Goal: Information Seeking & Learning: Learn about a topic

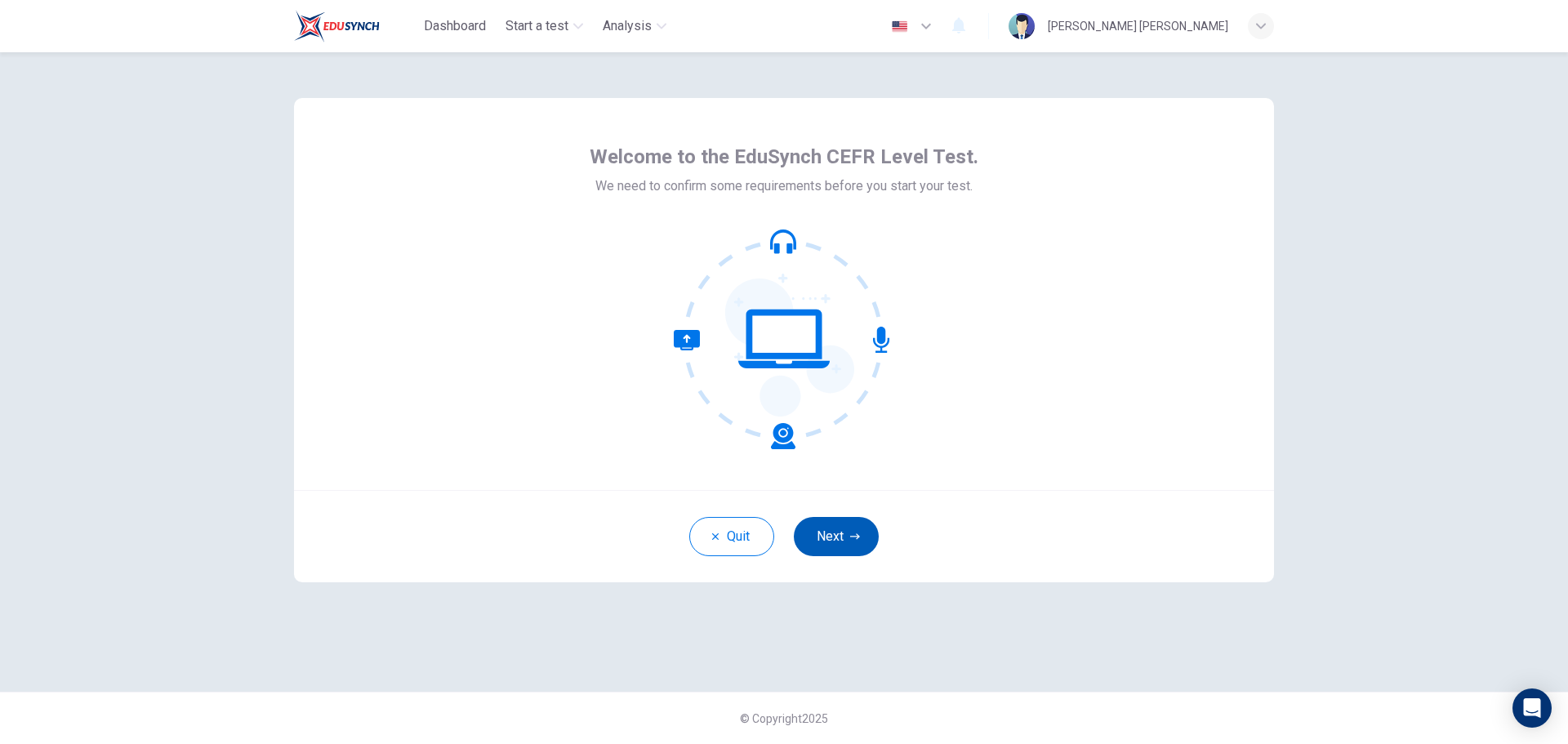
click at [853, 544] on button "Next" at bounding box center [837, 536] width 85 height 39
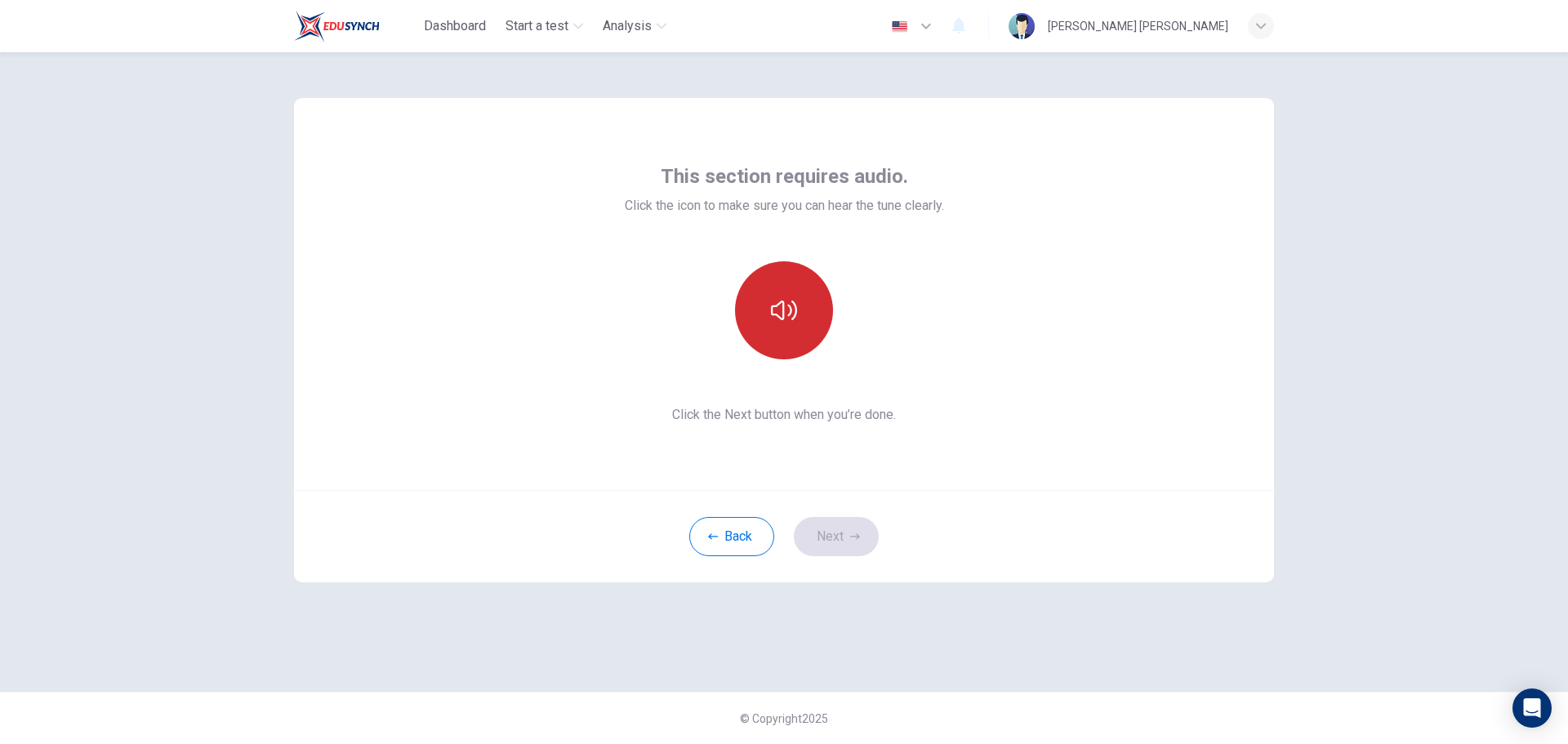
click at [818, 287] on button "button" at bounding box center [784, 310] width 98 height 98
click at [856, 539] on icon "button" at bounding box center [854, 536] width 10 height 10
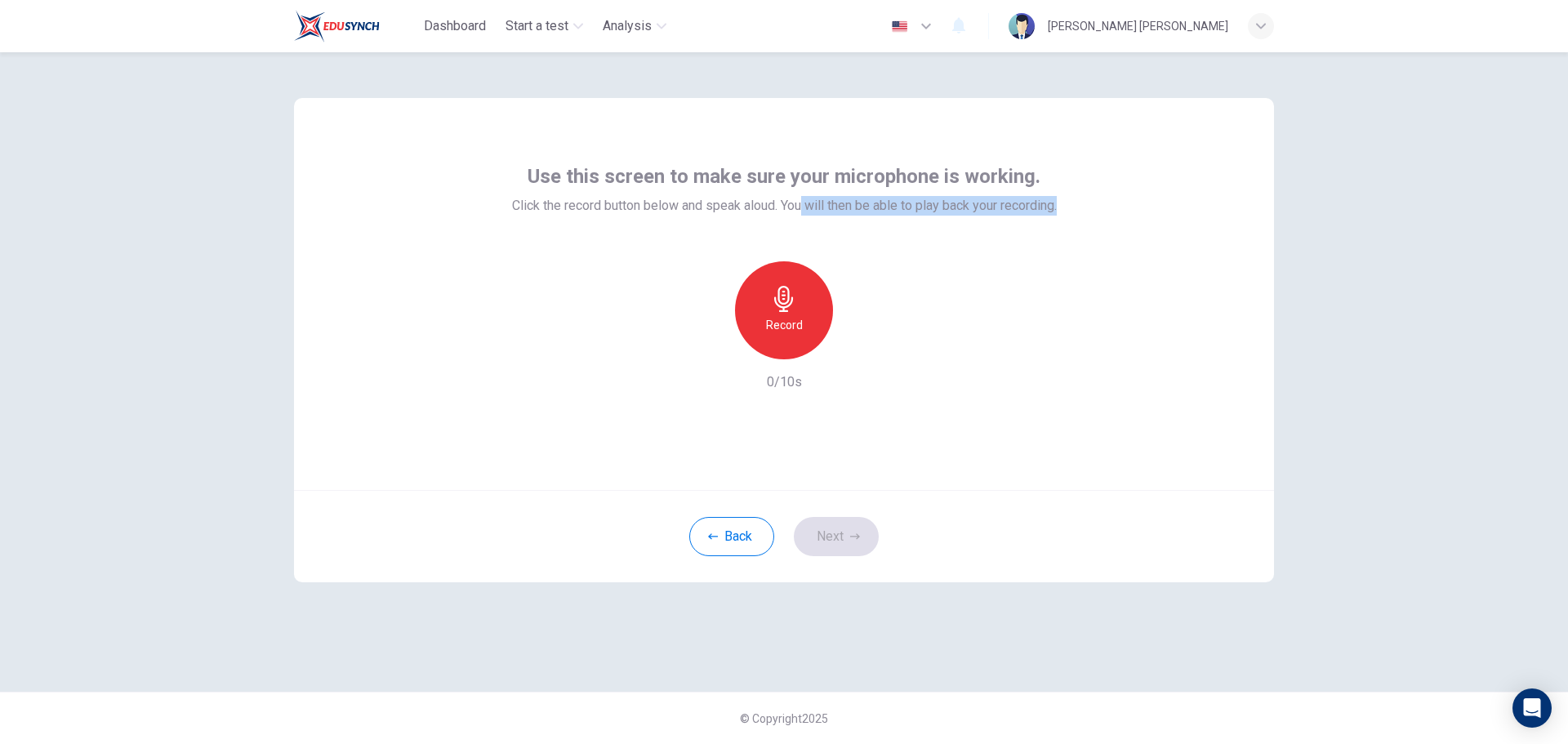
drag, startPoint x: 805, startPoint y: 204, endPoint x: 1140, endPoint y: 216, distance: 335.2
click at [1140, 216] on div "Use this screen to make sure your microphone is working. Click the record butto…" at bounding box center [783, 294] width 980 height 392
click at [749, 306] on div "Record" at bounding box center [784, 310] width 98 height 98
click at [790, 313] on div "Stop" at bounding box center [784, 310] width 98 height 98
click at [828, 549] on button "Next" at bounding box center [837, 536] width 85 height 39
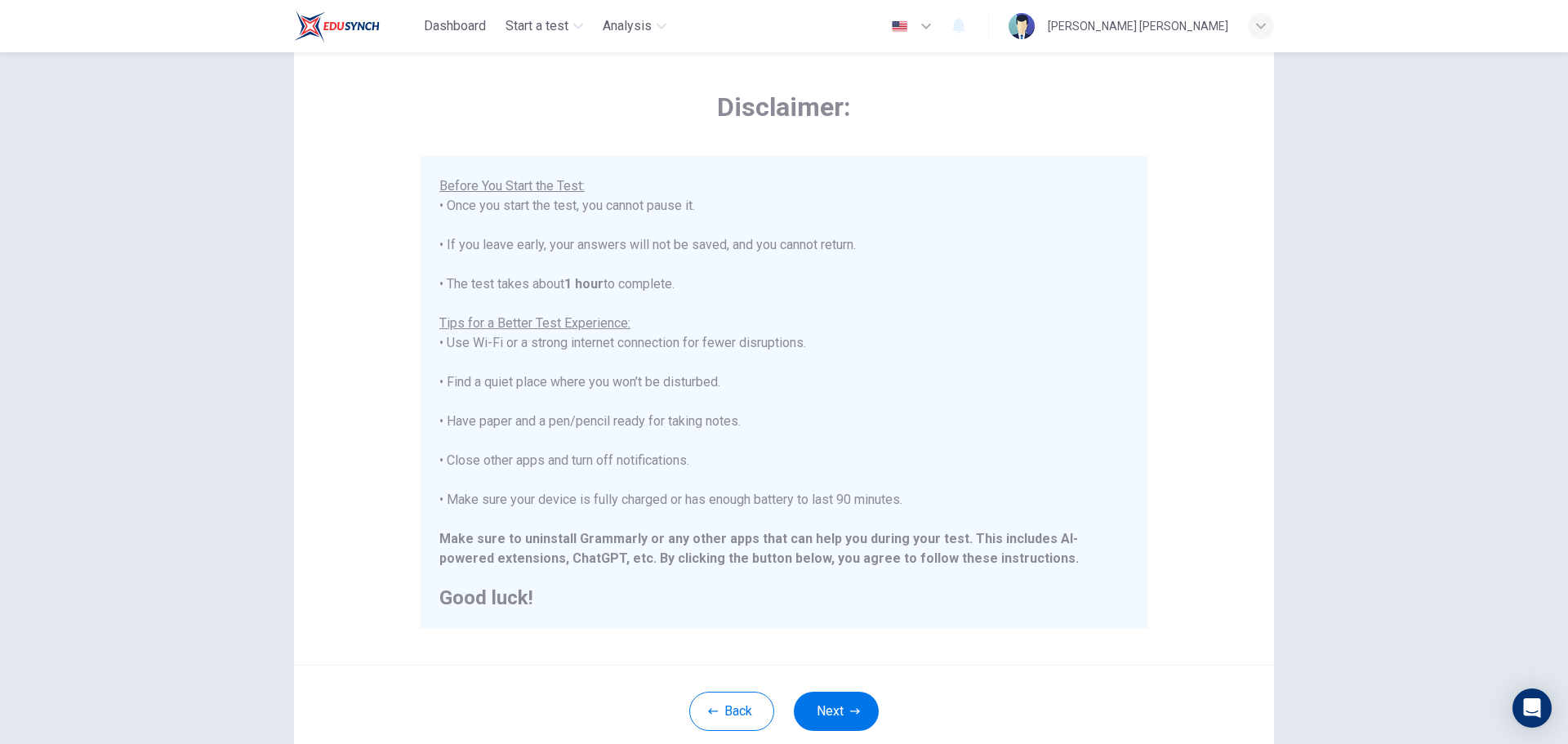
scroll to position [82, 0]
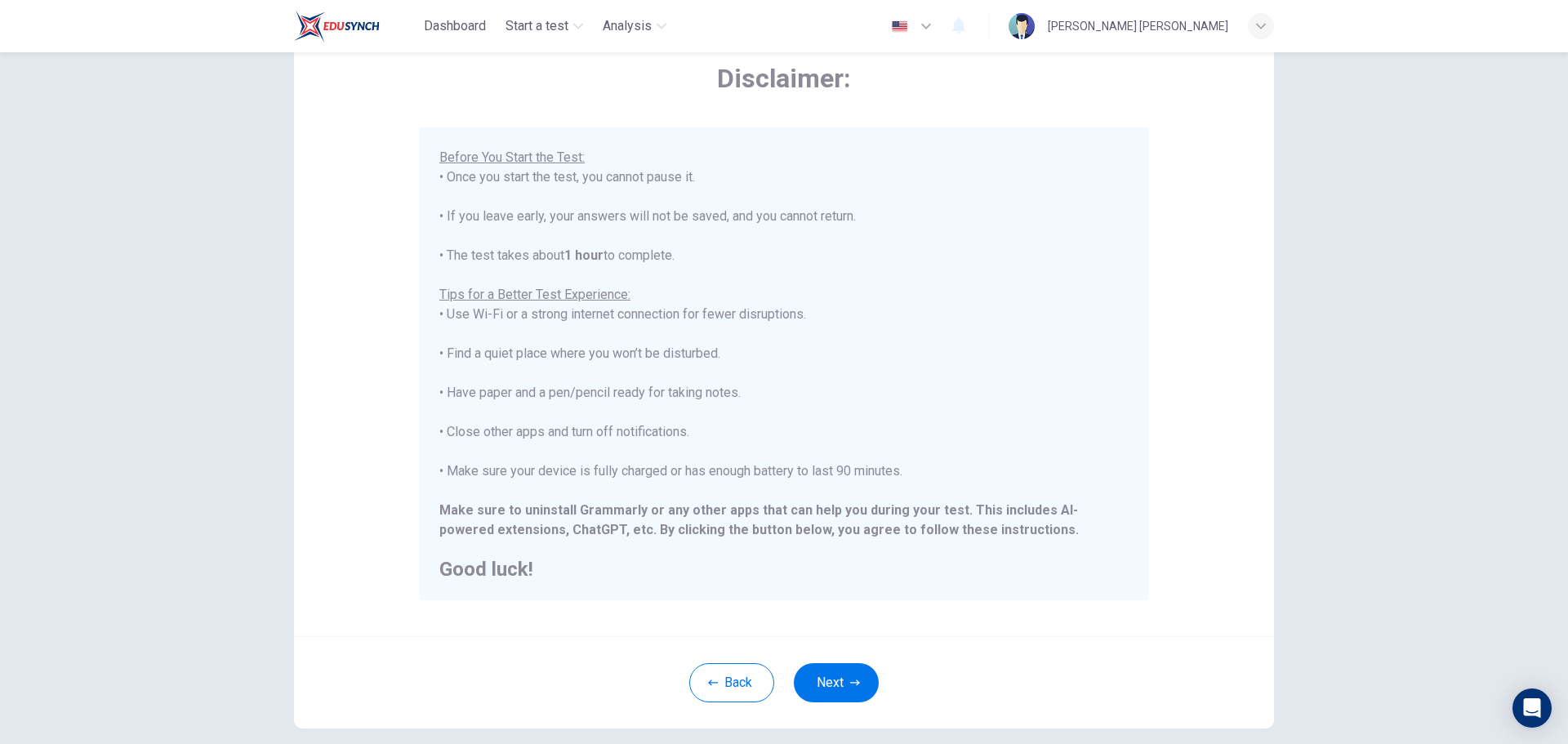
drag, startPoint x: 482, startPoint y: 388, endPoint x: 746, endPoint y: 430, distance: 267.3
click at [746, 430] on div "****IMPORTANT: You cannot change the language during the test.**** Please choos…" at bounding box center [784, 284] width 689 height 587
drag, startPoint x: 498, startPoint y: 468, endPoint x: 1050, endPoint y: 487, distance: 552.3
click at [1050, 487] on div "****IMPORTANT: You cannot change the language during the test.**** Please choos…" at bounding box center [784, 284] width 689 height 587
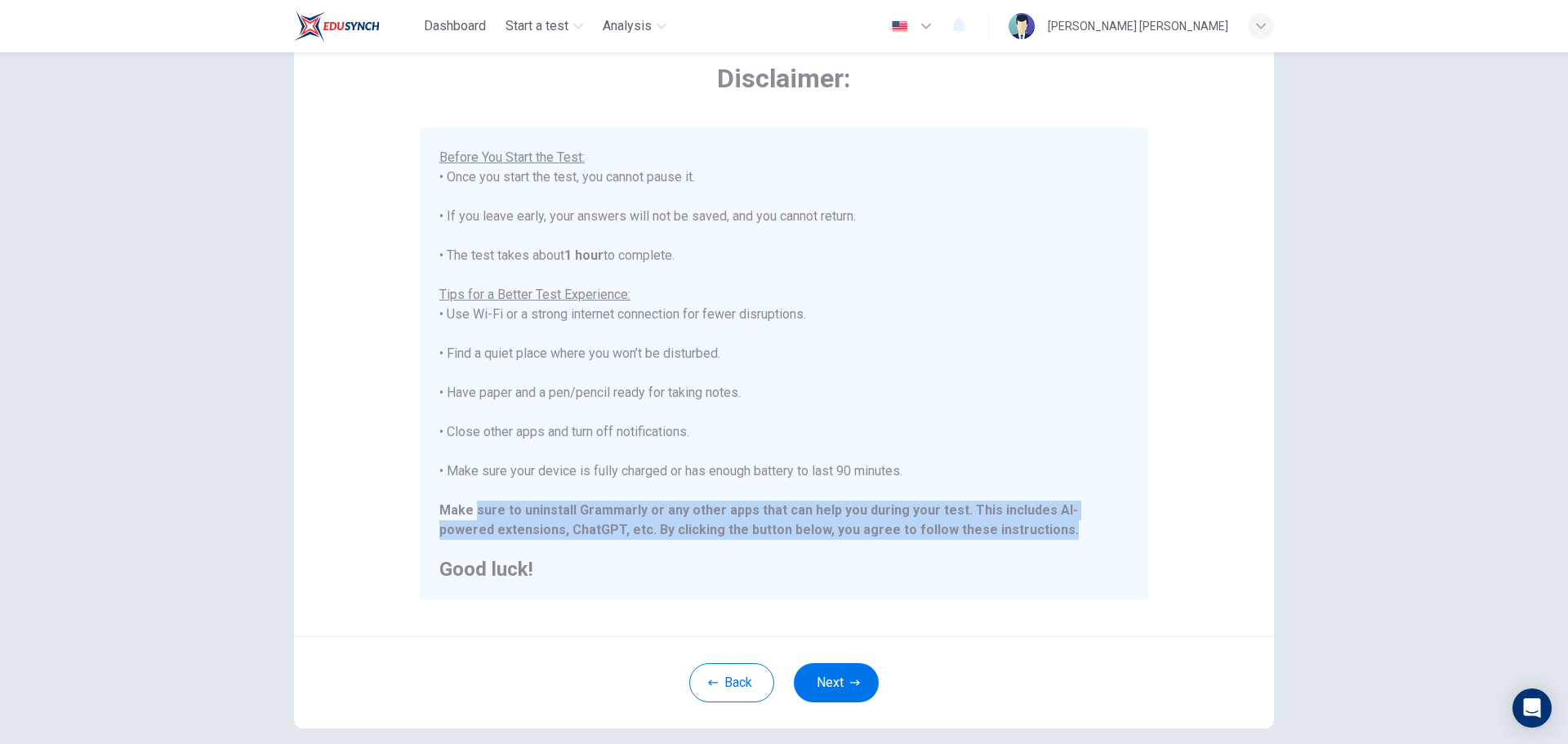
drag, startPoint x: 474, startPoint y: 502, endPoint x: 1185, endPoint y: 526, distance: 711.4
click at [1185, 526] on div "Disclaimer: ****IMPORTANT: You cannot change the language during the test.**** …" at bounding box center [783, 326] width 980 height 620
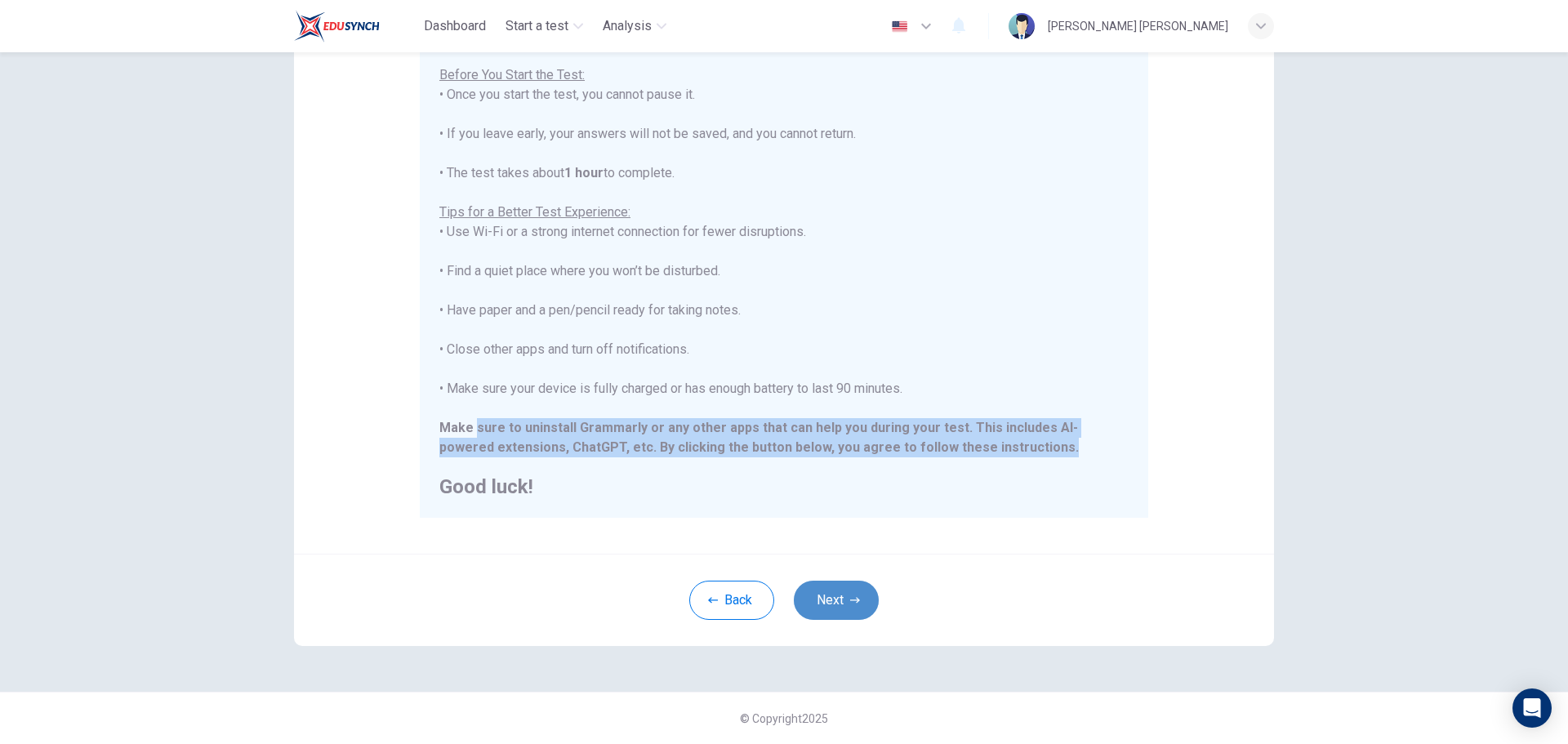
click at [844, 595] on button "Next" at bounding box center [837, 600] width 85 height 39
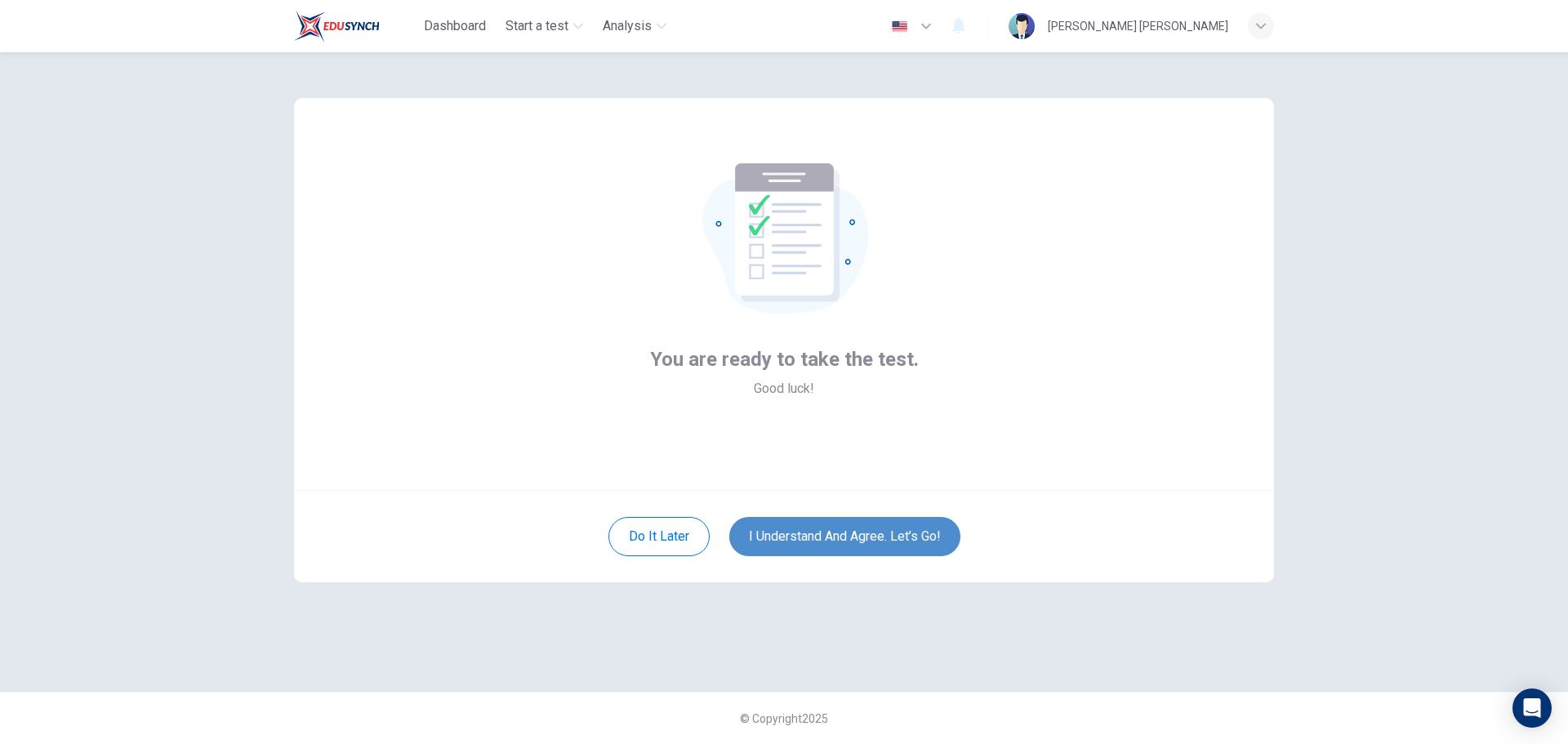
click at [871, 539] on button "I understand and agree. Let’s go!" at bounding box center [844, 536] width 231 height 39
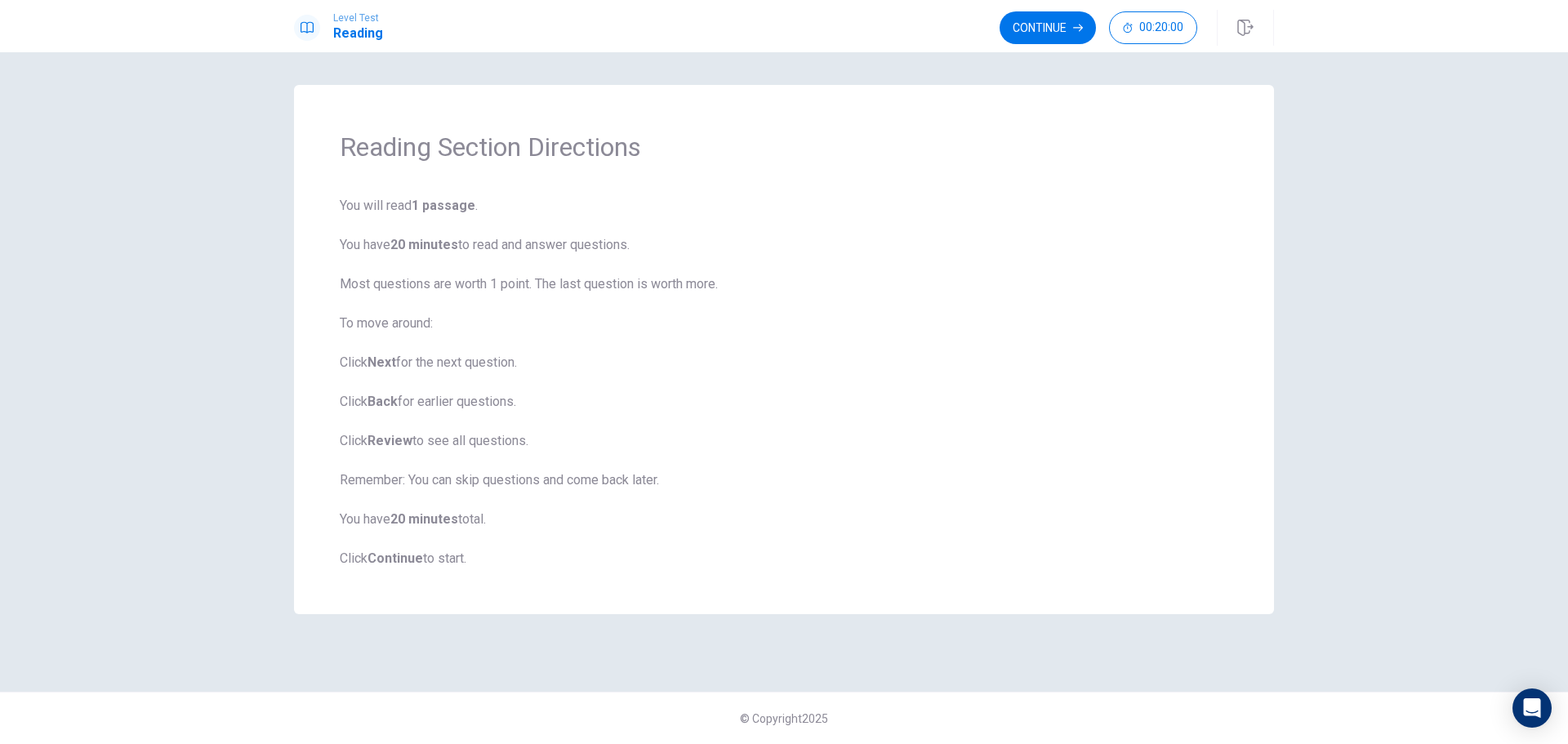
drag, startPoint x: 374, startPoint y: 436, endPoint x: 532, endPoint y: 439, distance: 158.0
click at [532, 439] on span "You will read 1 passage . You have 20 minutes to read and answer questions. Mos…" at bounding box center [784, 382] width 889 height 372
drag, startPoint x: 354, startPoint y: 485, endPoint x: 503, endPoint y: 478, distance: 149.2
click at [503, 478] on span "You will read 1 passage . You have 20 minutes to read and answer questions. Mos…" at bounding box center [784, 382] width 889 height 372
click at [398, 557] on b "Continue" at bounding box center [396, 558] width 56 height 16
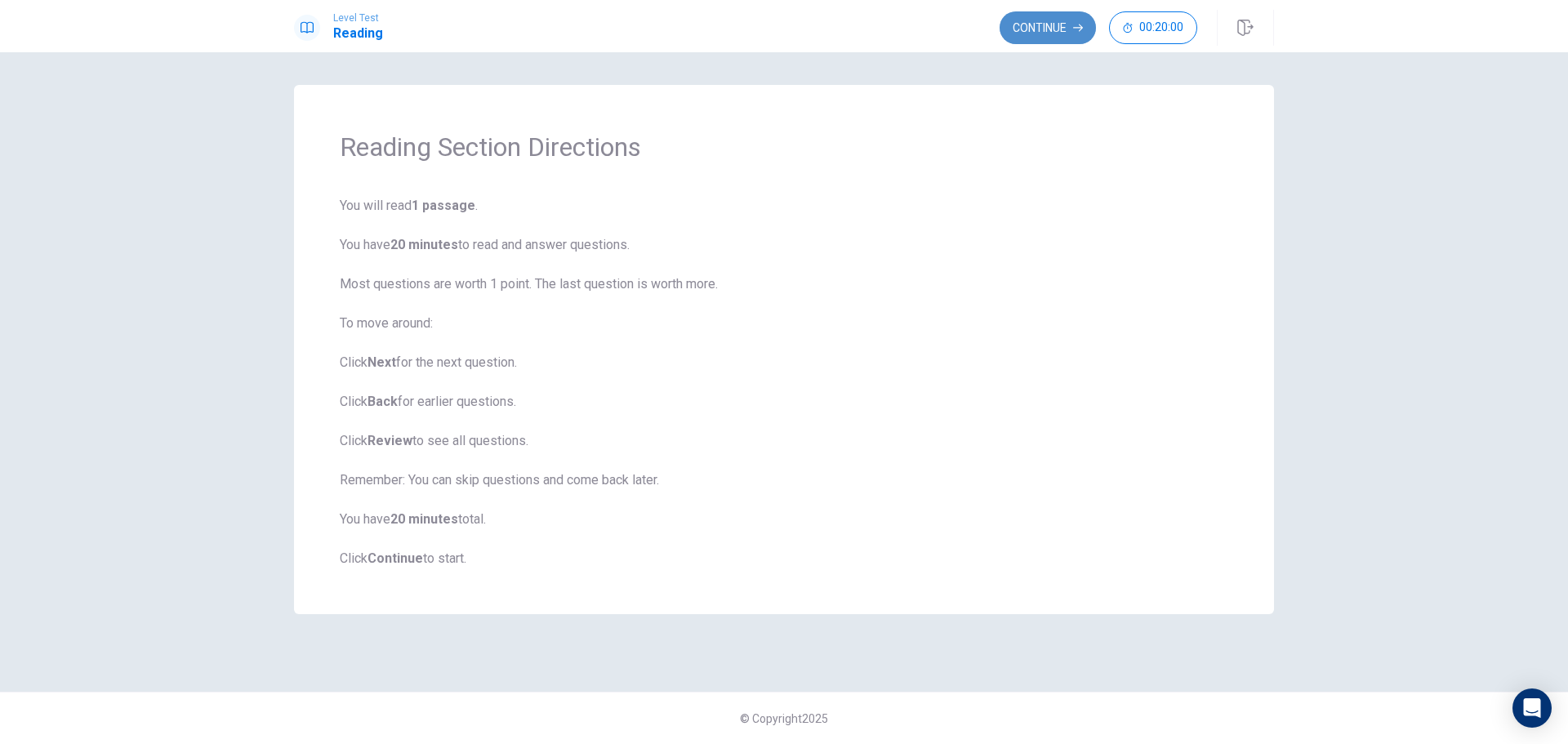
click at [1043, 24] on button "Continue" at bounding box center [1048, 27] width 96 height 32
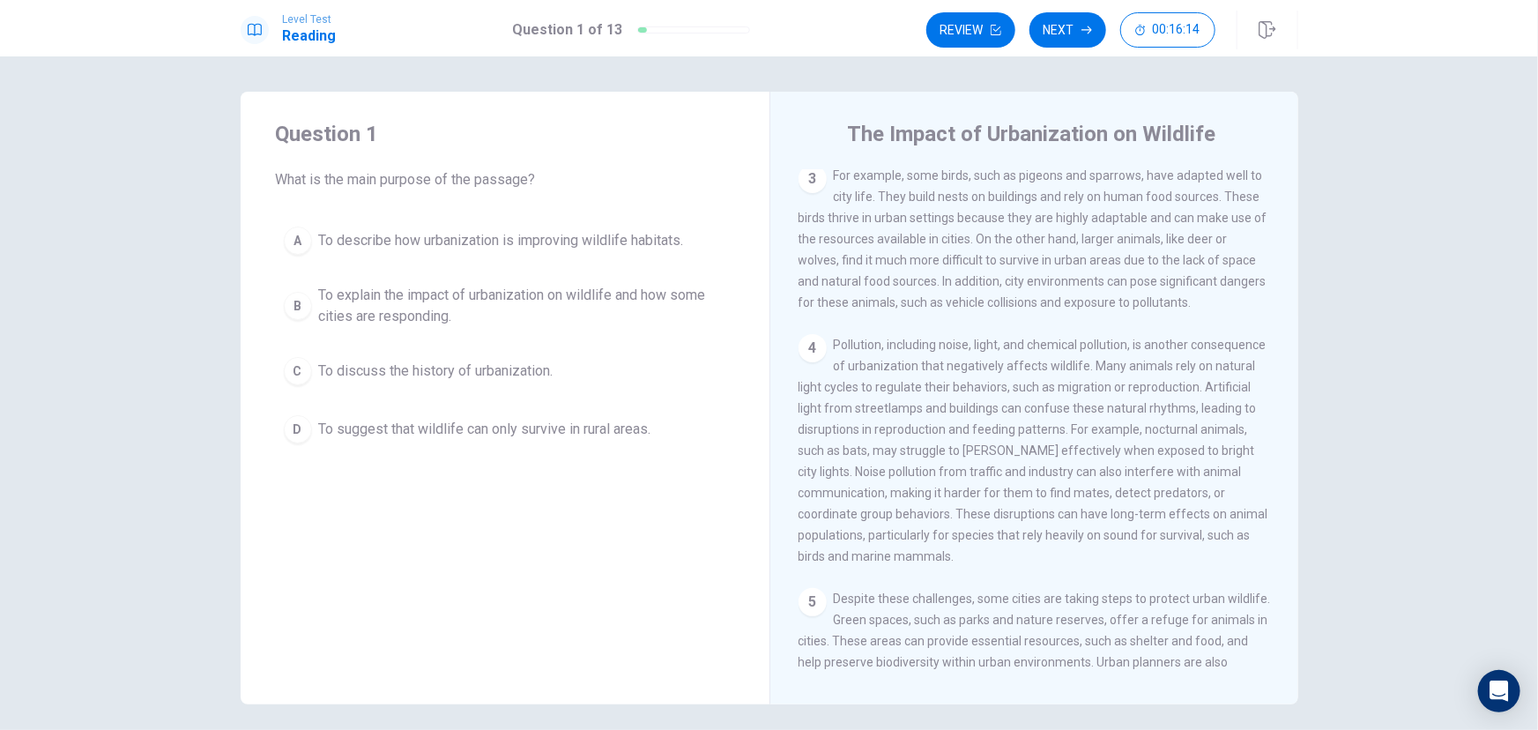
scroll to position [400, 0]
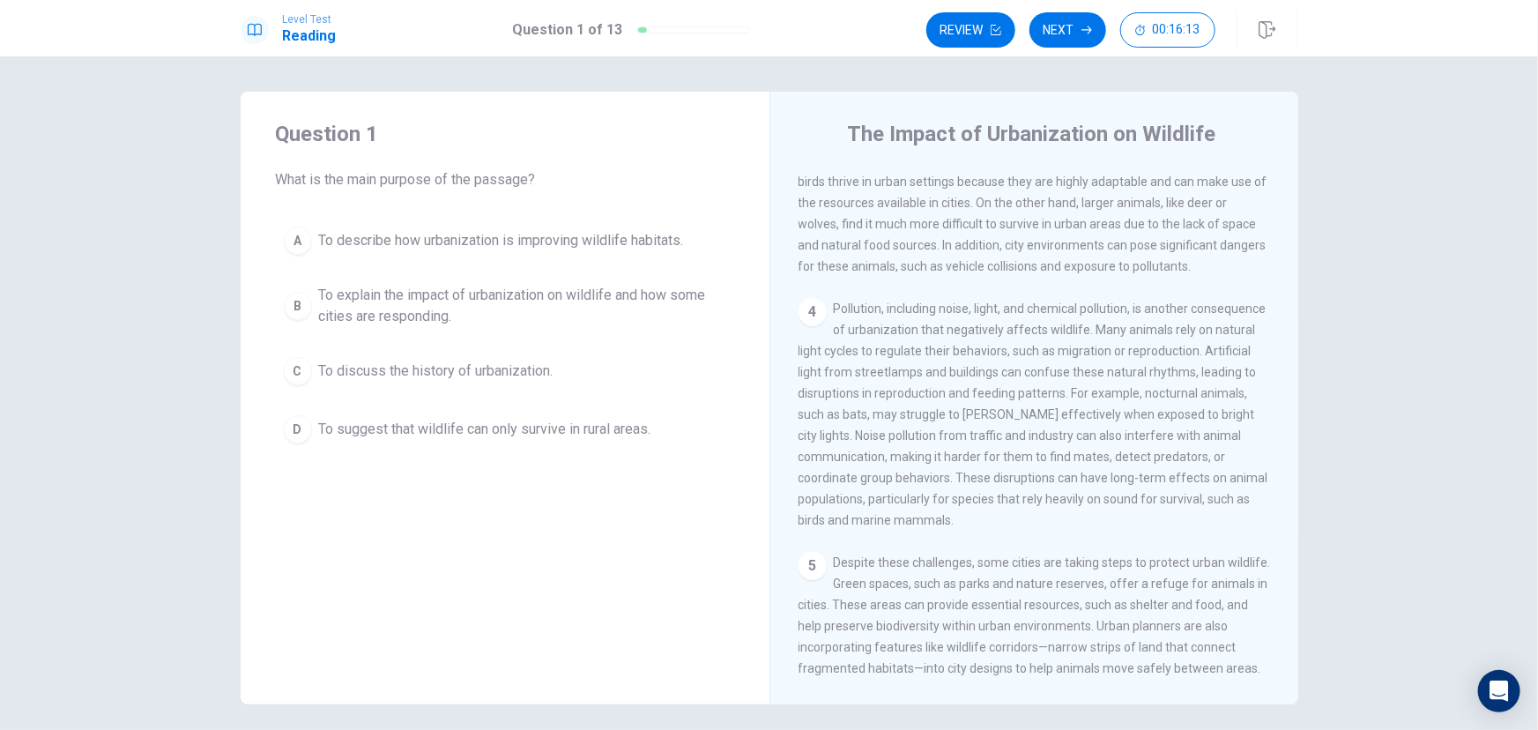
click at [851, 319] on span "Pollution, including noise, light, and chemical pollution, is another consequen…" at bounding box center [1033, 414] width 470 height 226
click at [850, 319] on span "Pollution, including noise, light, and chemical pollution, is another consequen…" at bounding box center [1033, 414] width 470 height 226
drag, startPoint x: 853, startPoint y: 326, endPoint x: 921, endPoint y: 326, distance: 67.9
click at [921, 326] on span "Pollution, including noise, light, and chemical pollution, is another consequen…" at bounding box center [1033, 414] width 470 height 226
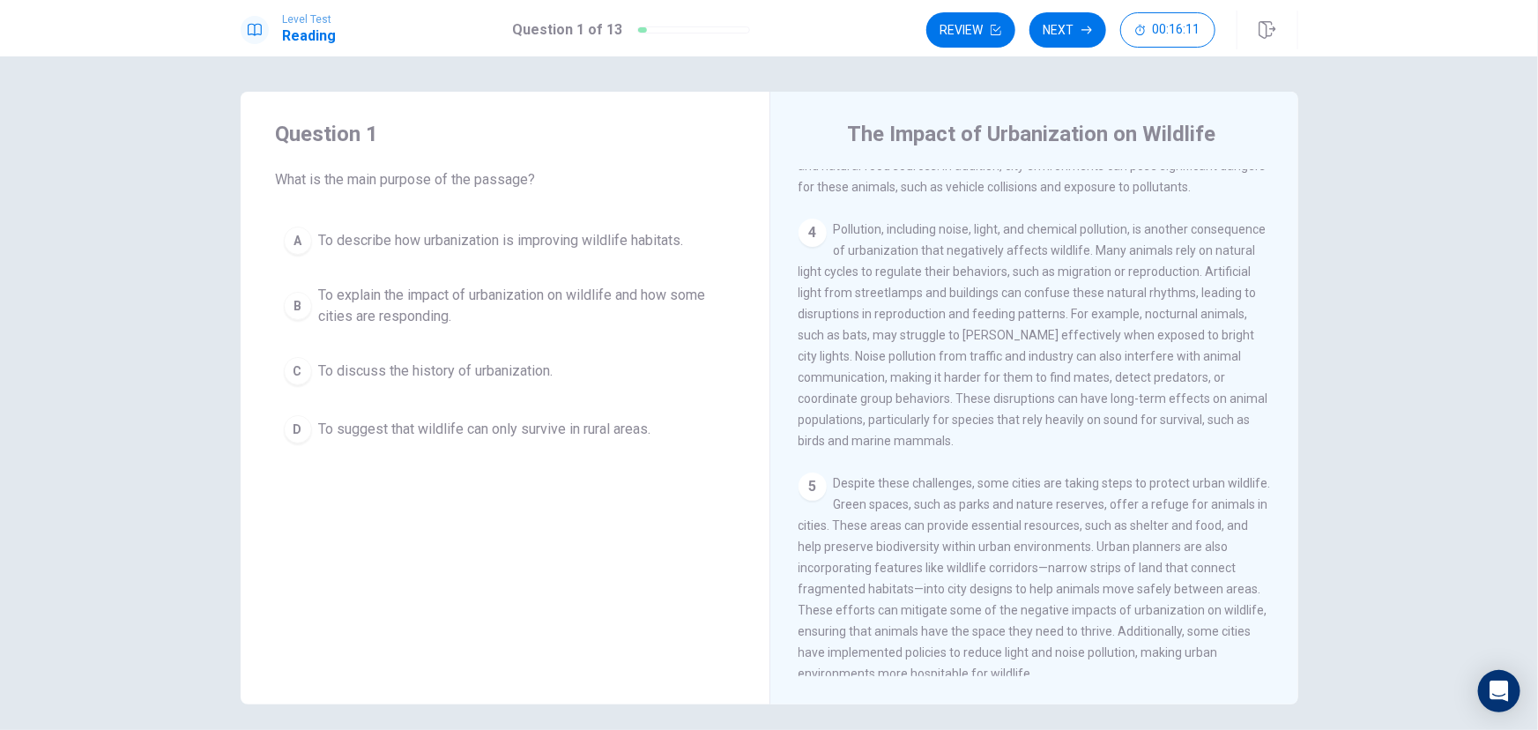
scroll to position [480, 0]
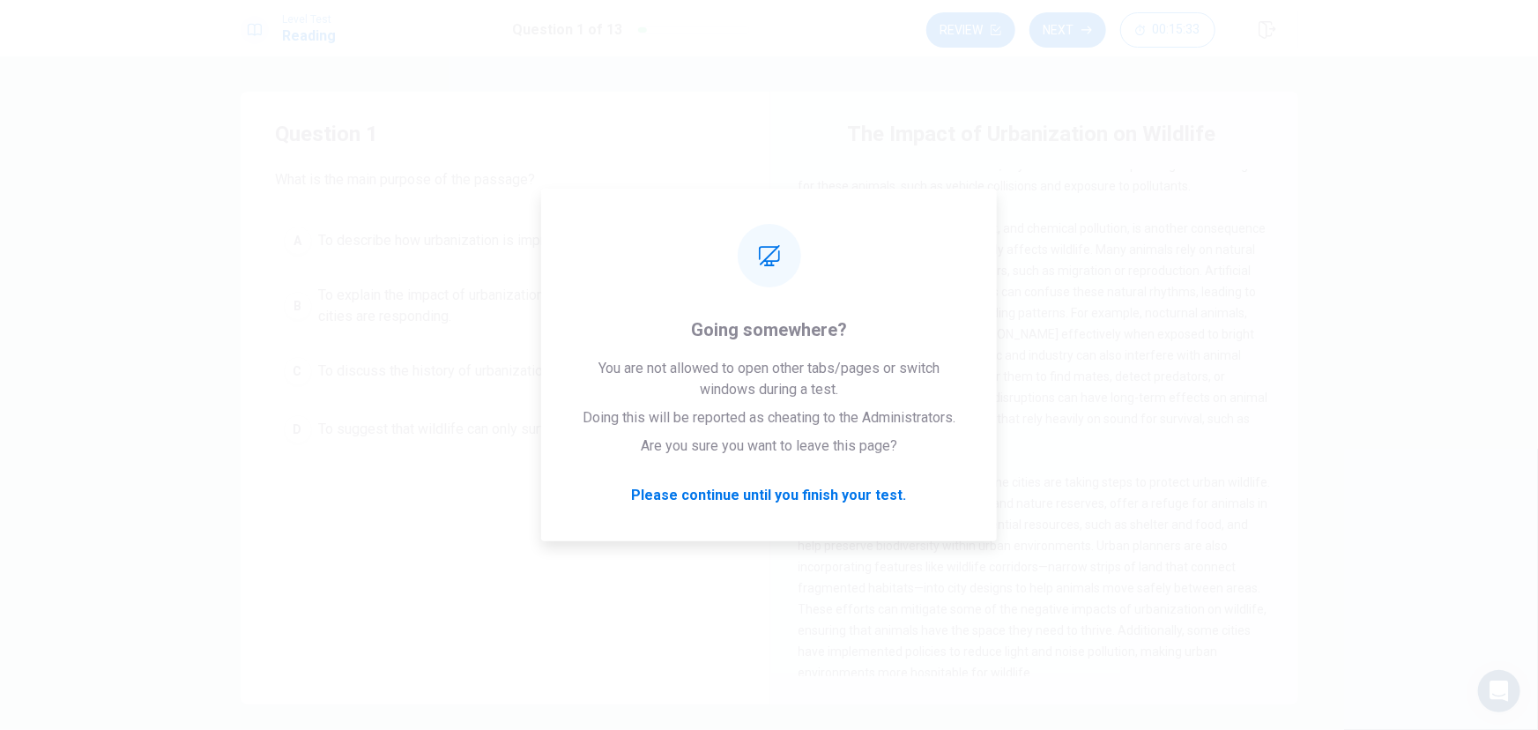
click at [1301, 325] on div "Question 1 What is the main purpose of the passage? A To describe how urbanizat…" at bounding box center [769, 398] width 1114 height 612
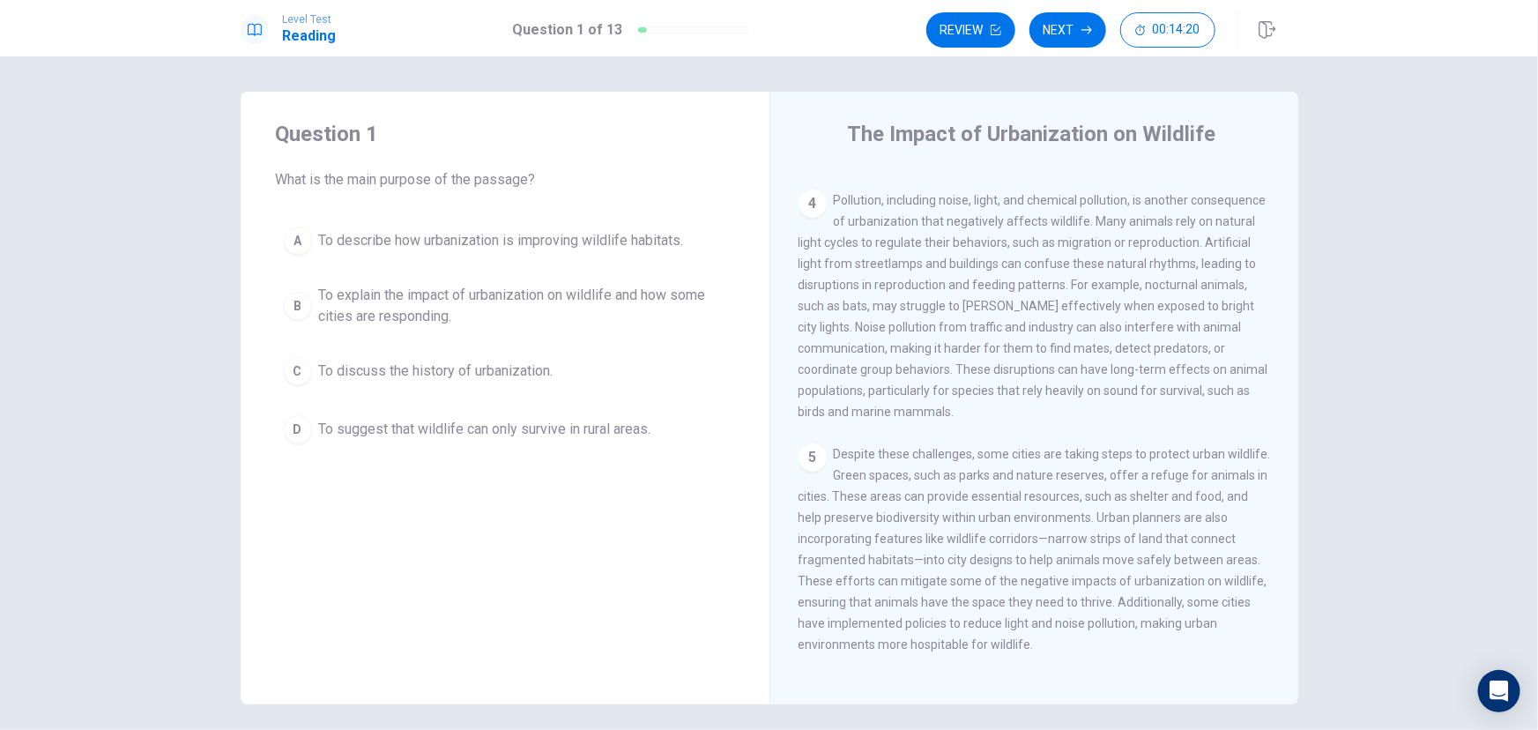
scroll to position [542, 0]
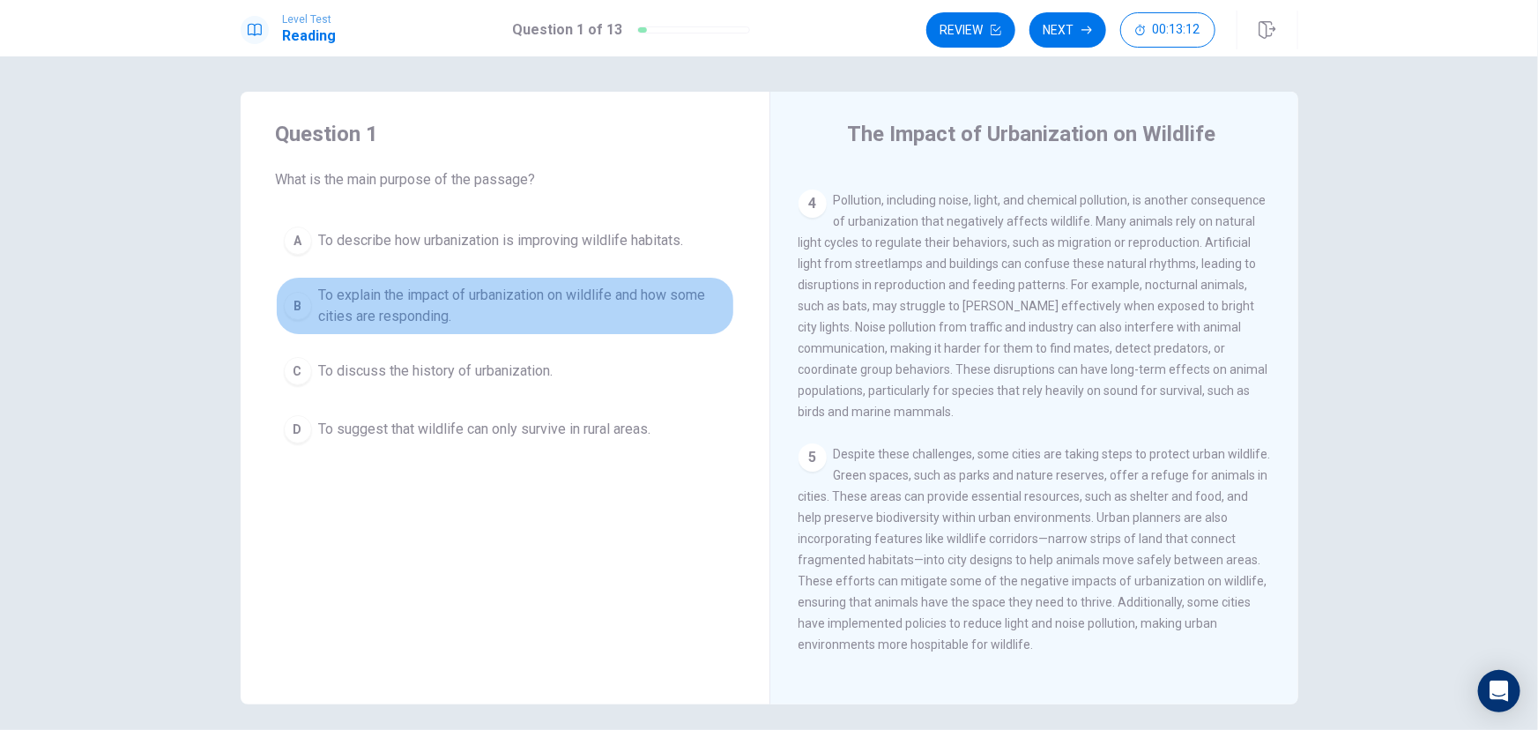
click at [370, 297] on span "To explain the impact of urbanization on wildlife and how some cities are respo…" at bounding box center [522, 306] width 407 height 42
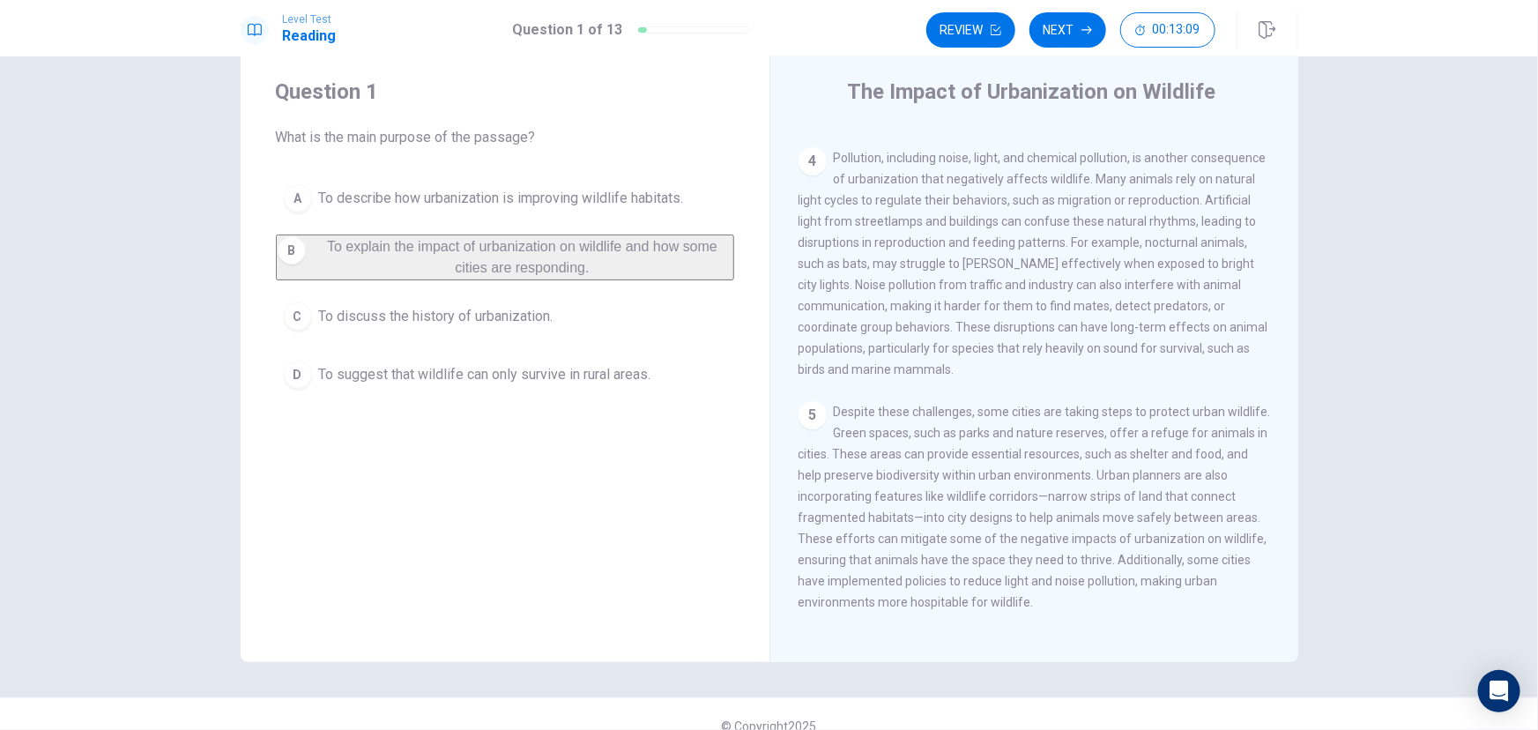
scroll to position [65, 0]
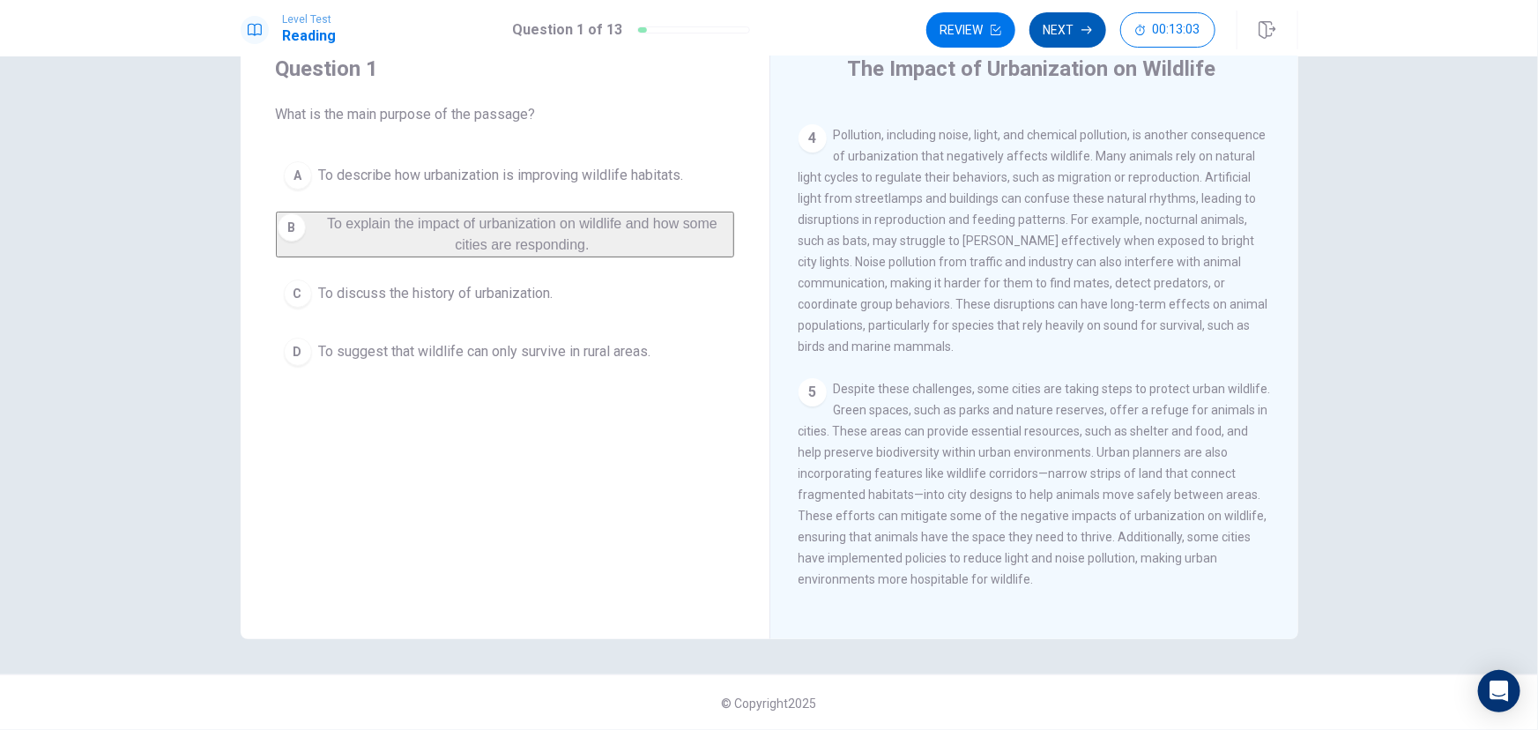
click at [1072, 32] on button "Next" at bounding box center [1067, 29] width 77 height 35
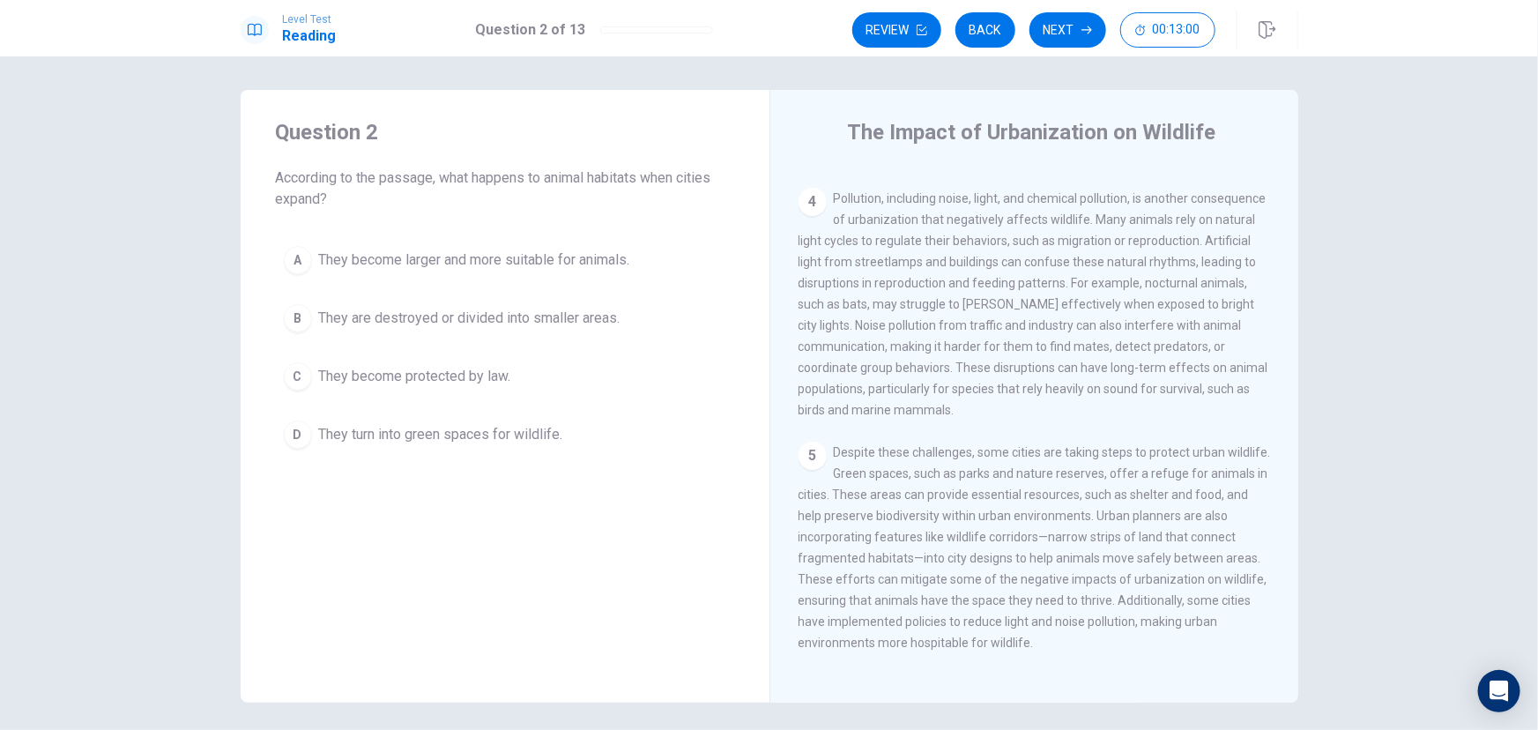
scroll to position [0, 0]
click at [447, 440] on span "They turn into green spaces for wildlife." at bounding box center [441, 436] width 244 height 21
click at [1072, 26] on button "Next" at bounding box center [1067, 29] width 77 height 35
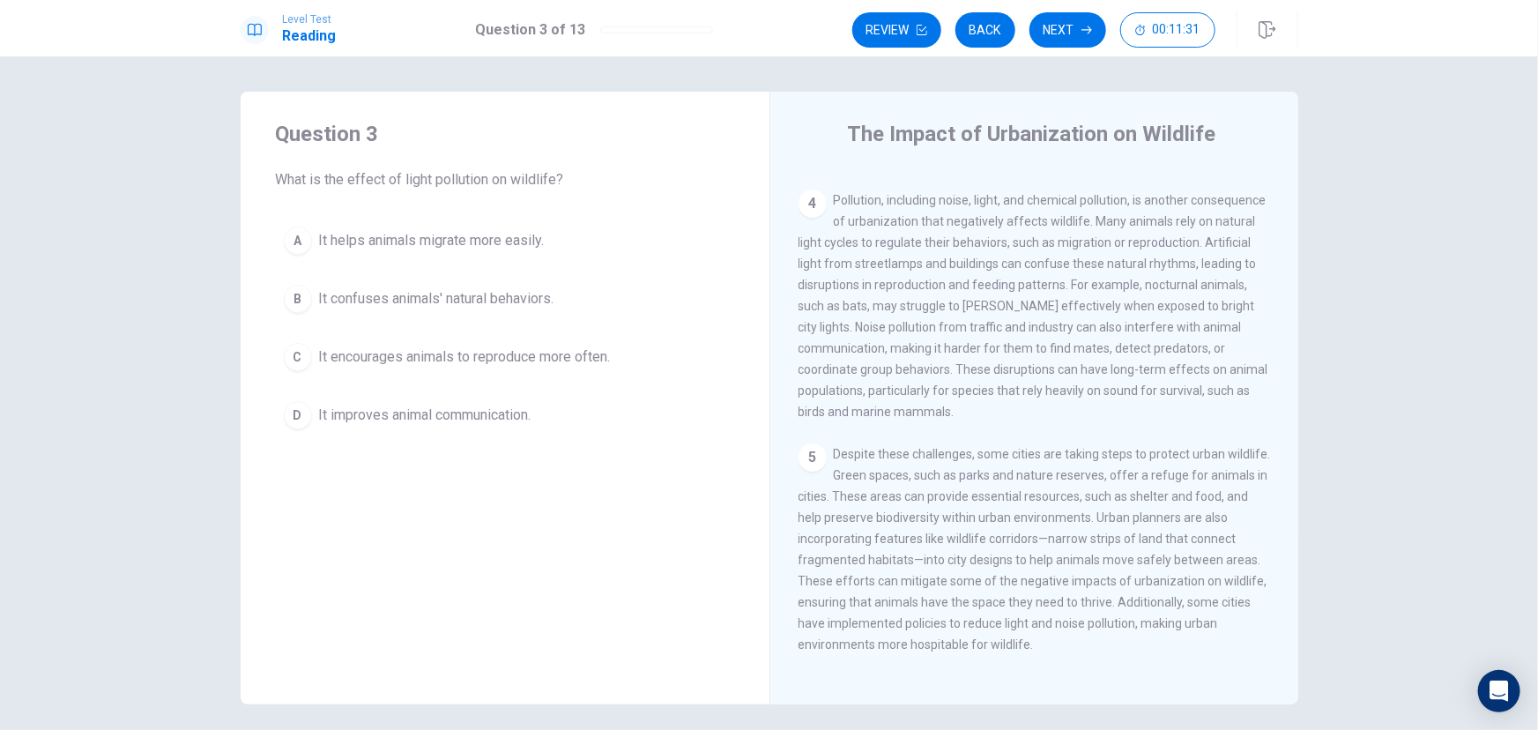
click at [407, 299] on span "It confuses animals' natural behaviors." at bounding box center [436, 298] width 235 height 21
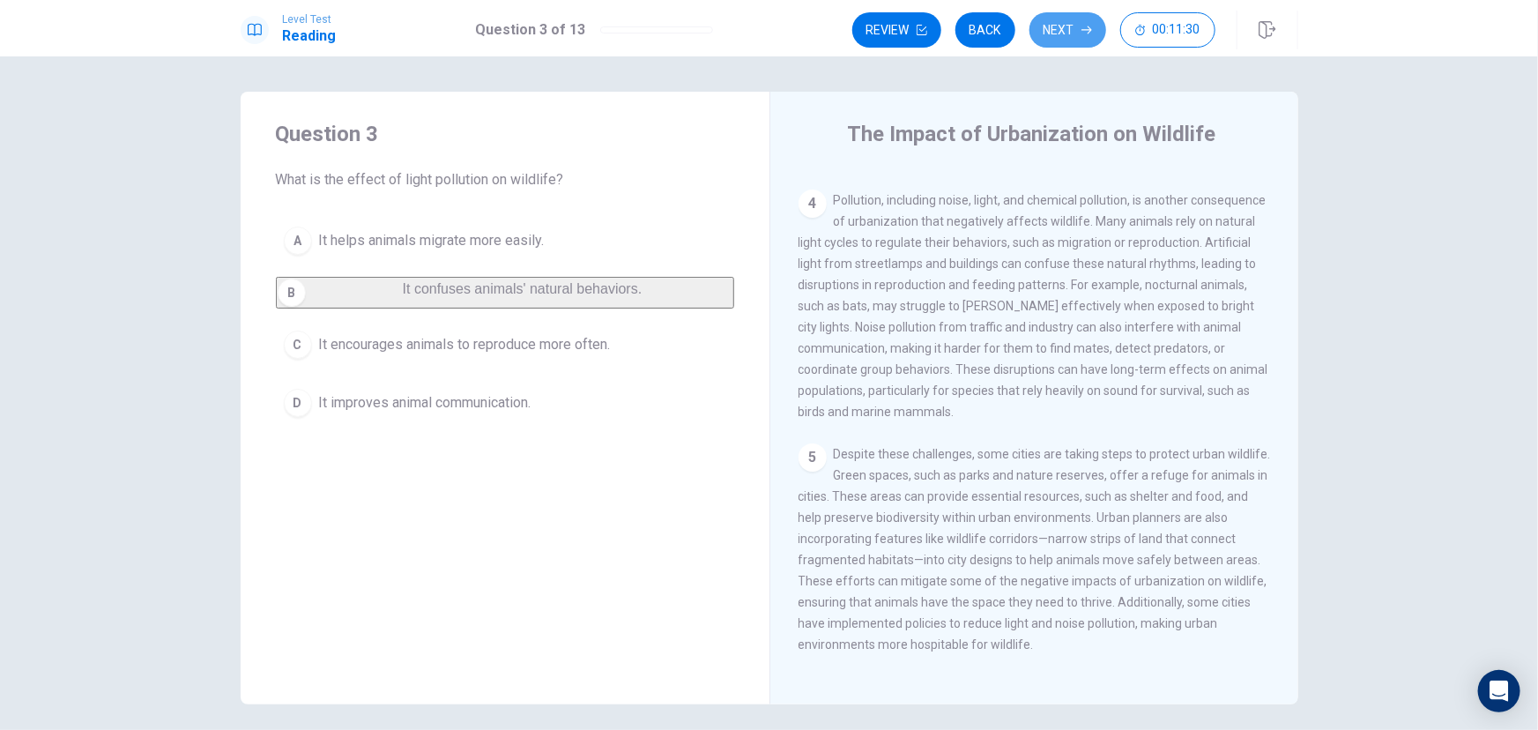
click at [1049, 33] on button "Next" at bounding box center [1067, 29] width 77 height 35
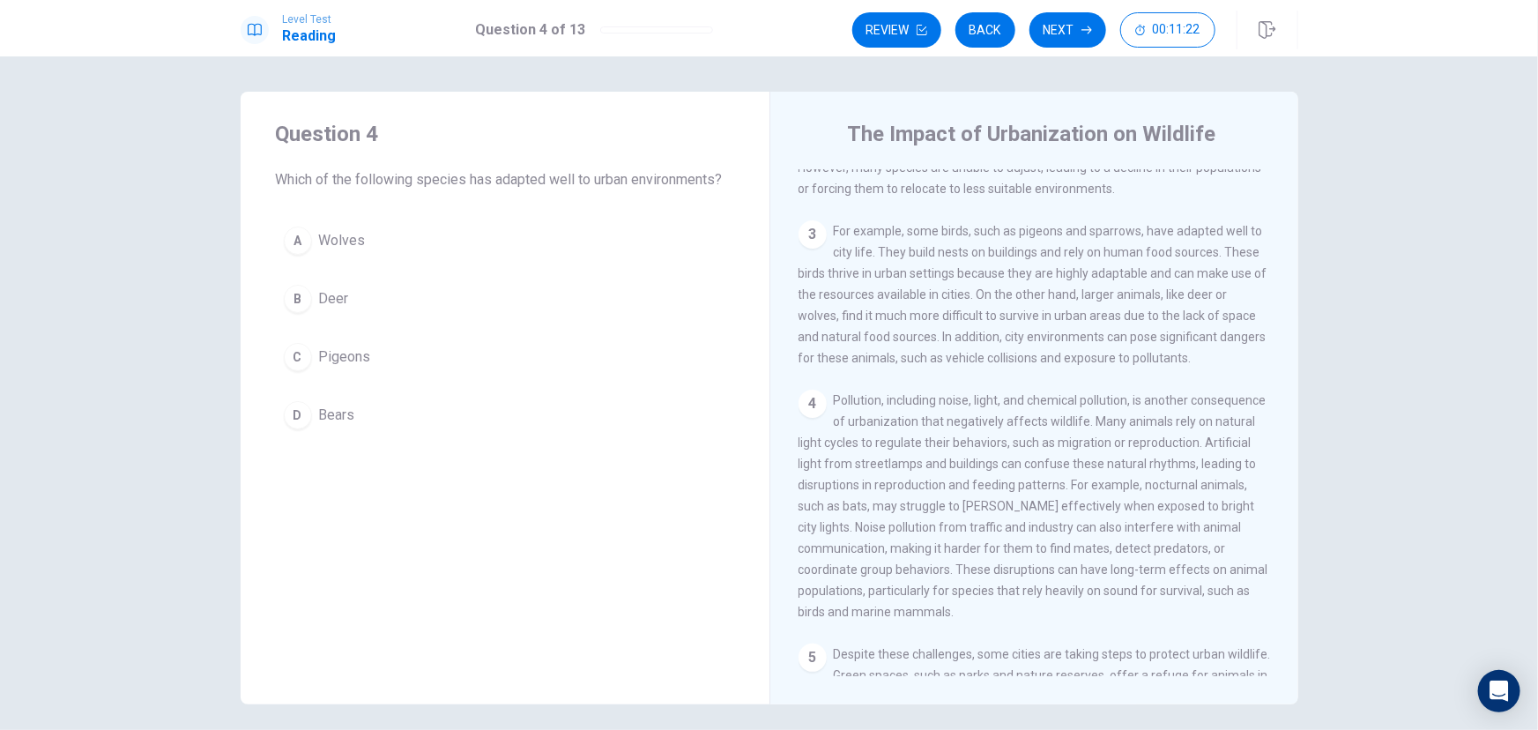
scroll to position [301, 0]
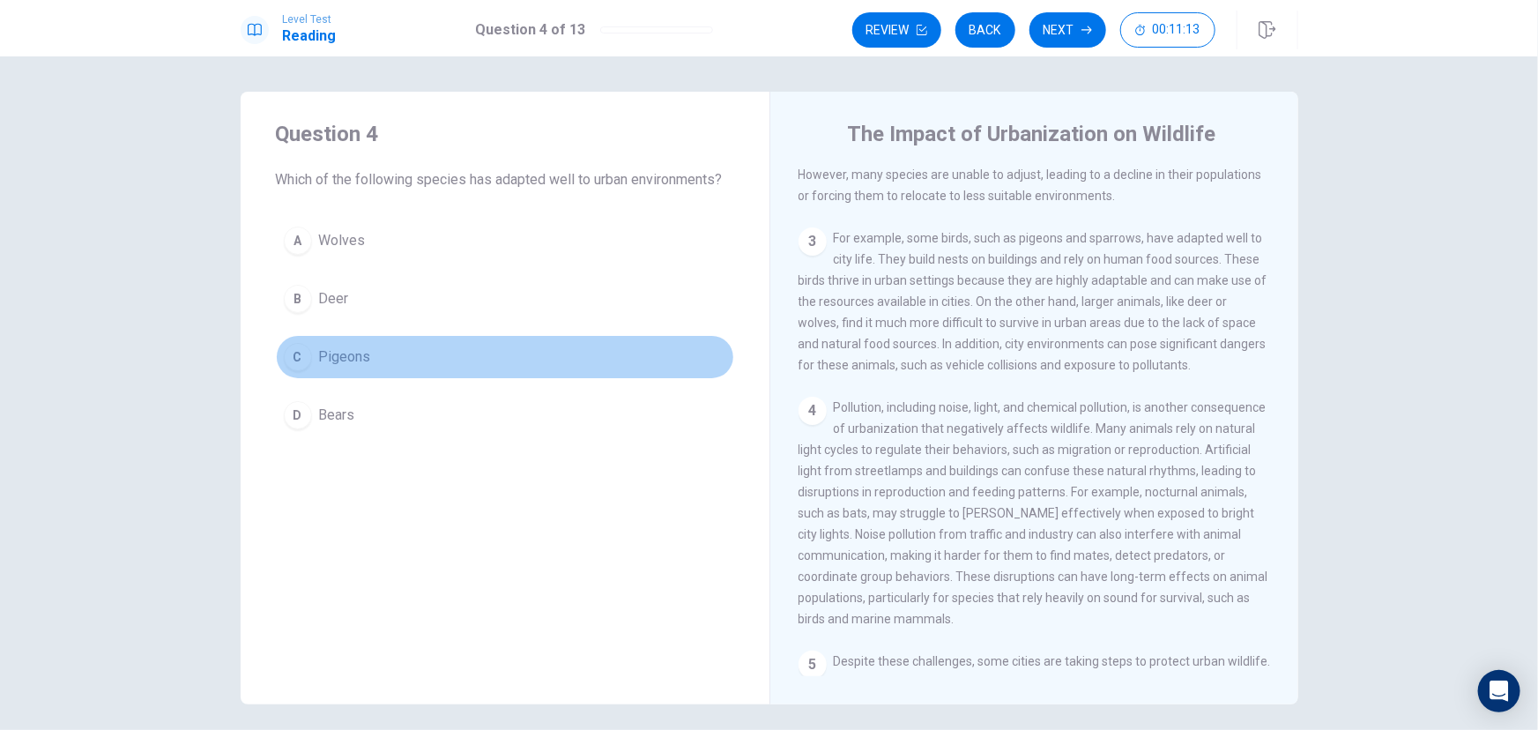
click at [351, 350] on span "Pigeons" at bounding box center [345, 356] width 52 height 21
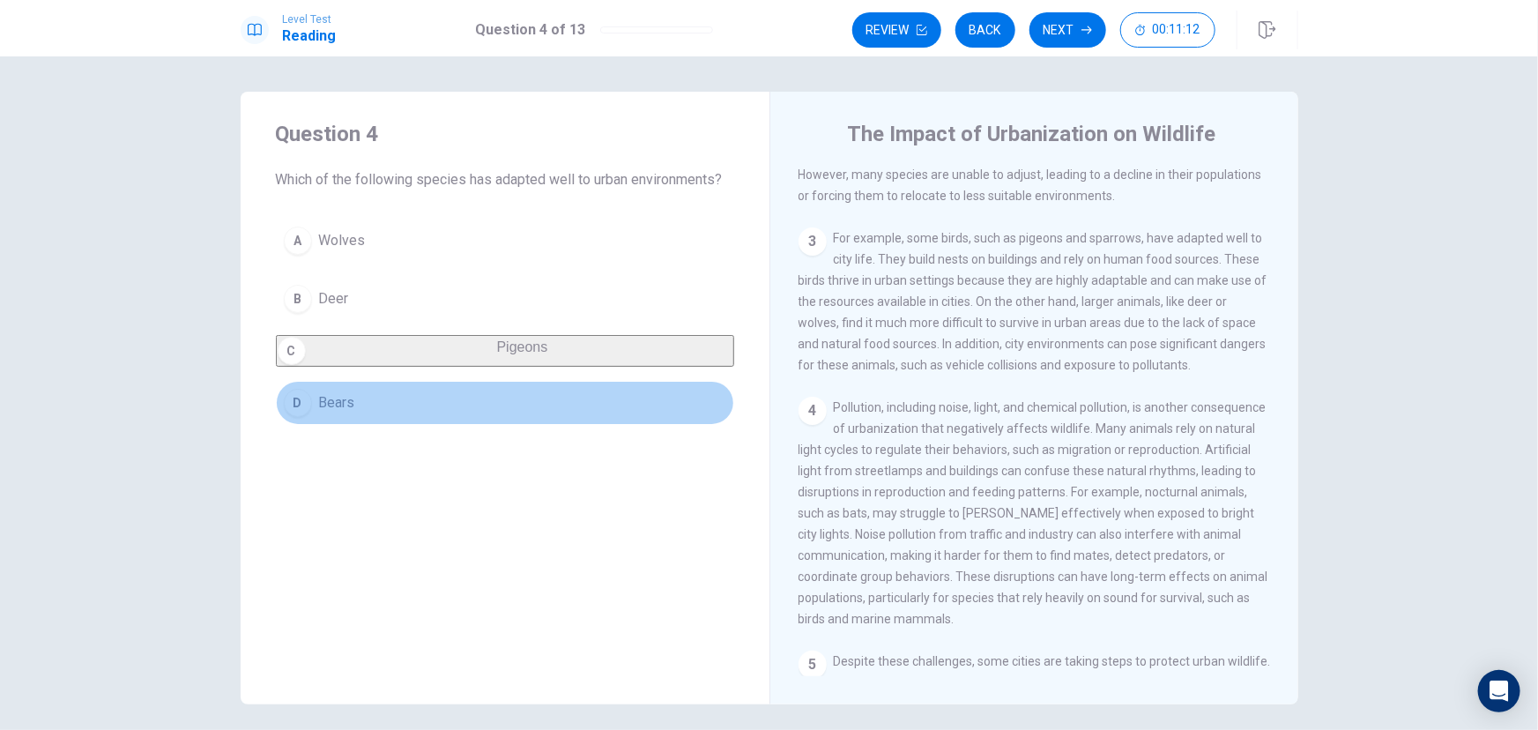
click at [370, 406] on button "D Bears" at bounding box center [505, 403] width 458 height 44
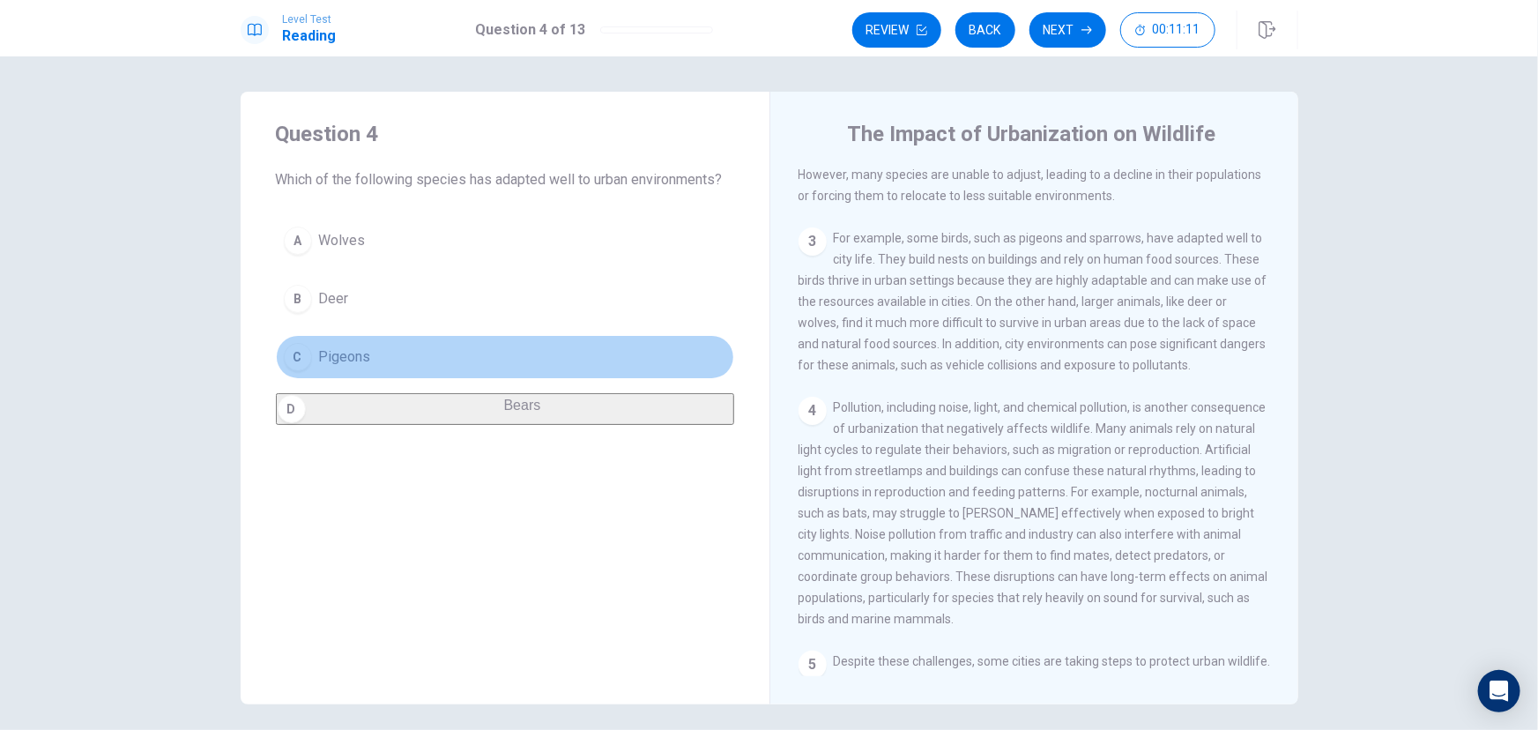
click at [369, 366] on button "C Pigeons" at bounding box center [505, 357] width 458 height 44
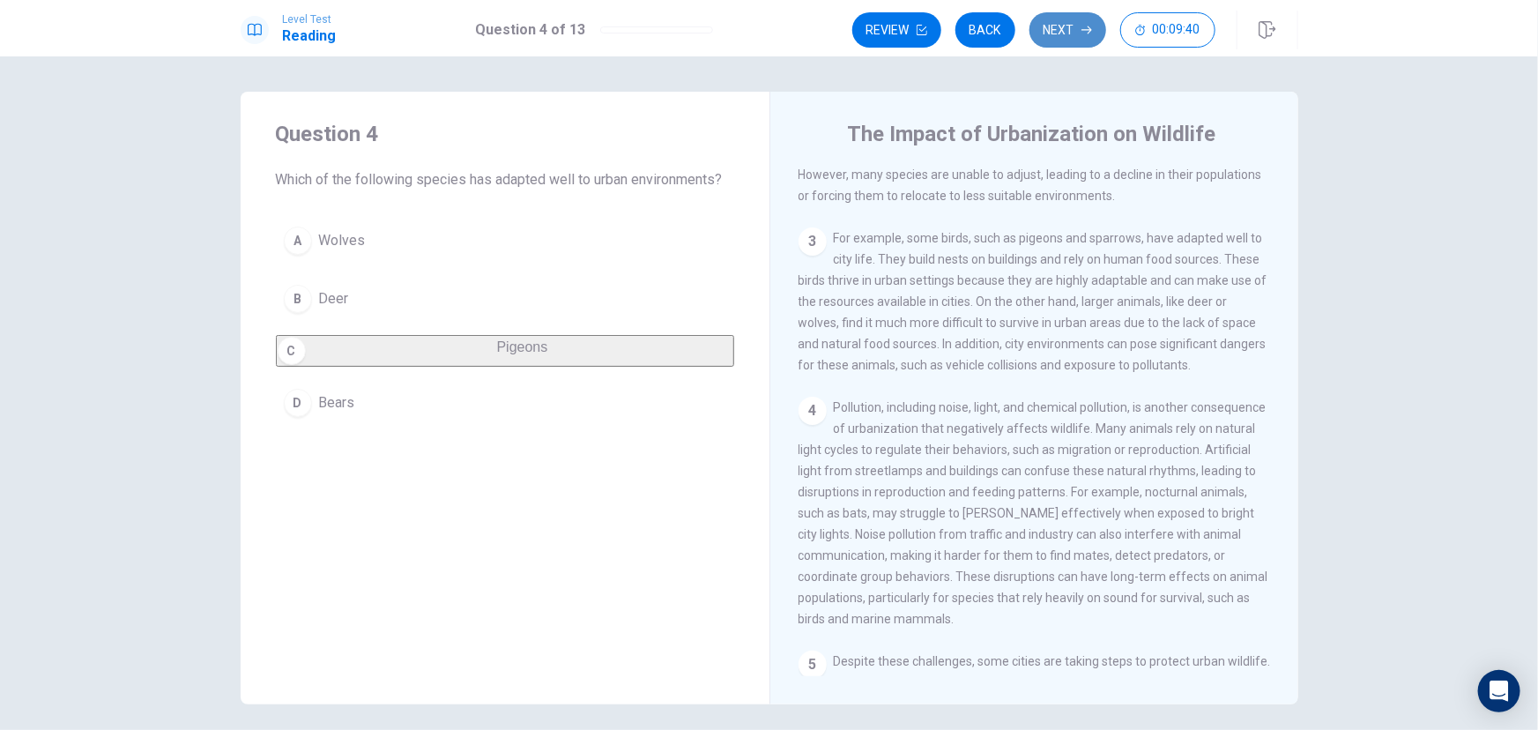
click at [1078, 18] on button "Next" at bounding box center [1067, 29] width 77 height 35
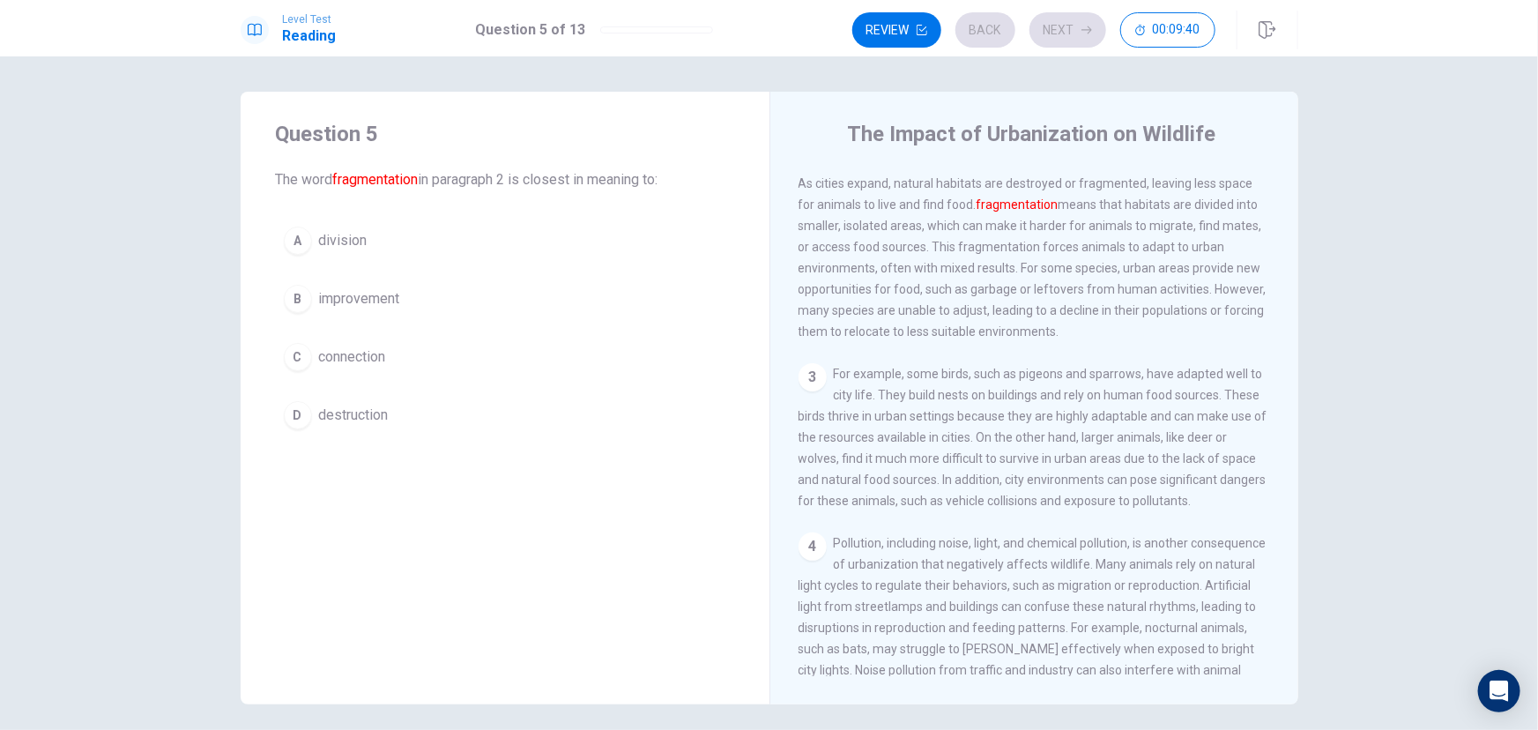
scroll to position [174, 0]
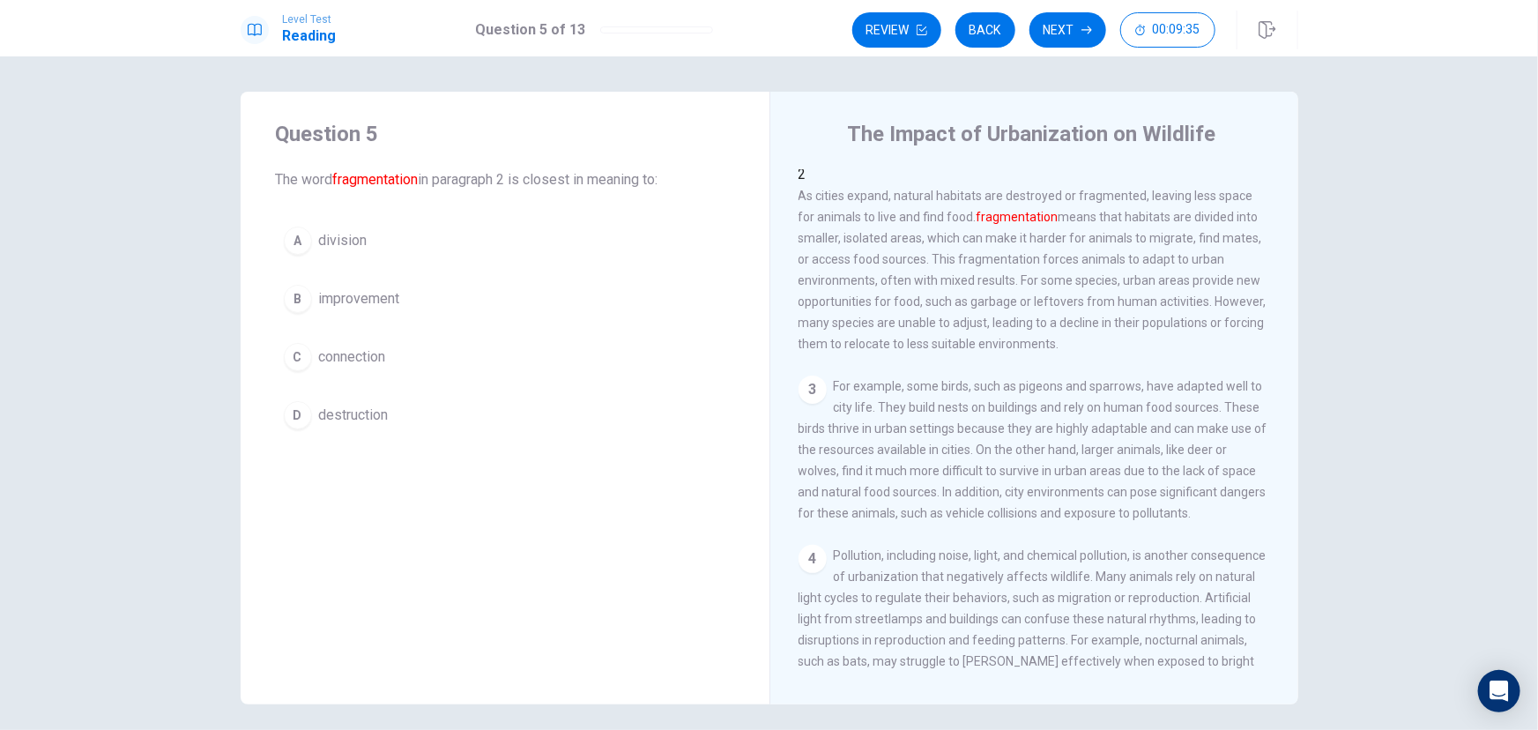
drag, startPoint x: 346, startPoint y: 175, endPoint x: 496, endPoint y: 175, distance: 149.8
click at [496, 175] on span "The word fragmentation in paragraph 2 is closest in meaning to:" at bounding box center [505, 179] width 458 height 21
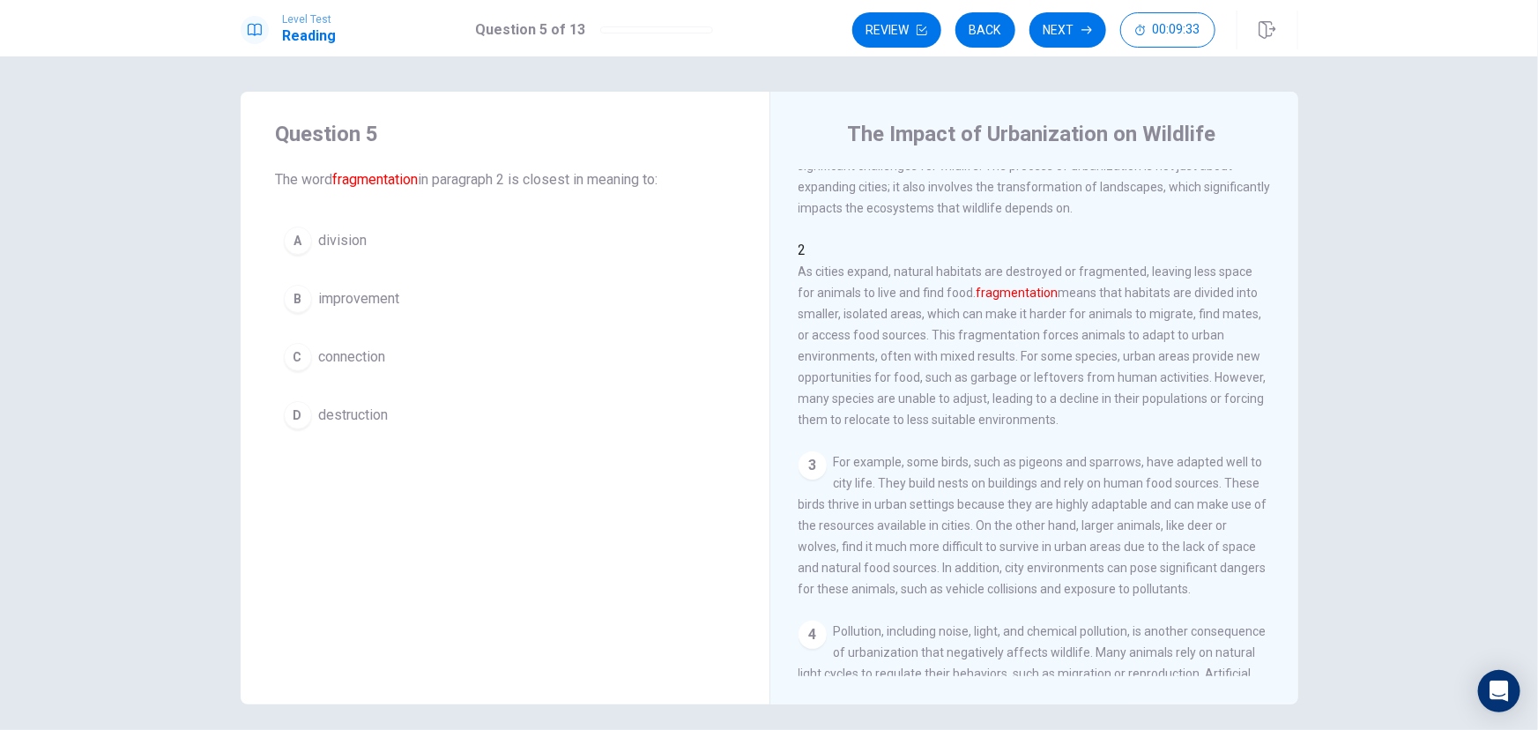
scroll to position [0, 0]
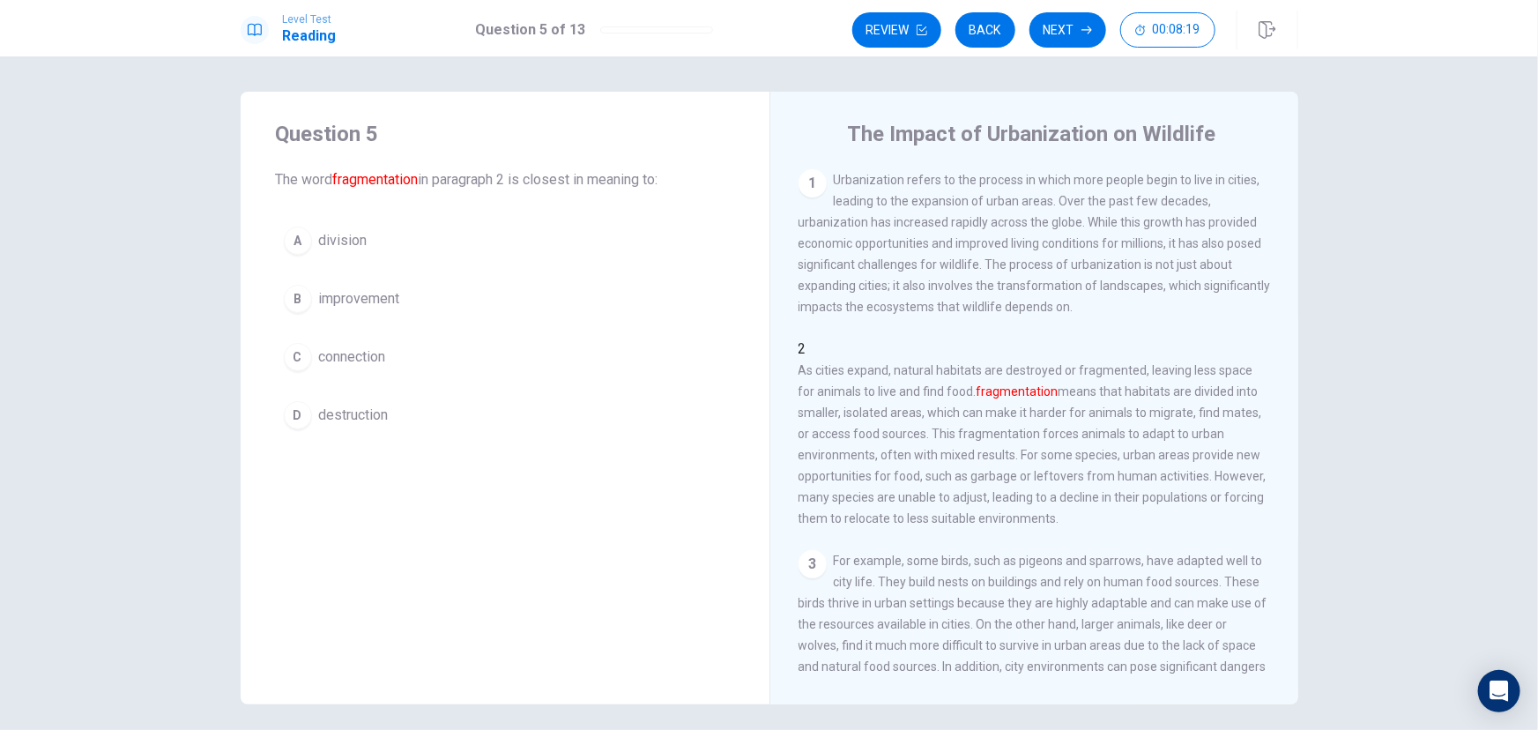
click at [324, 246] on span "division" at bounding box center [343, 240] width 48 height 21
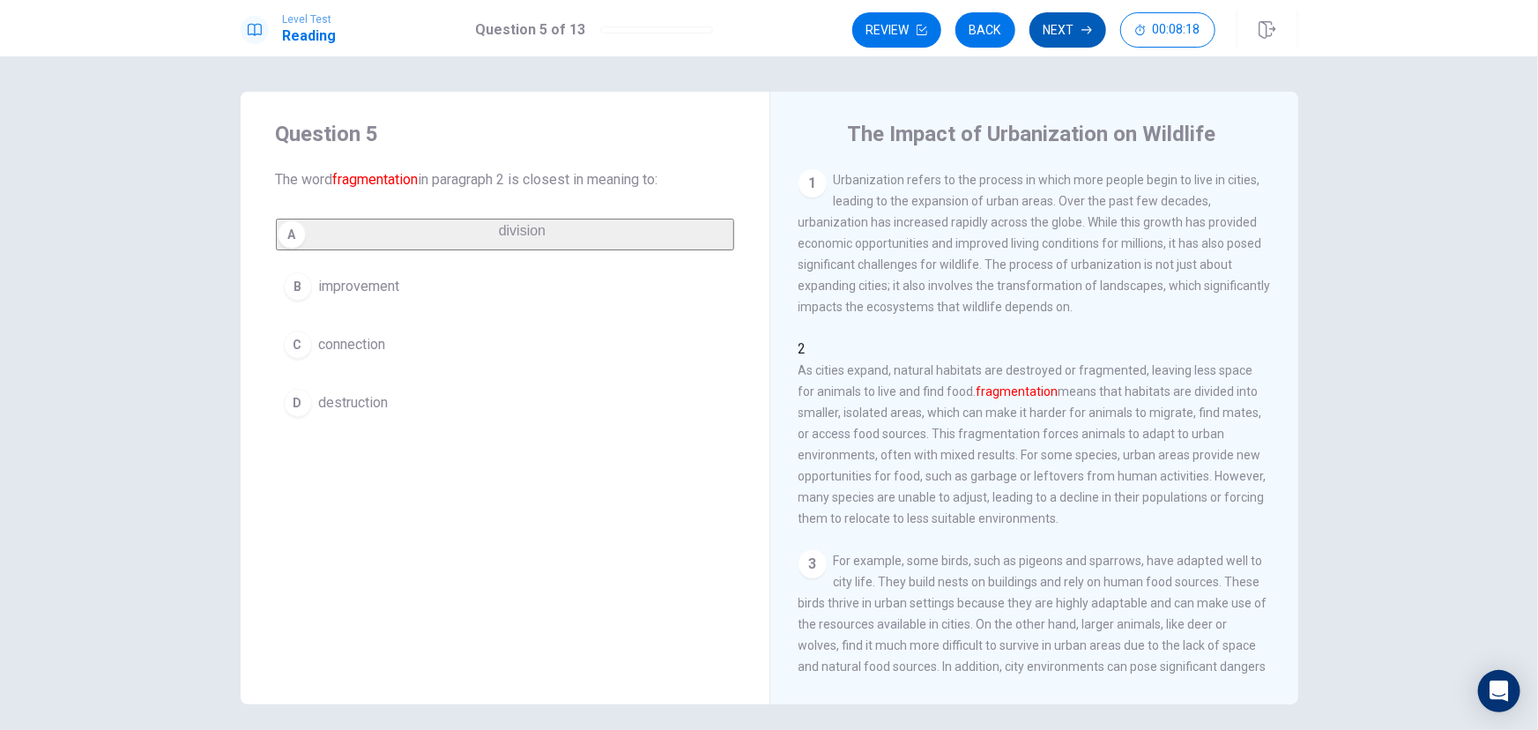
click at [1055, 29] on button "Next" at bounding box center [1067, 29] width 77 height 35
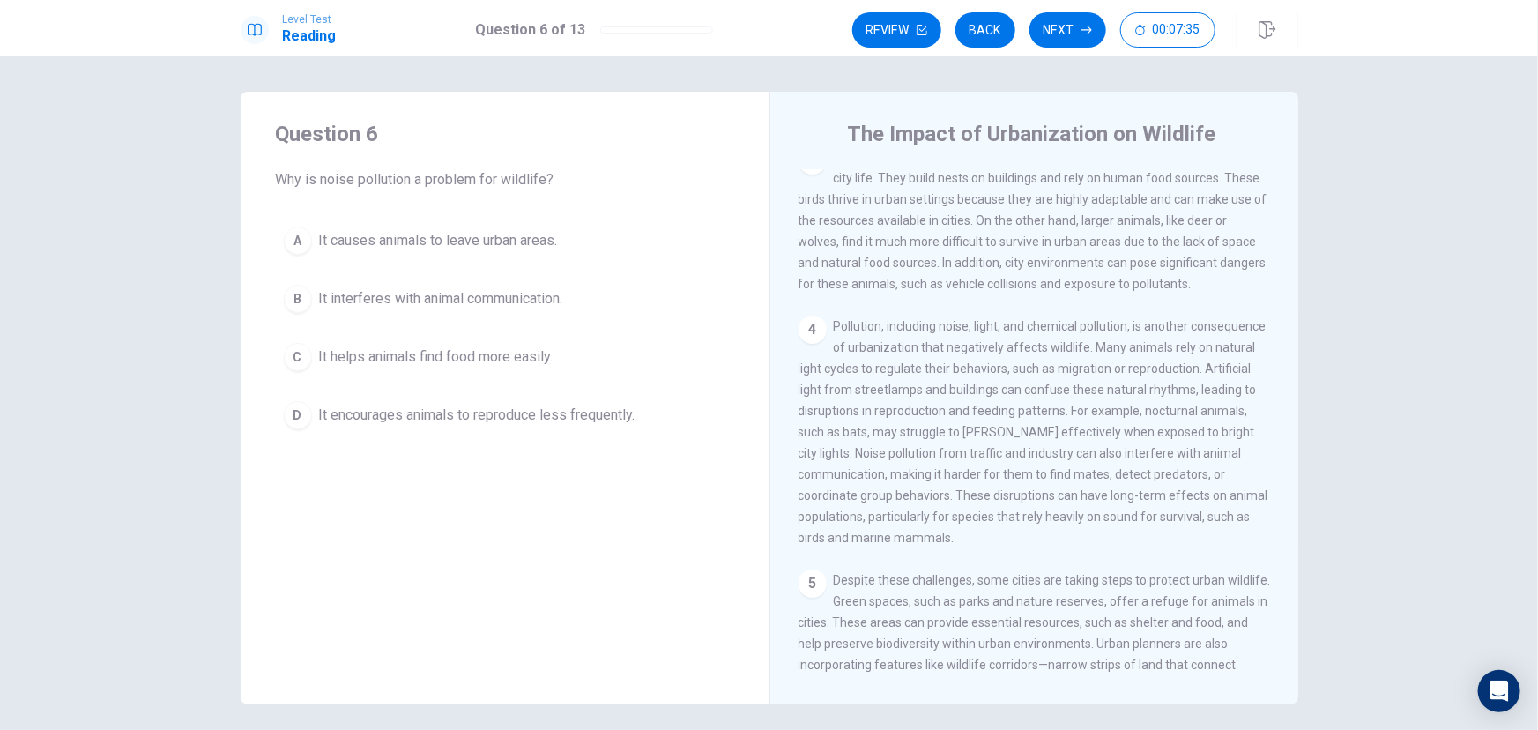
scroll to position [400, 0]
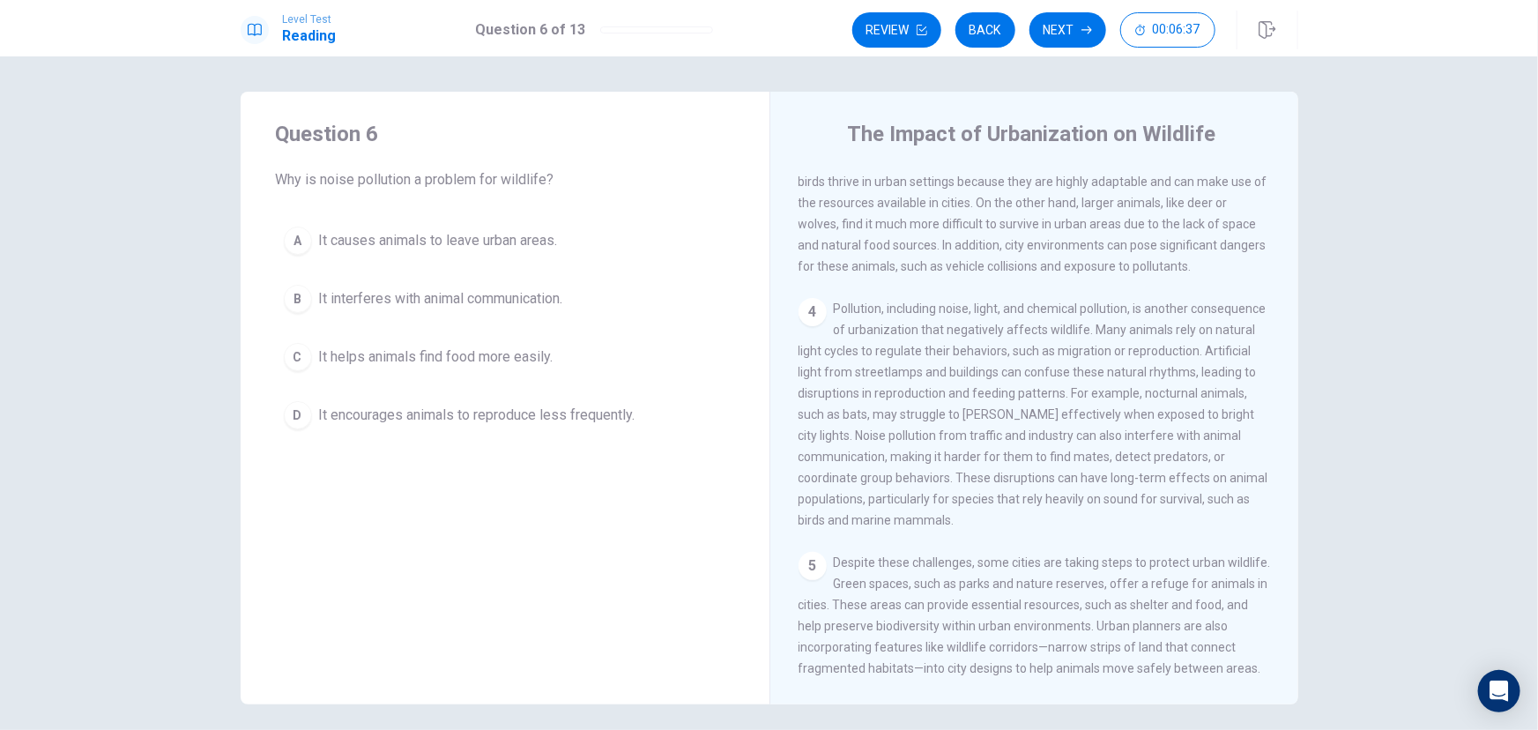
click at [501, 296] on span "It interferes with animal communication." at bounding box center [441, 298] width 244 height 21
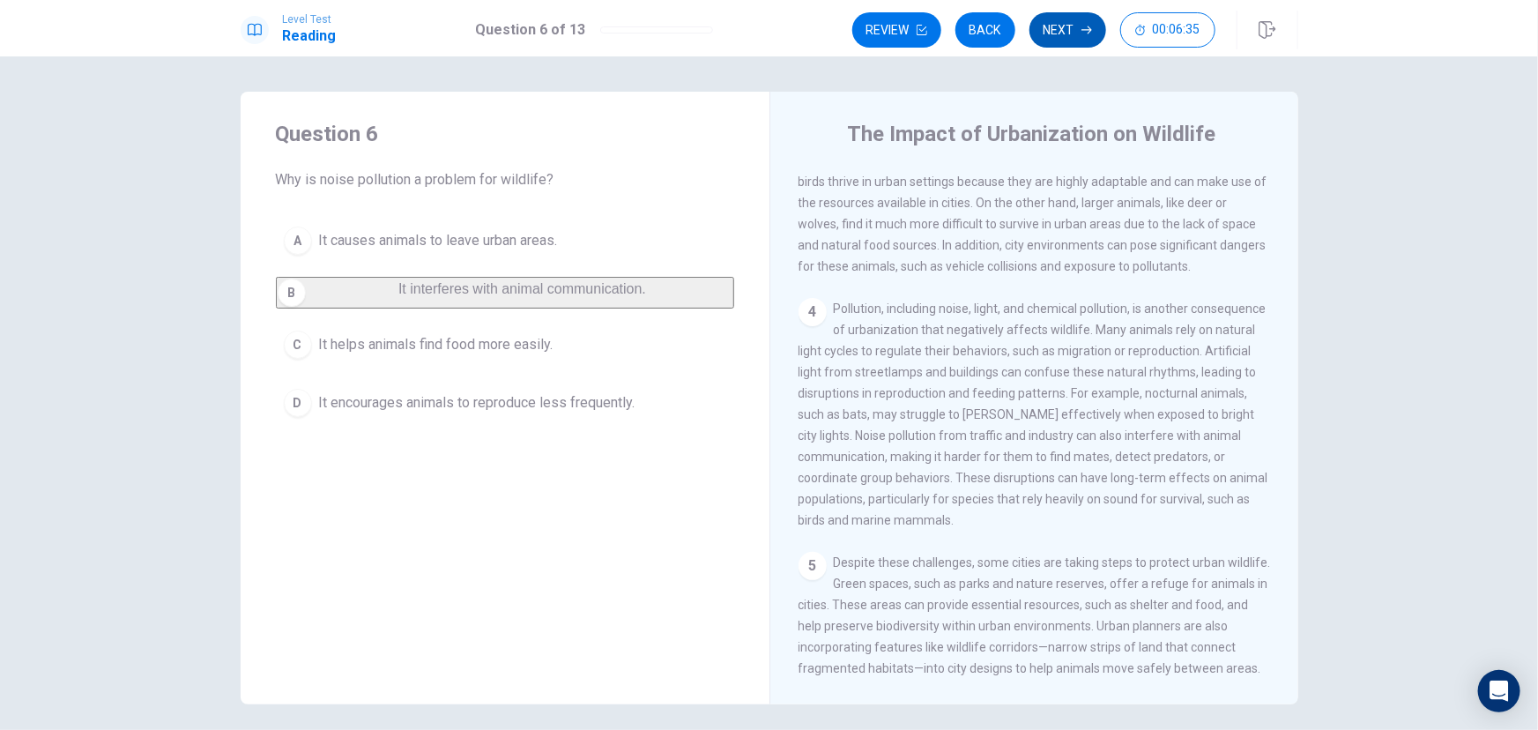
click at [1073, 44] on button "Next" at bounding box center [1067, 29] width 77 height 35
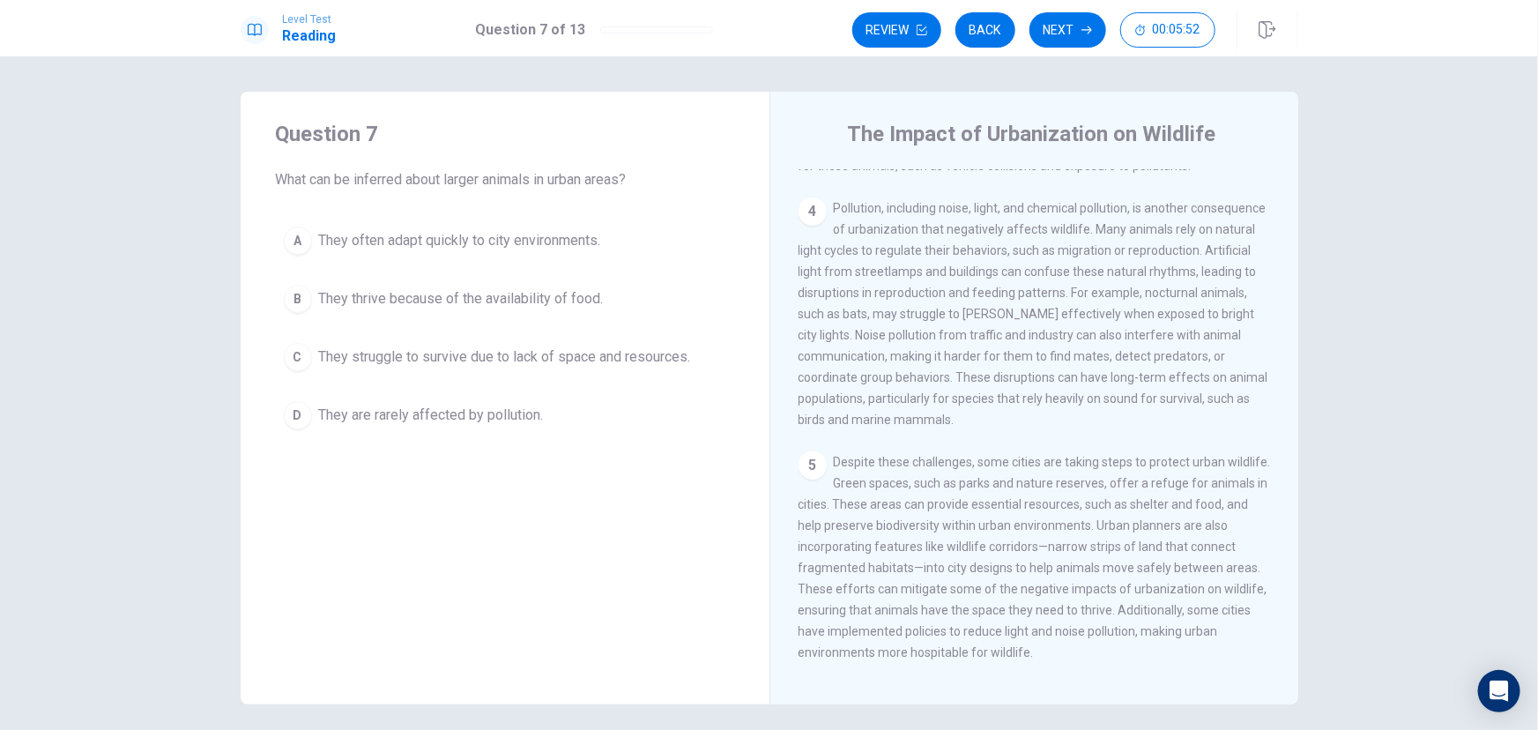
scroll to position [542, 0]
click at [449, 361] on span "They struggle to survive due to lack of space and resources." at bounding box center [505, 356] width 372 height 21
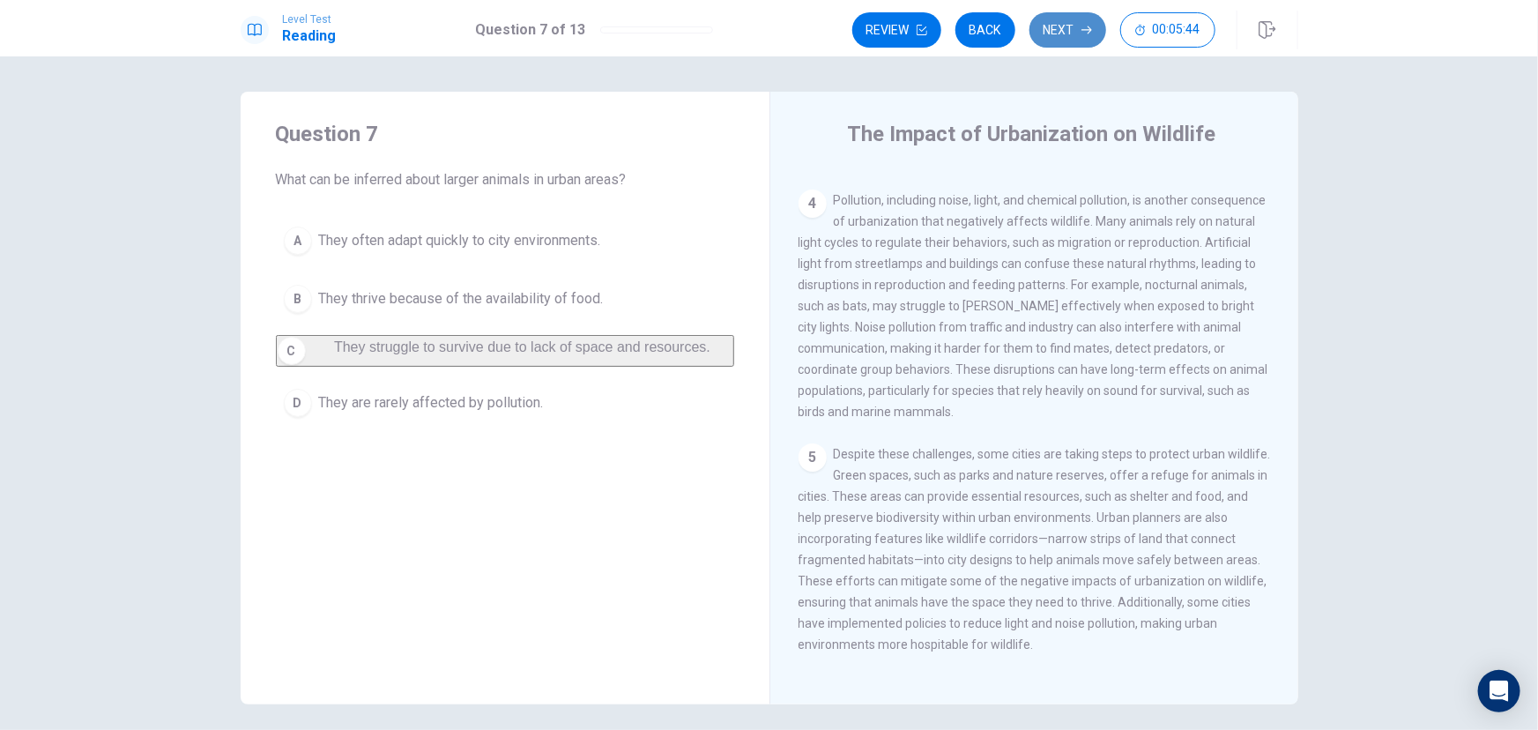
click at [1061, 26] on button "Next" at bounding box center [1067, 29] width 77 height 35
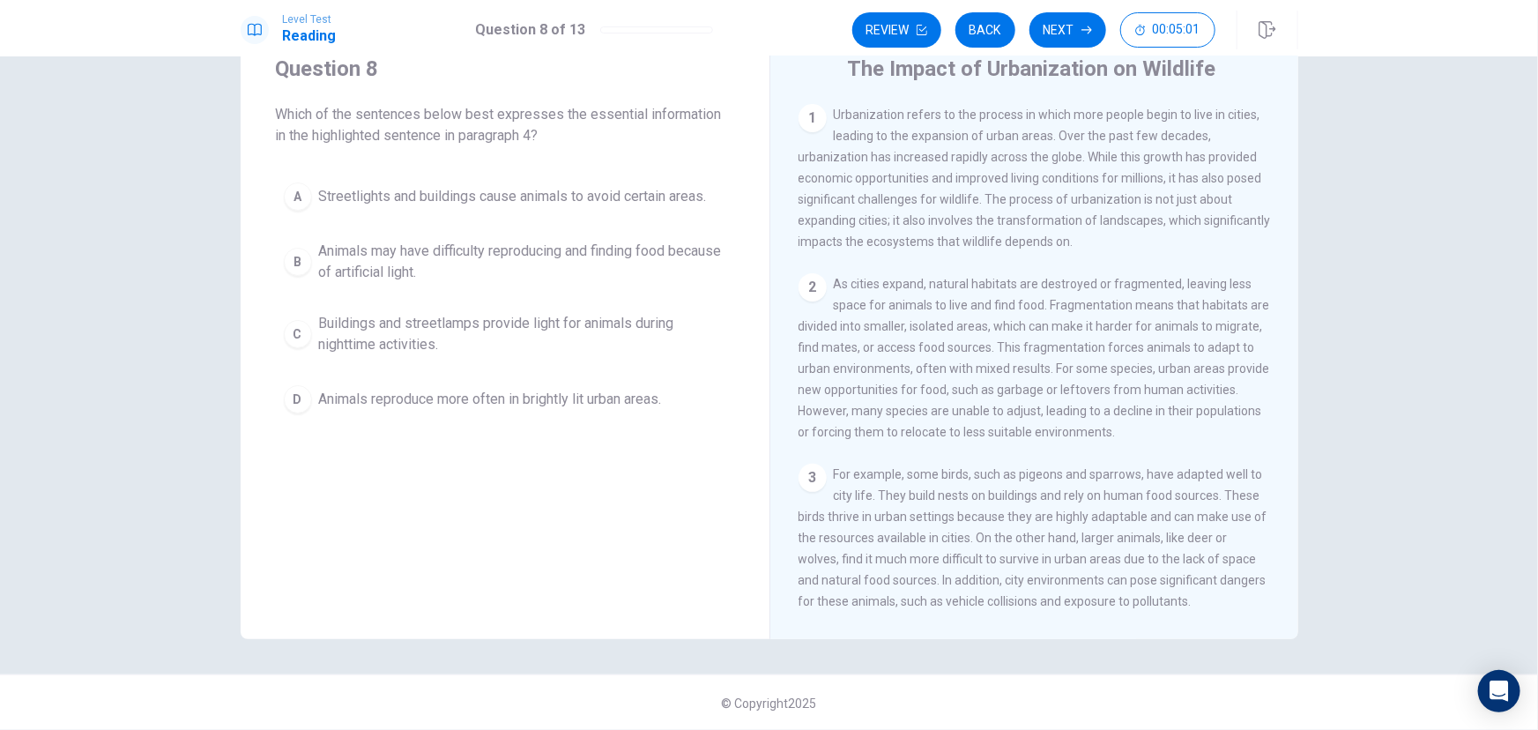
scroll to position [0, 0]
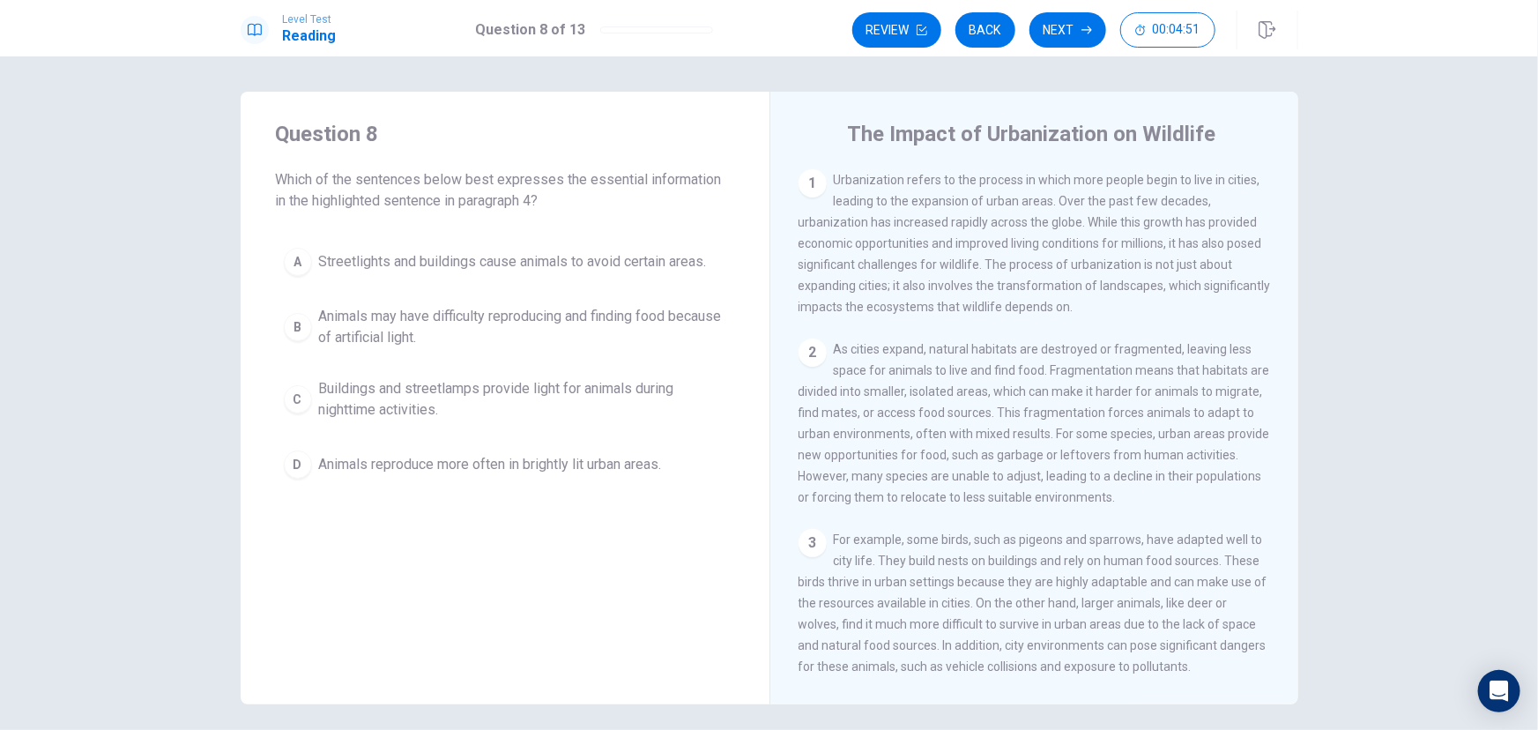
click at [995, 484] on span "As cities expand, natural habitats are destroyed or fragmented, leaving less sp…" at bounding box center [1033, 423] width 471 height 162
click at [471, 311] on span "Animals may have difficulty reproducing and finding food because of artificial …" at bounding box center [522, 327] width 407 height 42
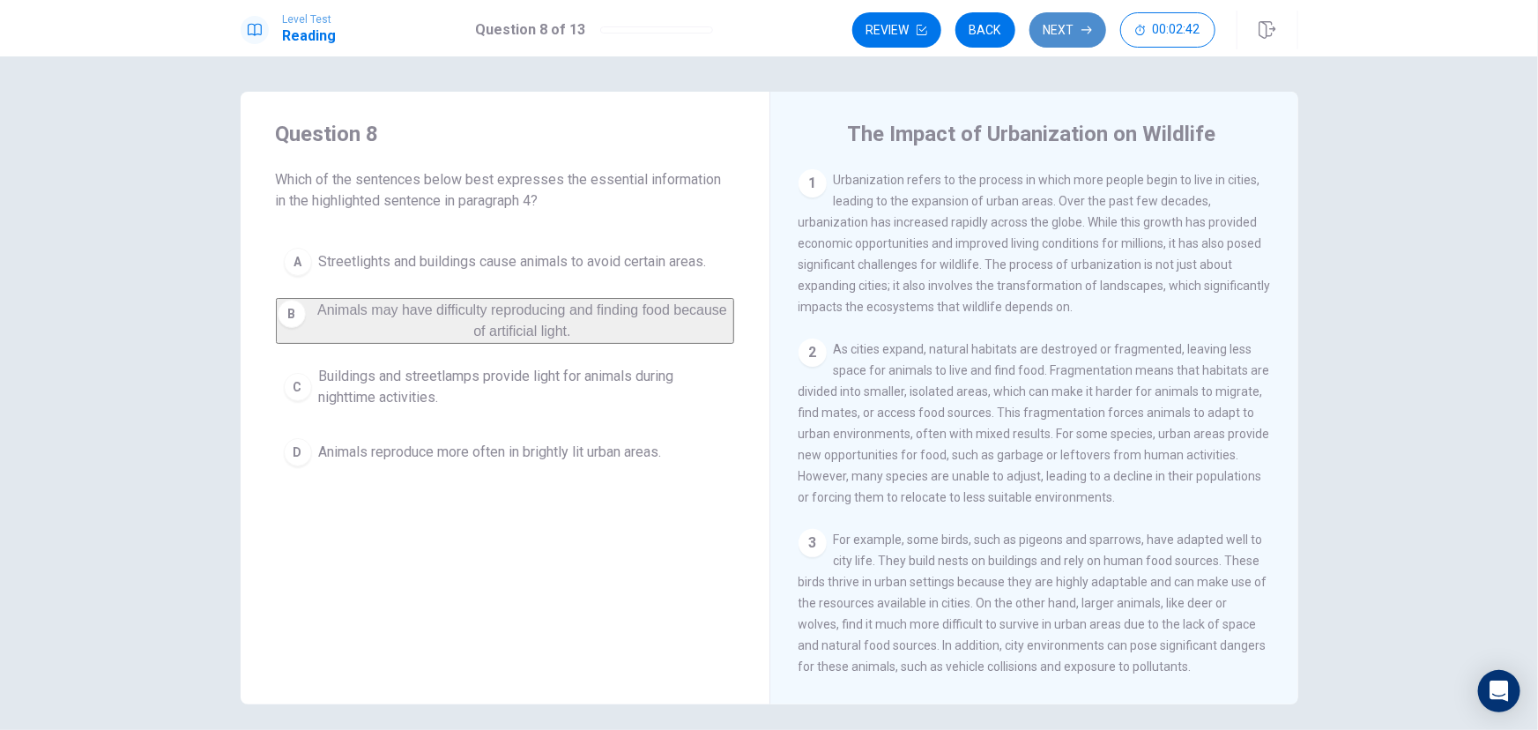
click at [1079, 23] on button "Next" at bounding box center [1067, 29] width 77 height 35
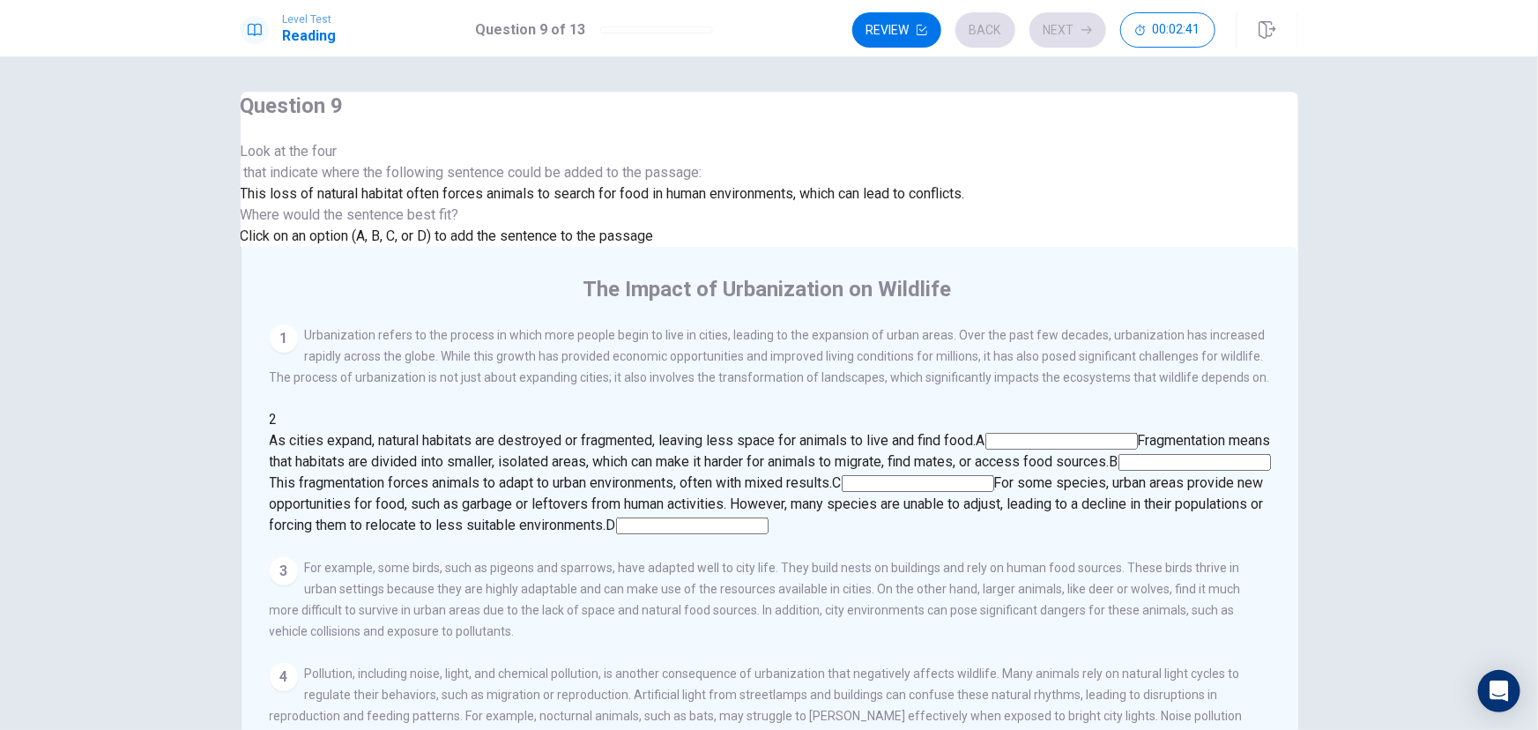
scroll to position [63, 0]
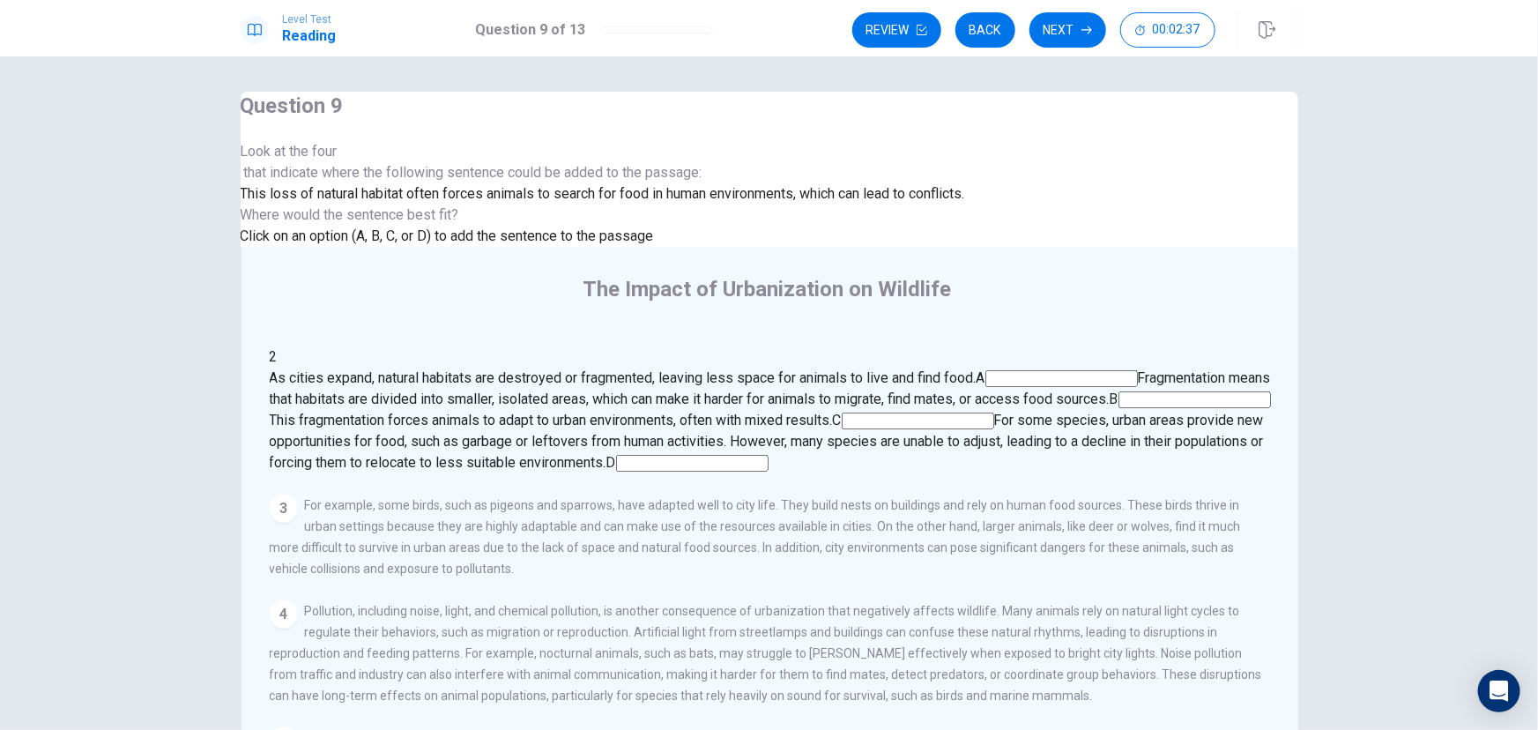
click at [395, 162] on div at bounding box center [603, 162] width 724 height 0
drag, startPoint x: 436, startPoint y: 367, endPoint x: 626, endPoint y: 366, distance: 189.5
click at [626, 247] on div "Where would the sentence best fit? Click on an option (A, B, C, or D) to add th…" at bounding box center [603, 225] width 724 height 42
click at [624, 247] on div "Where would the sentence best fit? Click on an option (A, B, C, or D) to add th…" at bounding box center [603, 225] width 724 height 42
click at [367, 244] on span "Click on an option (A, B, C, or D) to add the sentence to the passage" at bounding box center [447, 235] width 413 height 17
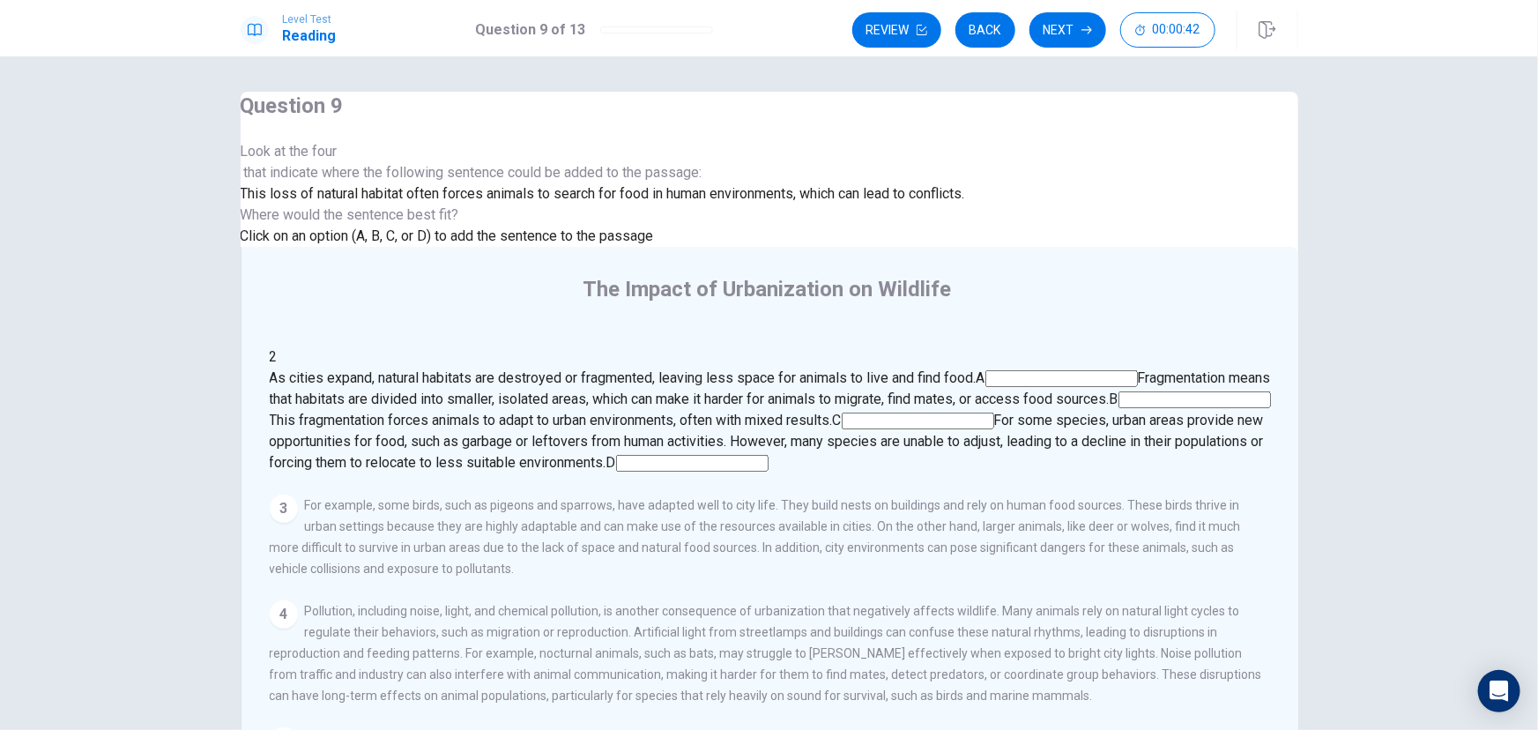
click at [768, 471] on input at bounding box center [692, 463] width 152 height 17
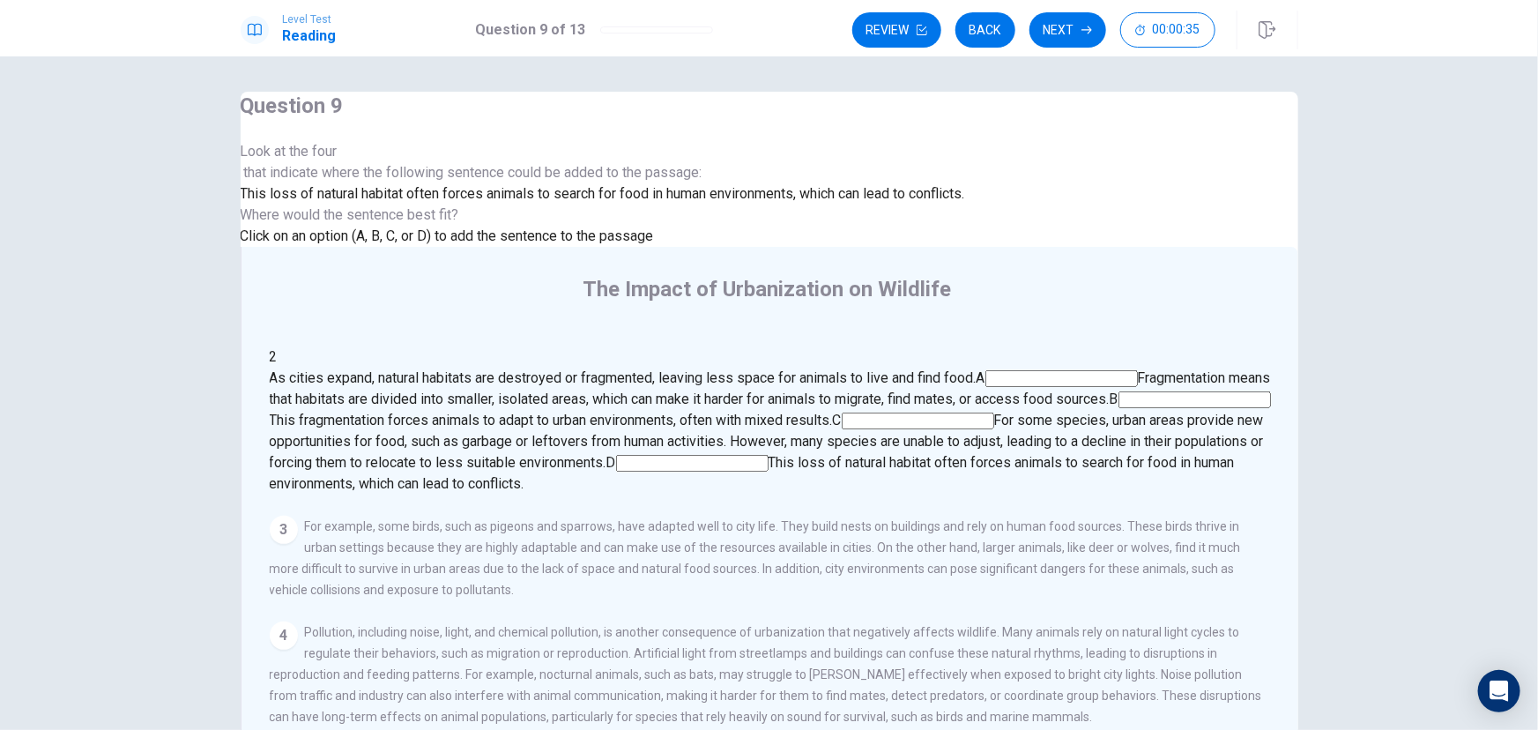
click at [1118, 391] on input at bounding box center [1194, 399] width 152 height 17
click at [726, 437] on input at bounding box center [650, 442] width 152 height 17
click at [1085, 27] on icon "button" at bounding box center [1086, 30] width 11 height 11
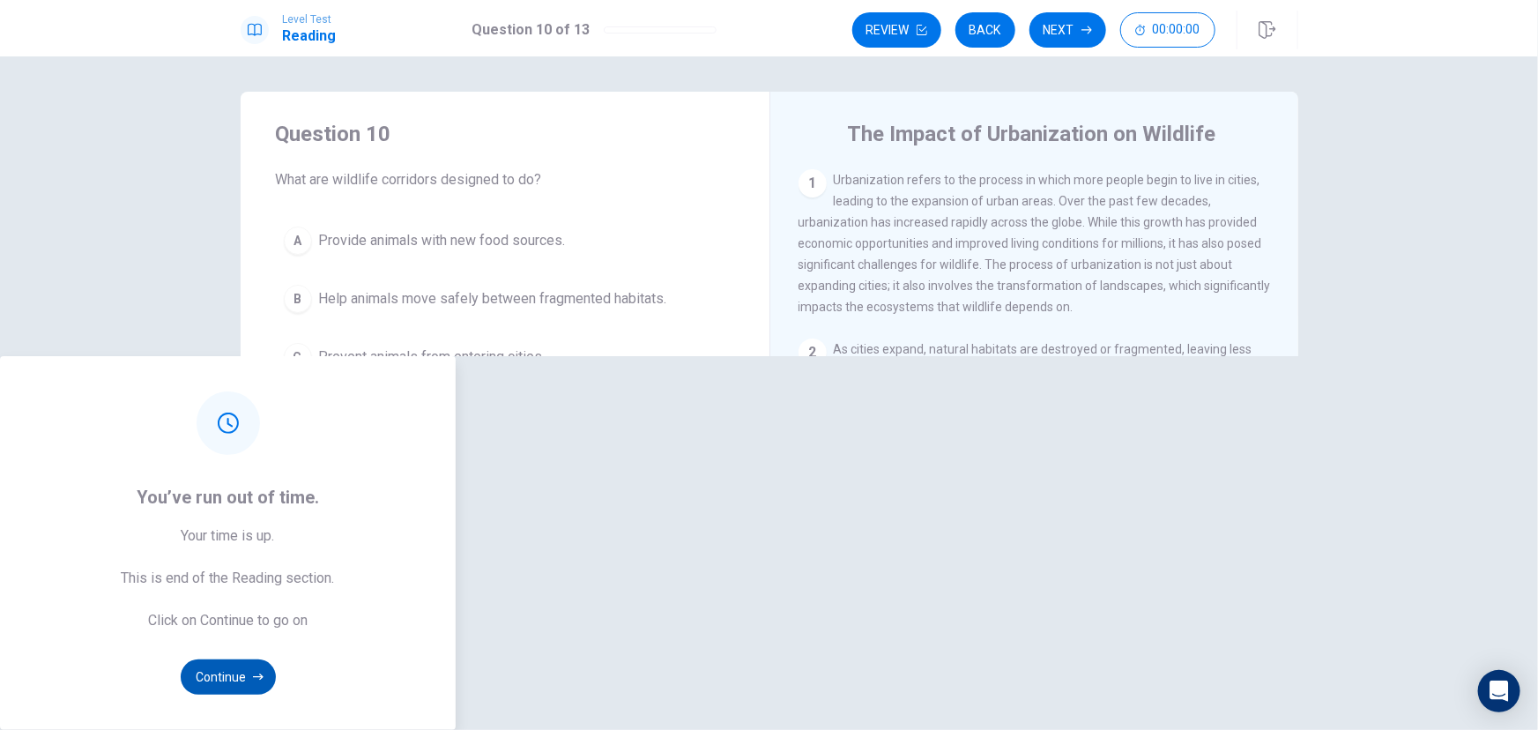
click at [276, 659] on button "Continue" at bounding box center [228, 676] width 95 height 35
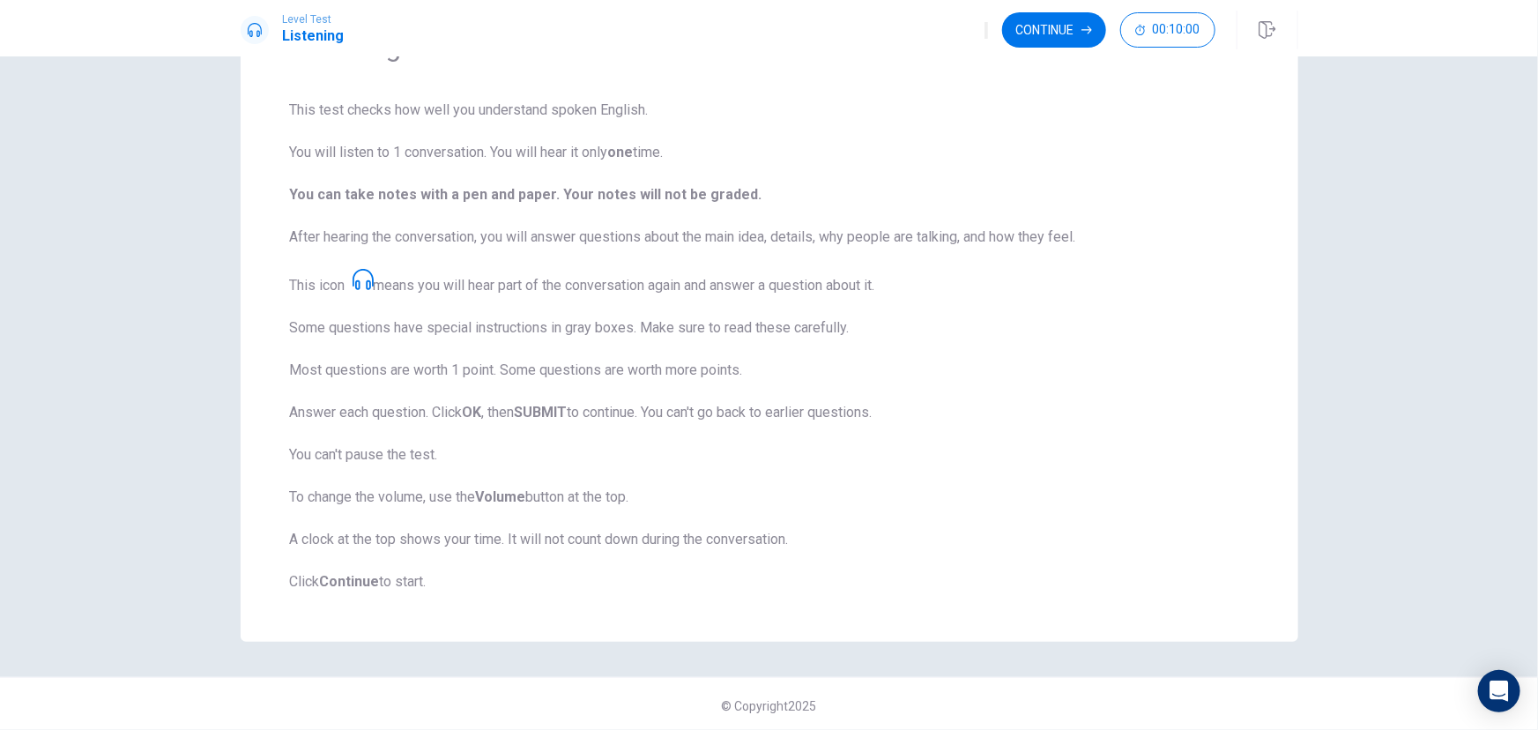
scroll to position [115, 0]
click at [1154, 629] on div "Listening Section Directions This test checks how well you understand spoken En…" at bounding box center [769, 308] width 1057 height 662
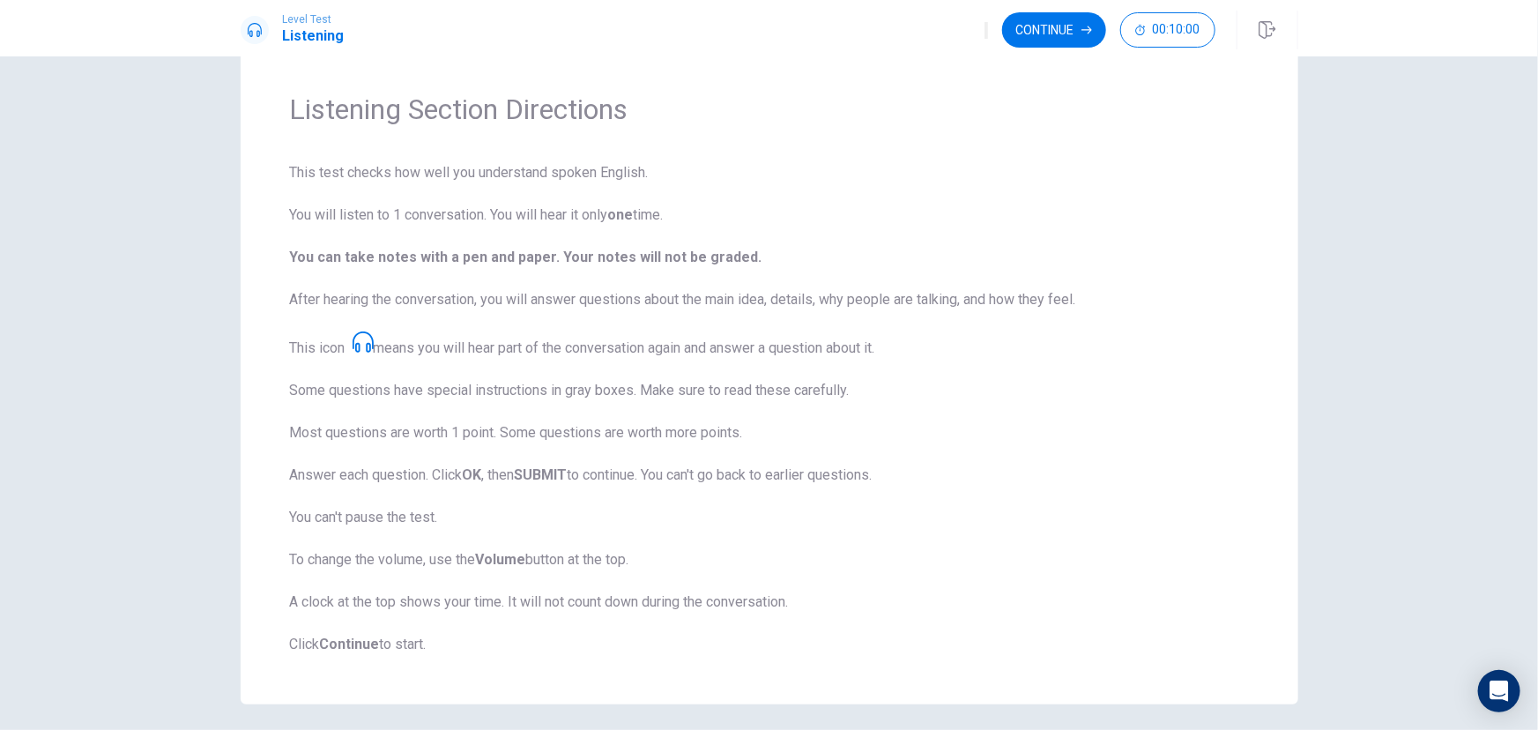
scroll to position [0, 0]
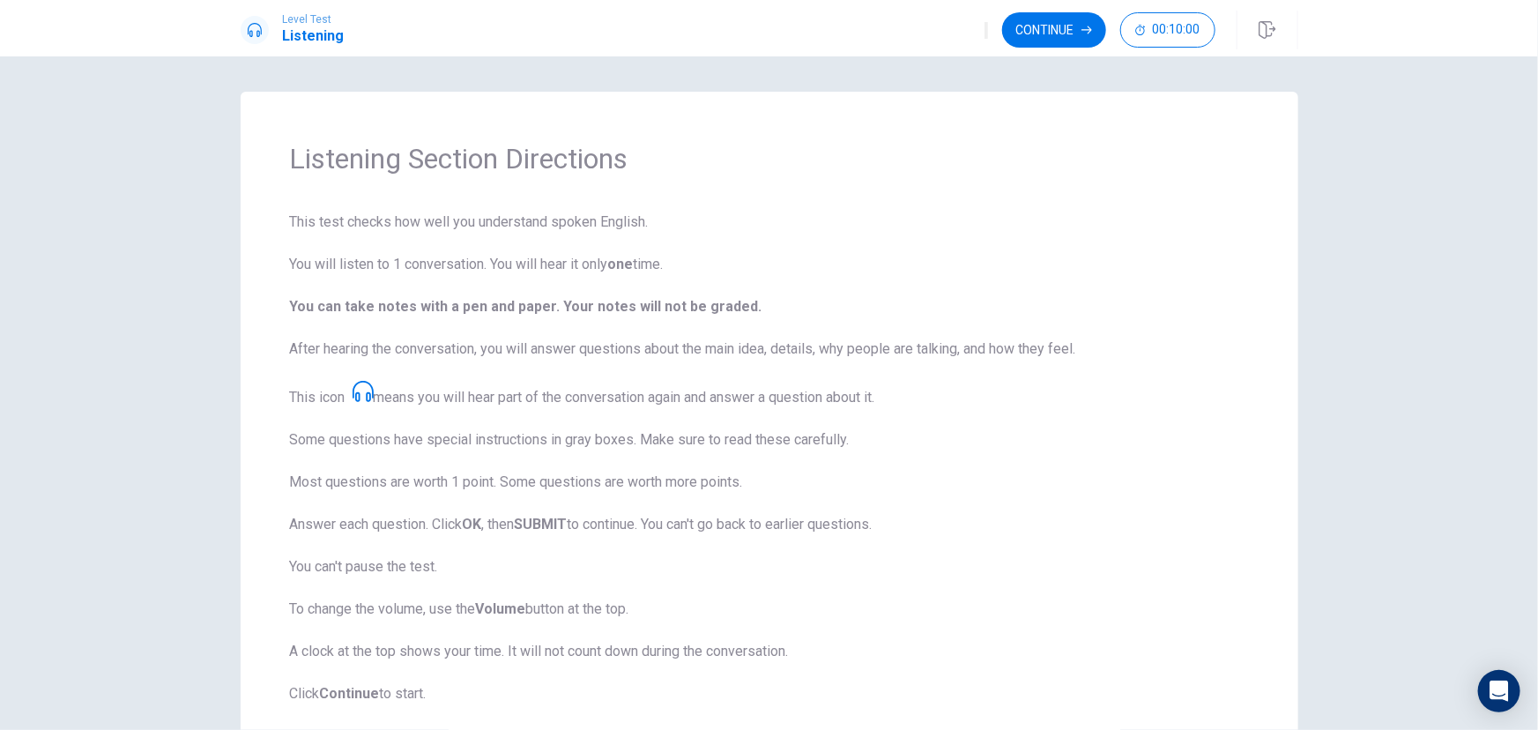
click at [1146, 151] on h1 "Listening Section Directions" at bounding box center [769, 158] width 959 height 35
click at [986, 37] on icon "button" at bounding box center [996, 45] width 21 height 16
click at [1040, 27] on button "Continue" at bounding box center [1054, 29] width 104 height 35
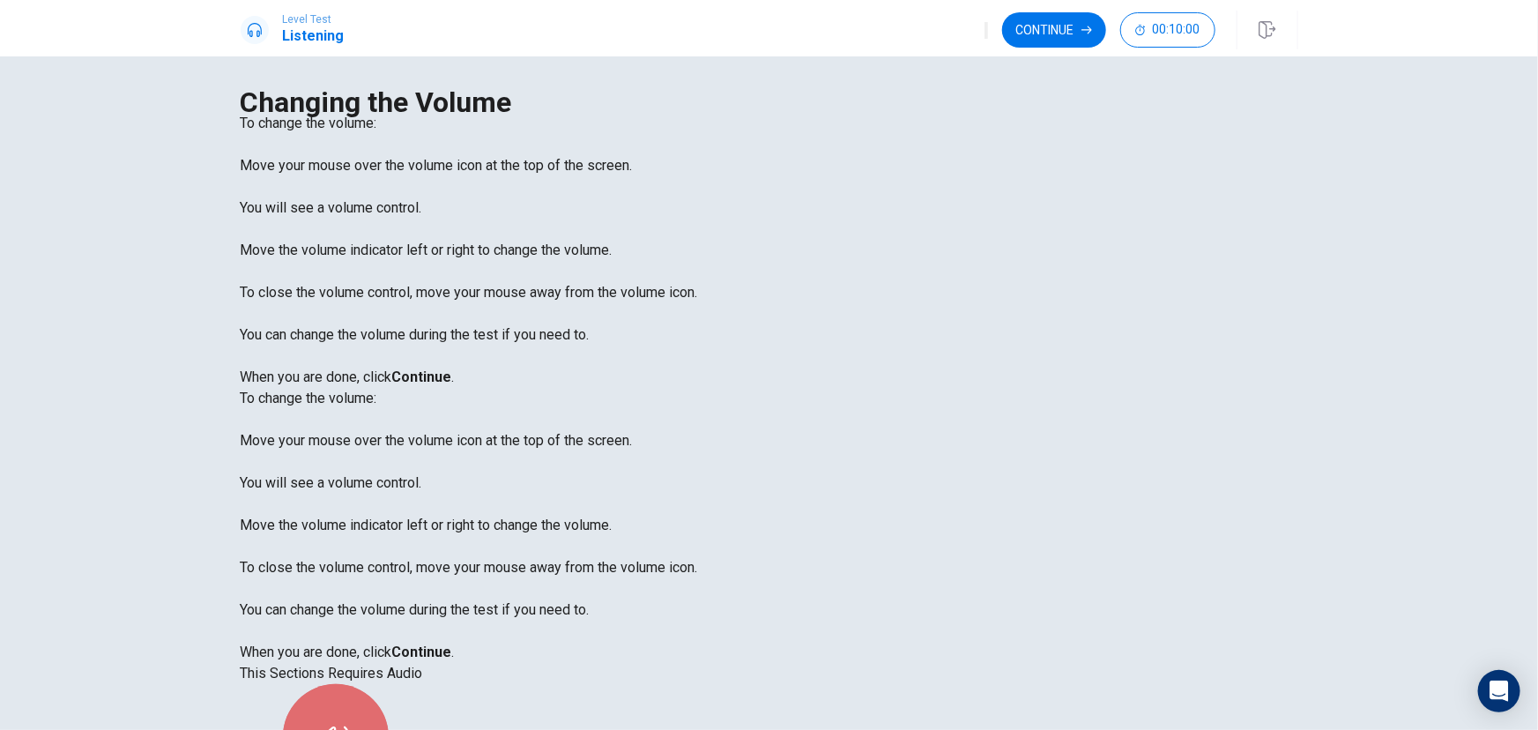
click at [389, 684] on button "button" at bounding box center [336, 737] width 106 height 106
click at [986, 37] on icon "button" at bounding box center [996, 45] width 21 height 16
type input "0.8"
click at [930, 48] on span at bounding box center [930, 48] width 0 height 0
click at [1049, 41] on button "Continue" at bounding box center [1054, 29] width 104 height 35
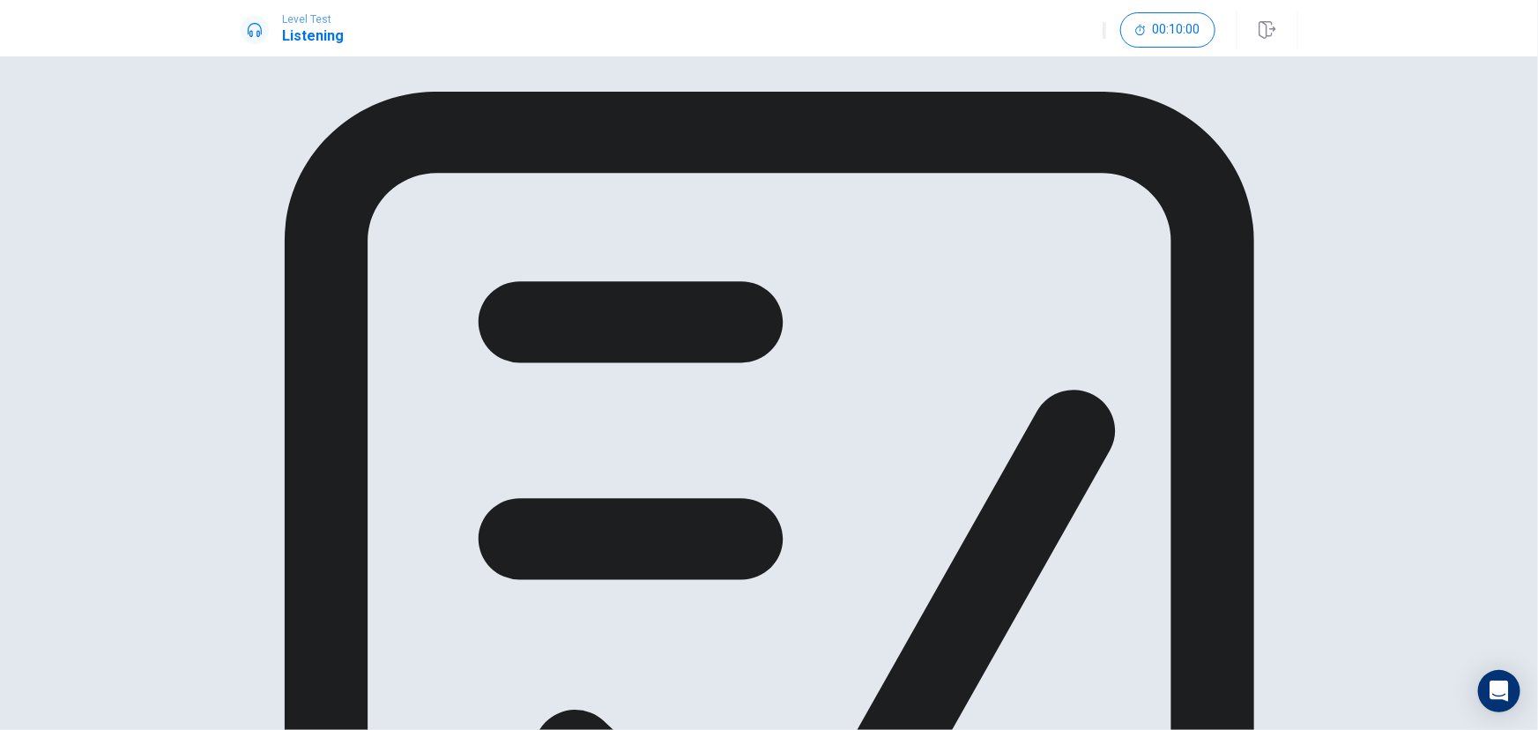
drag, startPoint x: 695, startPoint y: 337, endPoint x: 775, endPoint y: 337, distance: 79.3
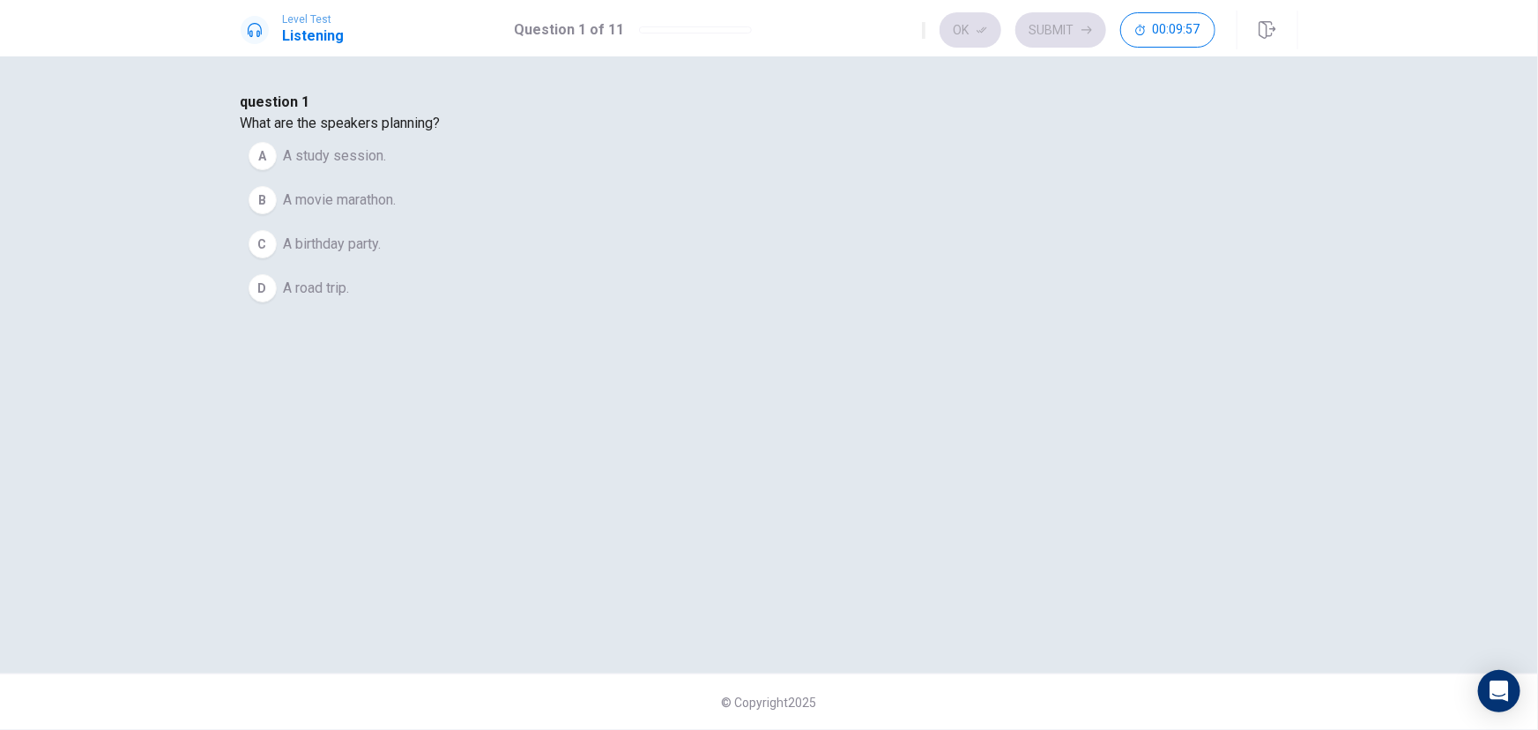
click at [350, 299] on span "A road trip." at bounding box center [317, 288] width 66 height 21
click at [975, 35] on button "Ok" at bounding box center [970, 29] width 62 height 35
click at [1079, 41] on button "Submit" at bounding box center [1060, 29] width 91 height 35
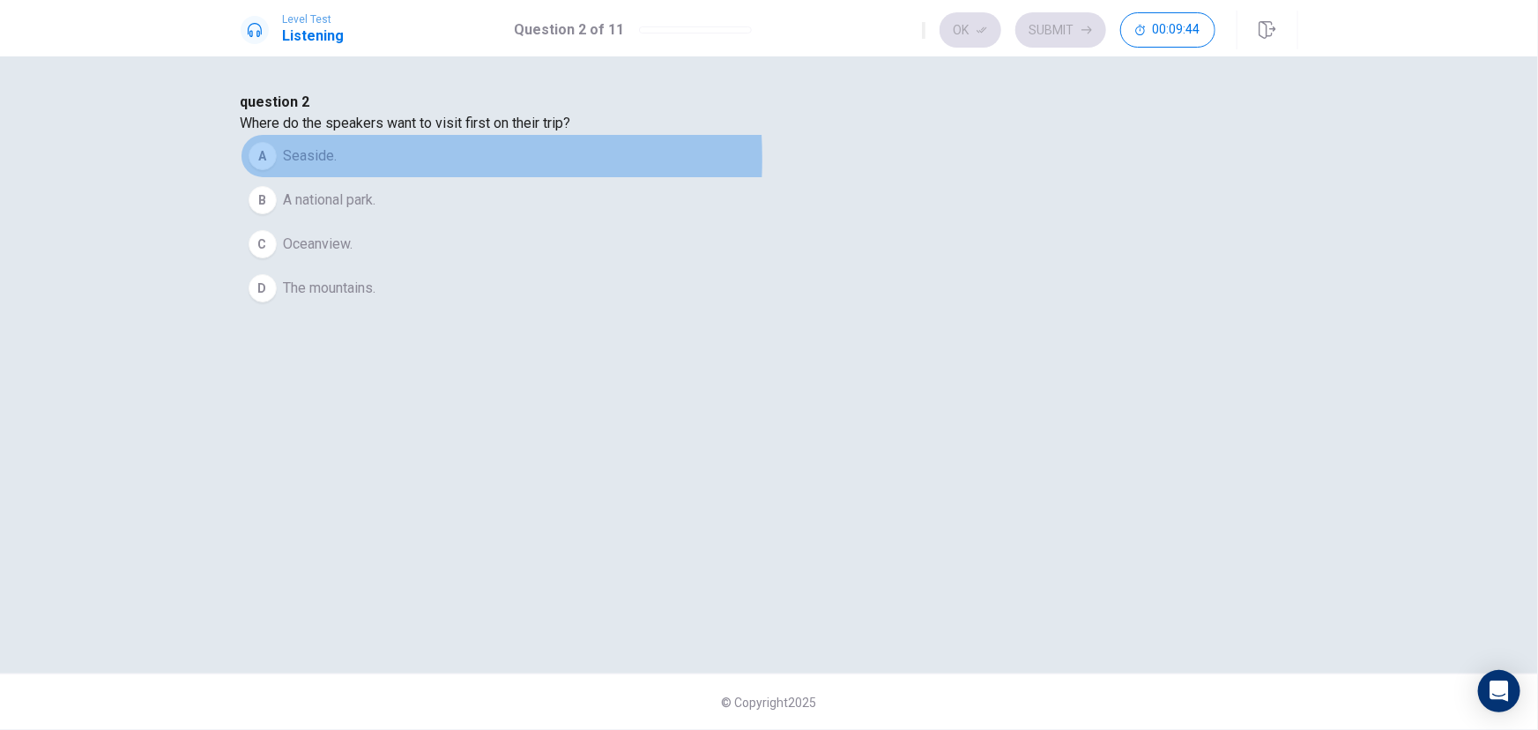
click at [337, 167] on span "Seaside." at bounding box center [311, 155] width 54 height 21
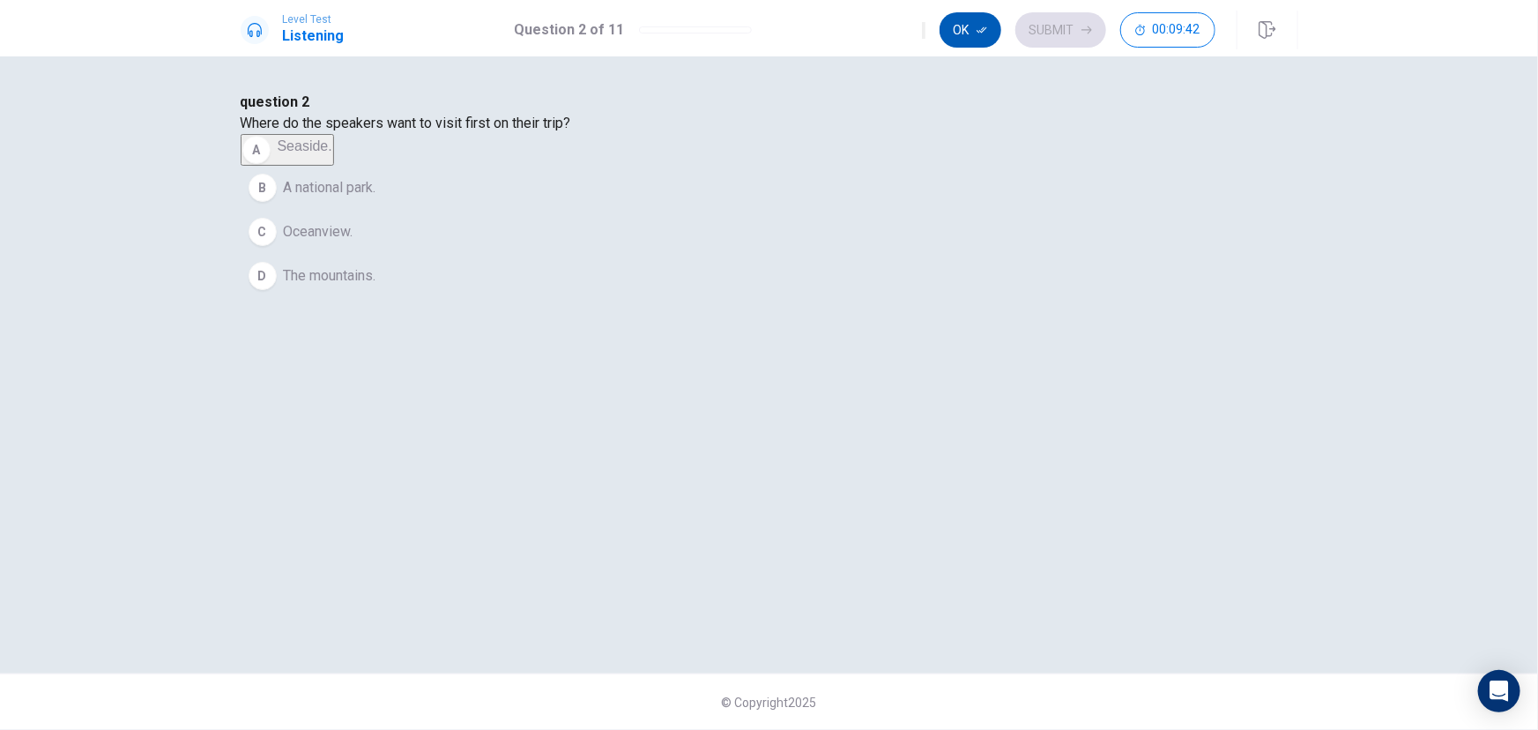
click at [975, 33] on button "Ok" at bounding box center [970, 29] width 62 height 35
click at [1088, 34] on icon "button" at bounding box center [1086, 30] width 11 height 11
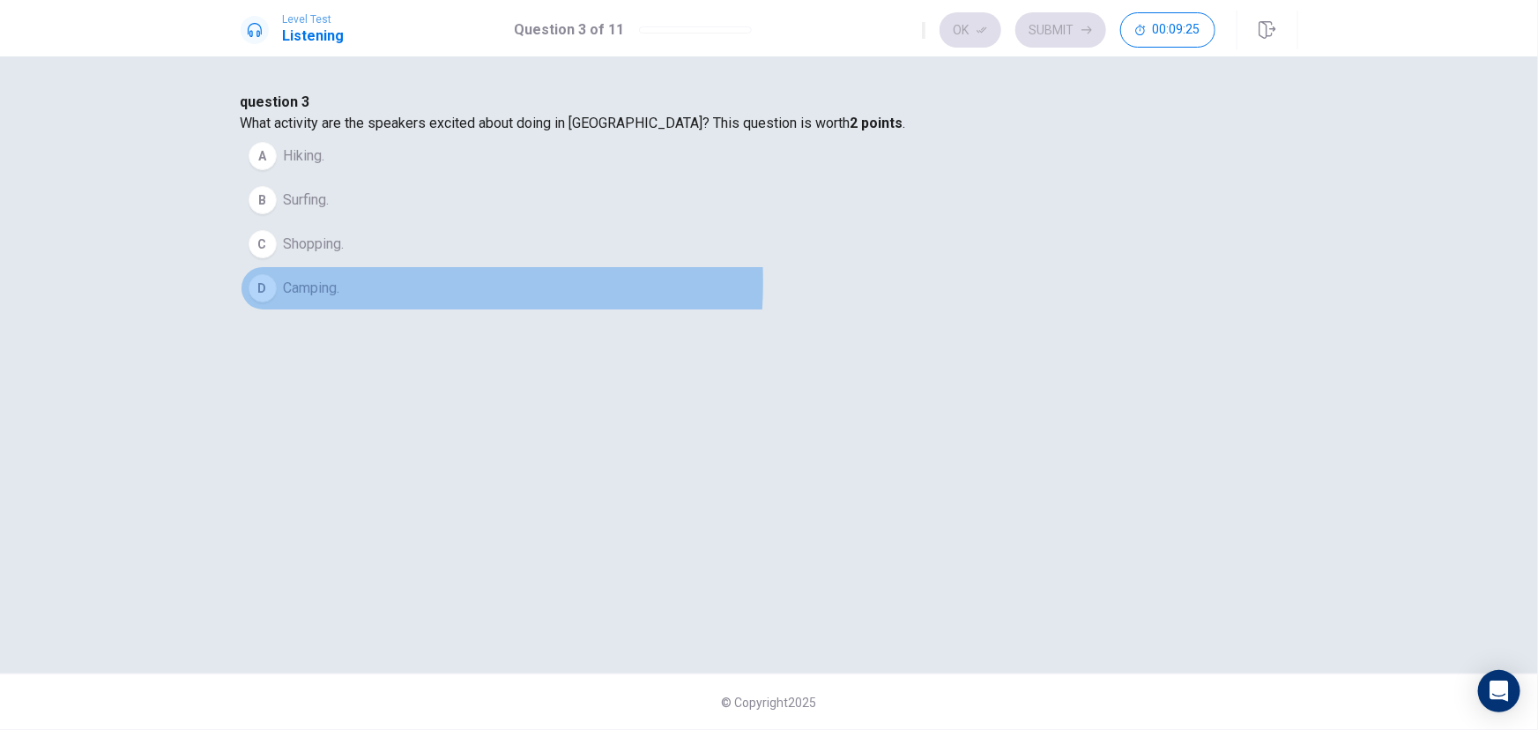
click at [340, 299] on span "Camping." at bounding box center [312, 288] width 56 height 21
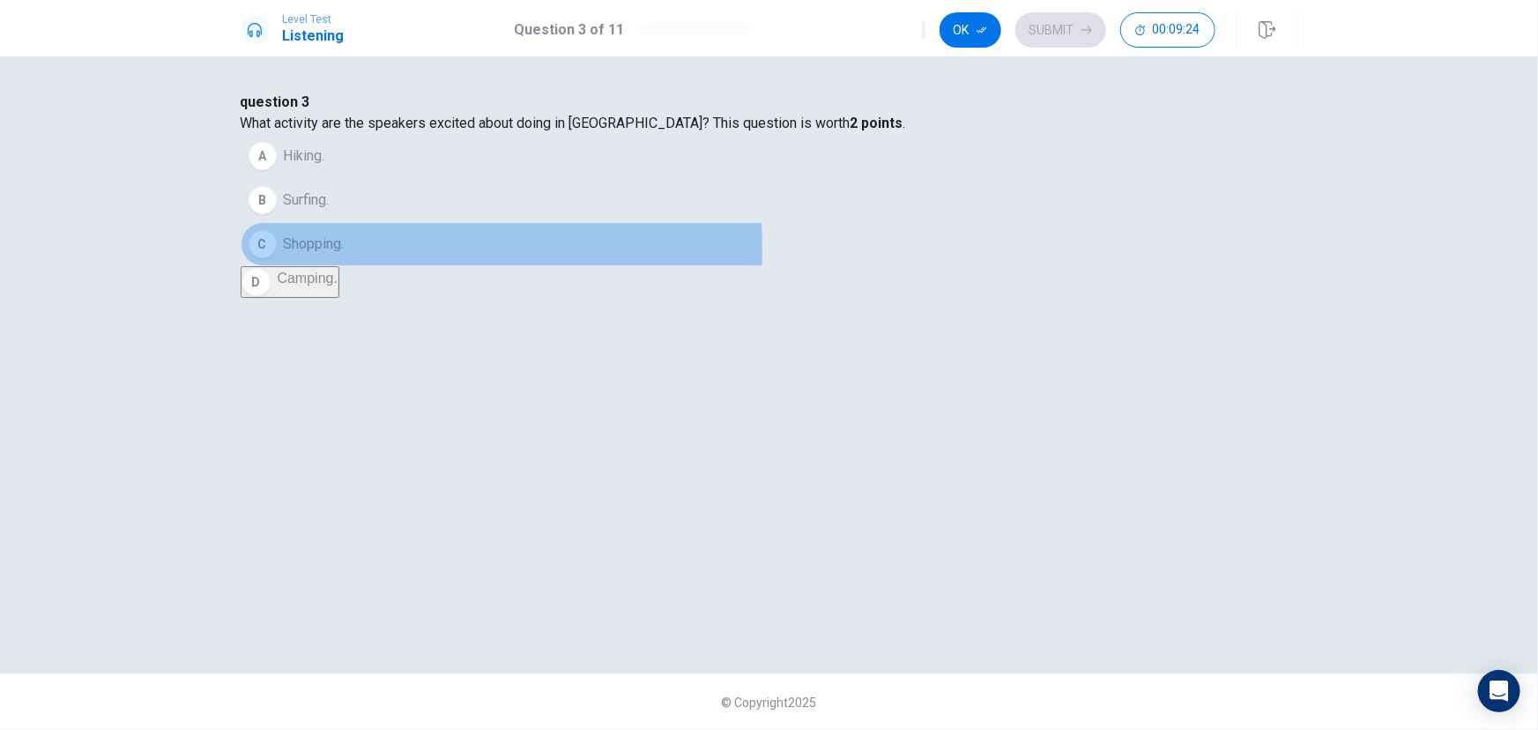
click at [345, 255] on span "Shopping." at bounding box center [314, 244] width 61 height 21
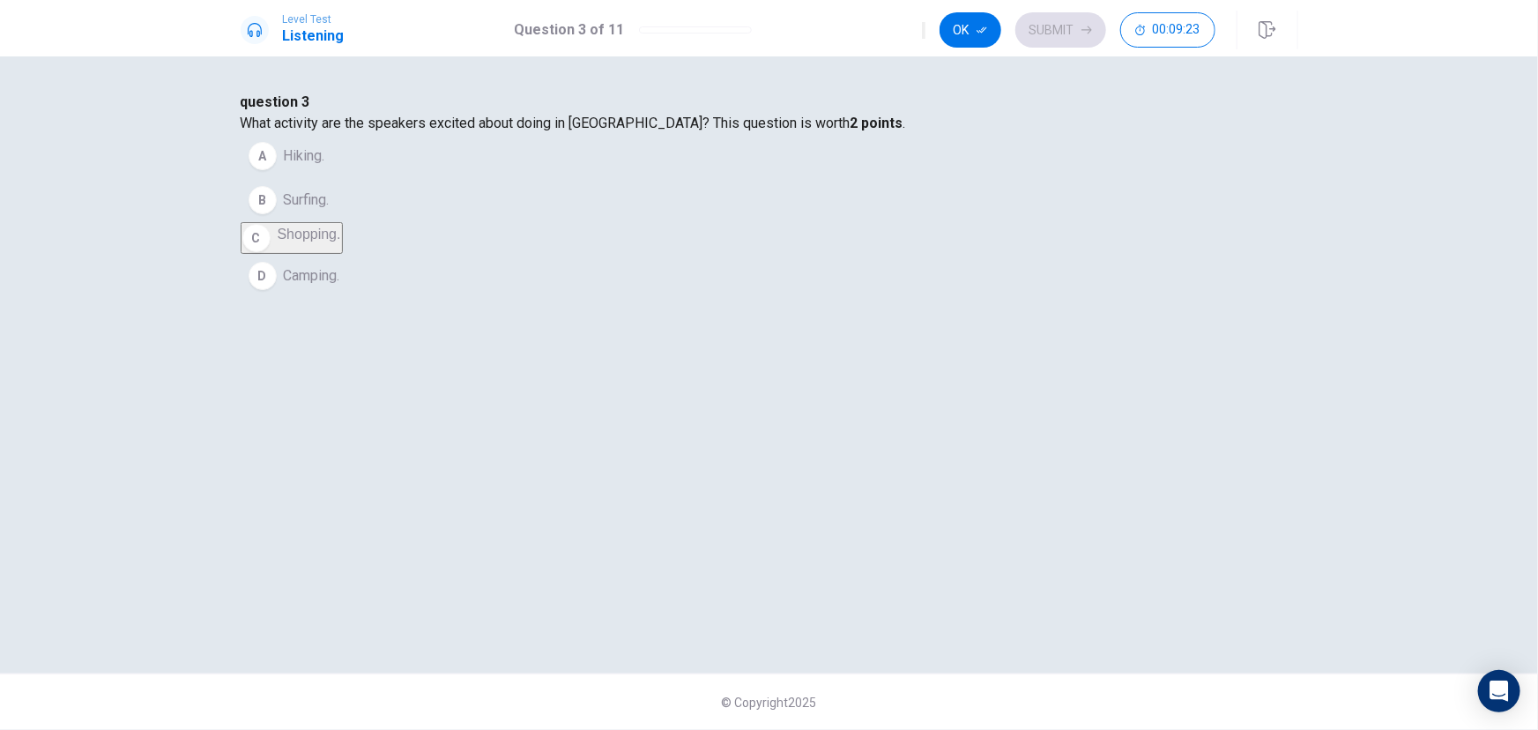
click at [340, 286] on span "Camping." at bounding box center [312, 275] width 56 height 21
click at [922, 37] on button "button" at bounding box center [924, 30] width 4 height 17
click at [792, 131] on span "What activity are the speakers excited about doing in [GEOGRAPHIC_DATA]? This q…" at bounding box center [573, 123] width 665 height 17
click at [969, 31] on button "Ok" at bounding box center [970, 29] width 62 height 35
click at [1094, 26] on button "Submit" at bounding box center [1060, 29] width 91 height 35
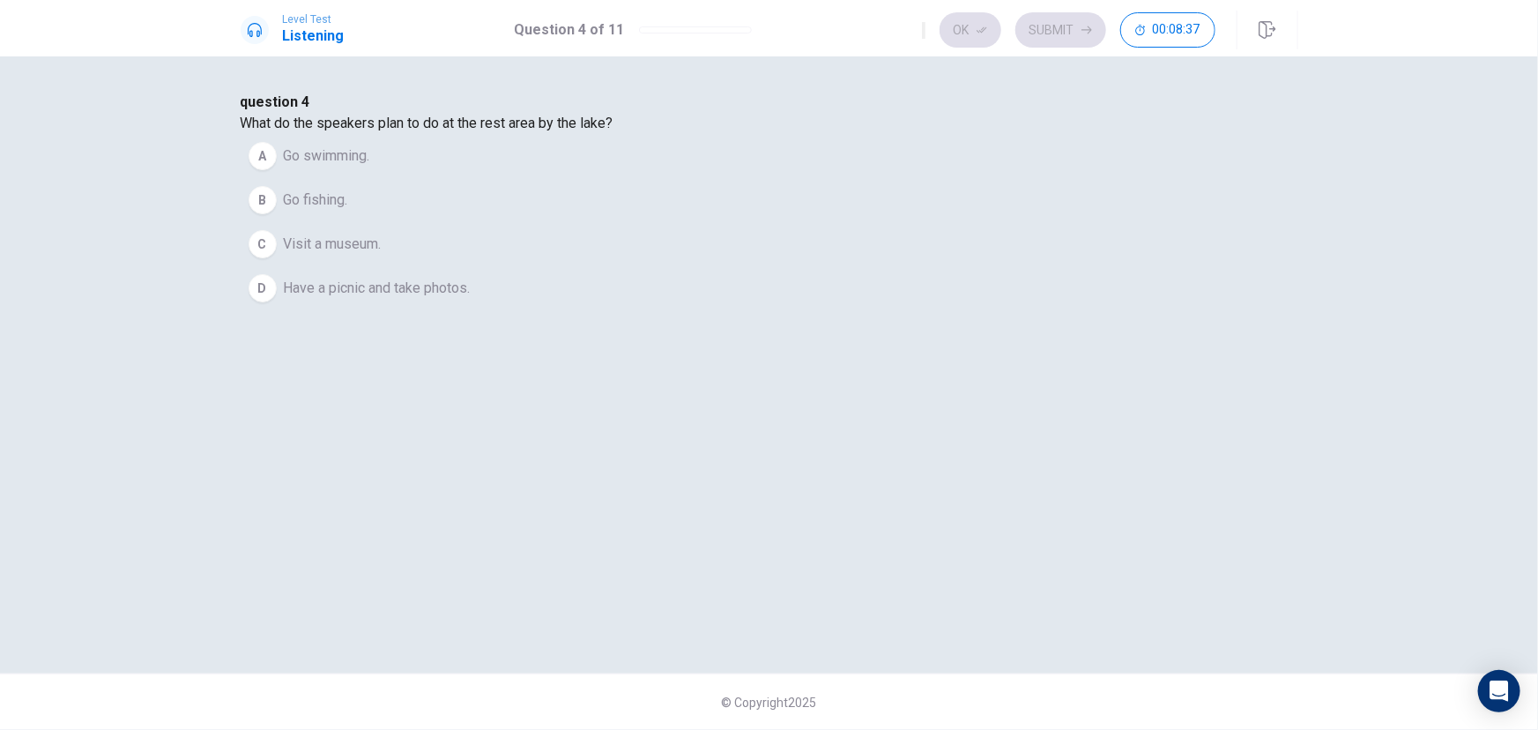
click at [471, 299] on span "Have a picnic and take photos." at bounding box center [377, 288] width 187 height 21
click at [975, 27] on button "Ok" at bounding box center [970, 29] width 62 height 35
click at [1054, 35] on button "Submit" at bounding box center [1060, 29] width 91 height 35
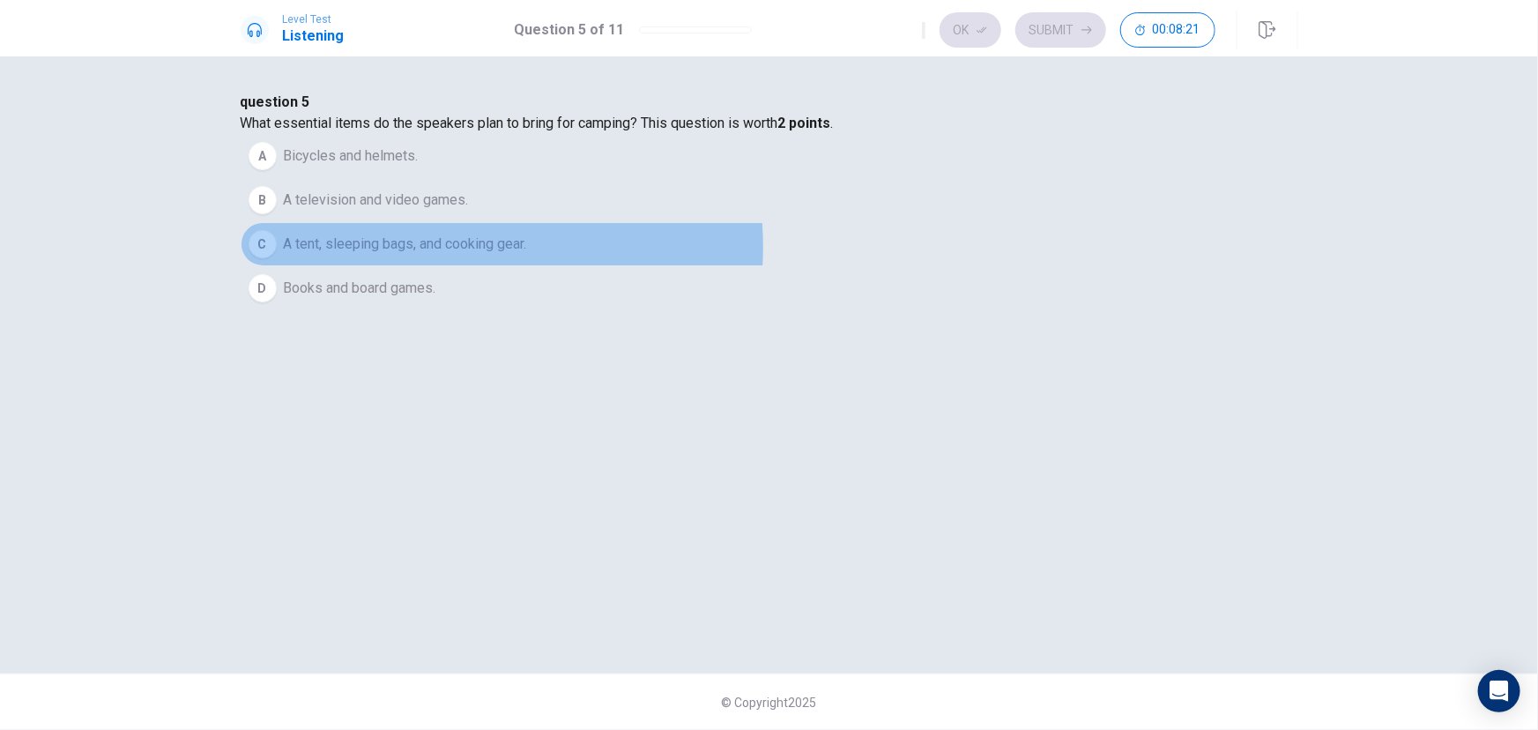
click at [527, 255] on span "A tent, sleeping bags, and cooking gear." at bounding box center [405, 244] width 243 height 21
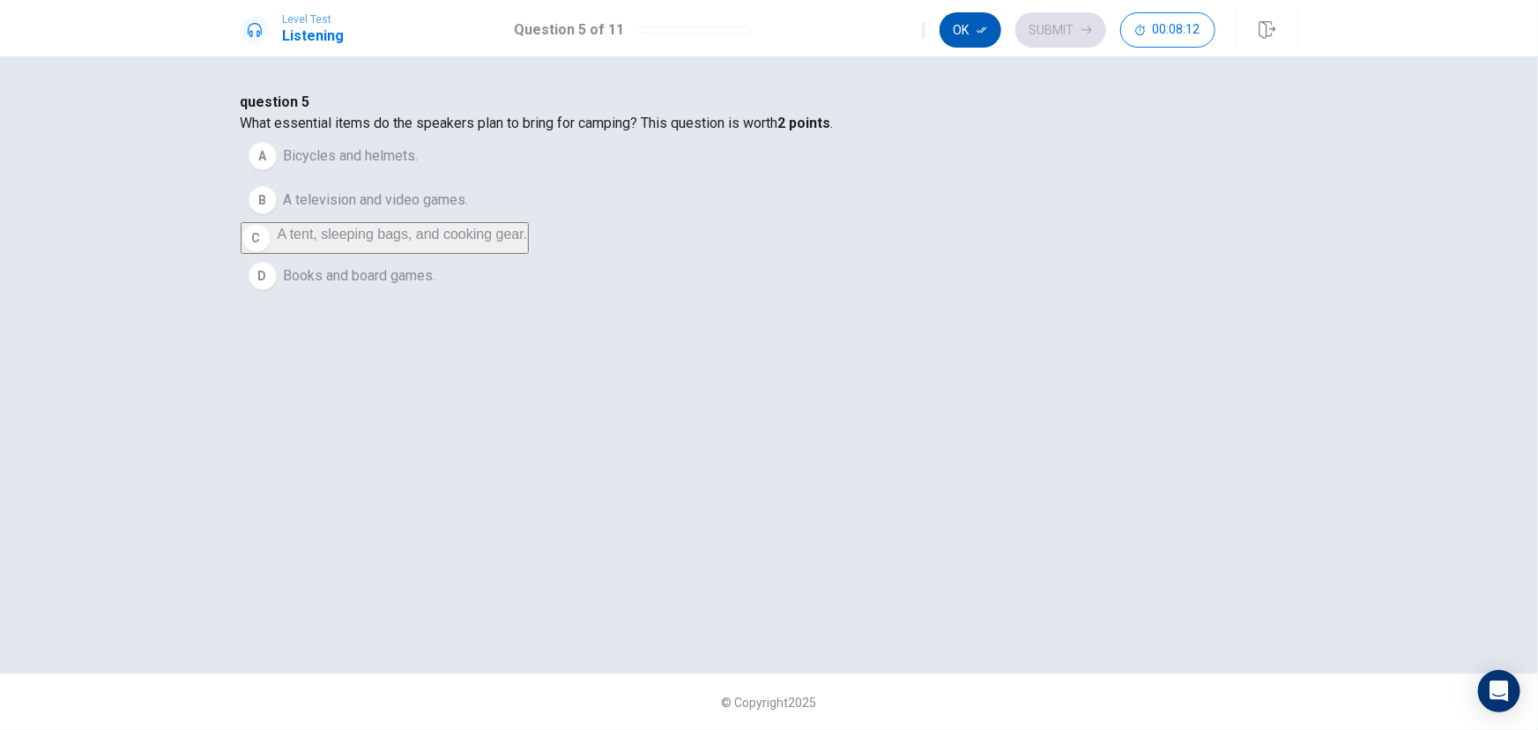
click at [982, 33] on icon "button" at bounding box center [981, 30] width 11 height 6
click at [1058, 36] on button "Submit" at bounding box center [1060, 29] width 91 height 35
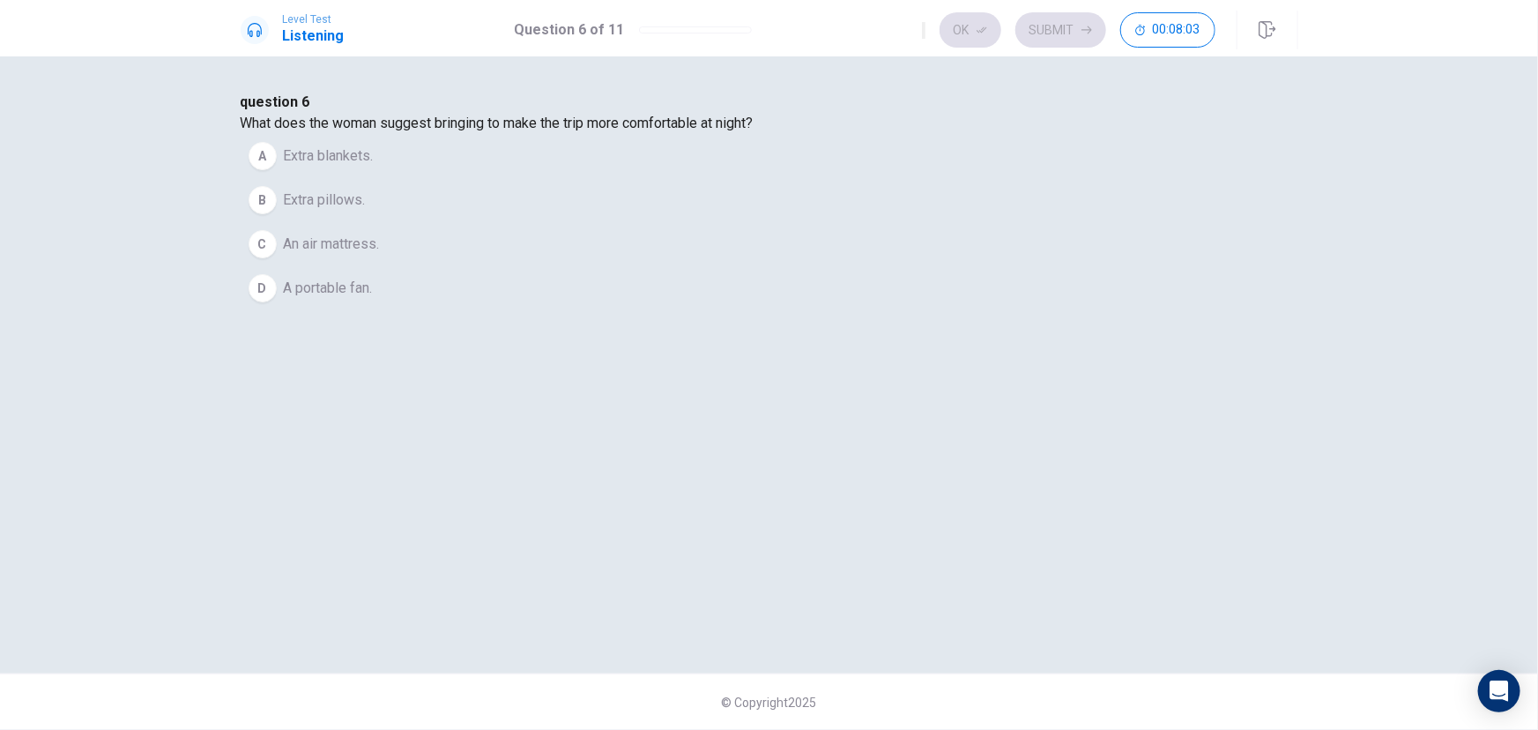
click at [374, 167] on span "Extra blankets." at bounding box center [329, 155] width 90 height 21
click at [961, 34] on button "Ok" at bounding box center [970, 29] width 62 height 35
click at [1064, 31] on button "Submit" at bounding box center [1060, 29] width 91 height 35
click at [582, 255] on span "A mix of classic rock, pop, and throwback songs." at bounding box center [433, 244] width 299 height 21
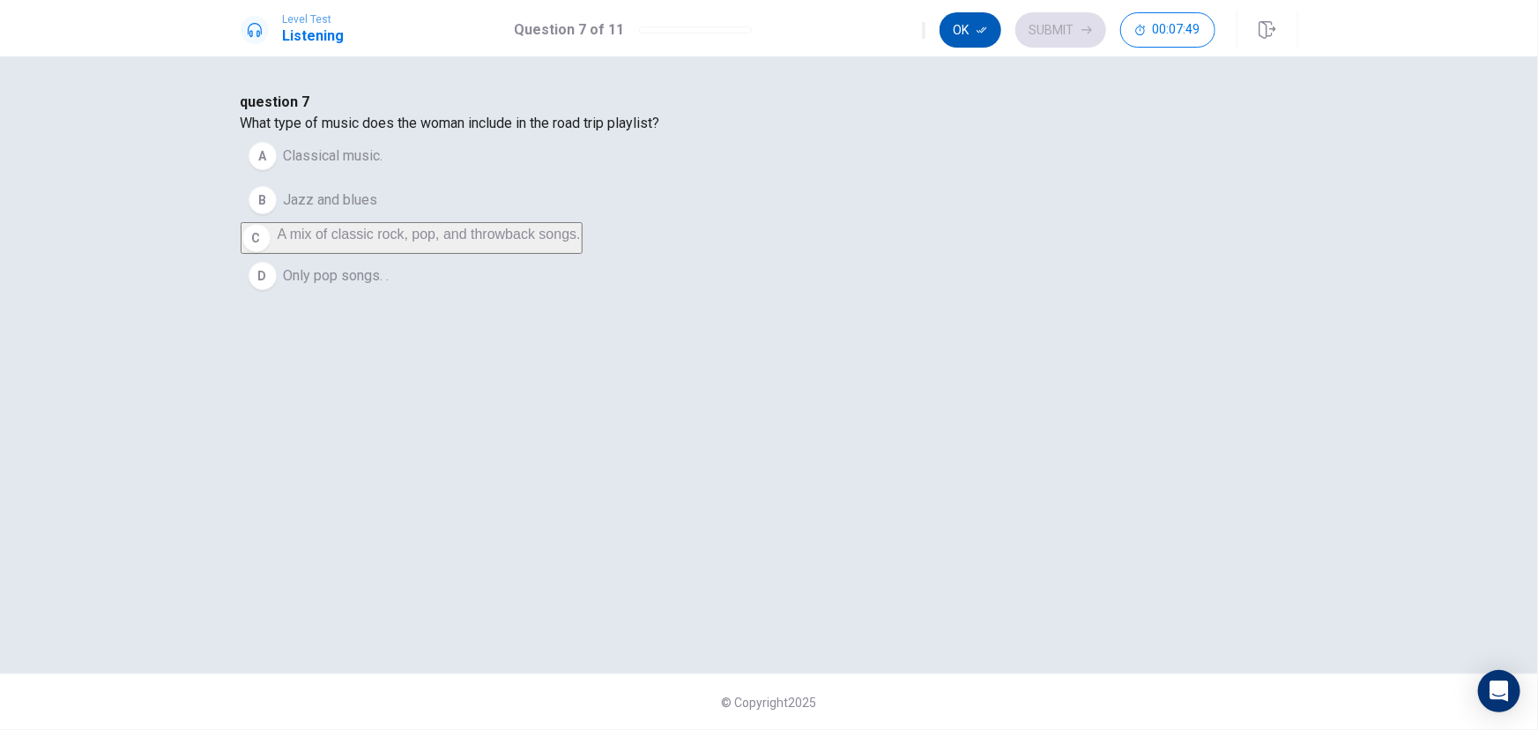
click at [978, 25] on icon "button" at bounding box center [981, 30] width 11 height 11
click at [1060, 26] on button "Submit" at bounding box center [1060, 29] width 91 height 35
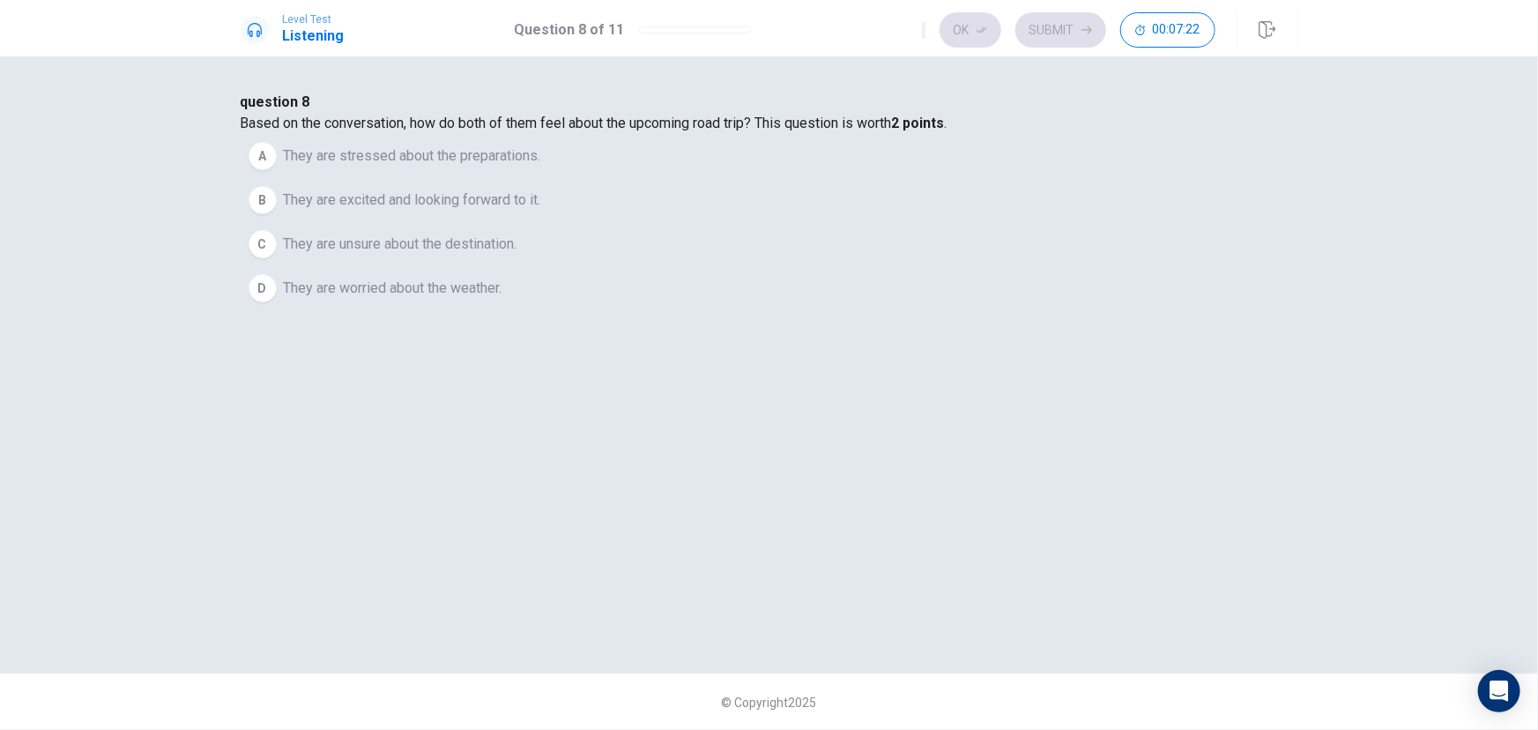
click at [541, 211] on span "They are excited and looking forward to it." at bounding box center [412, 199] width 257 height 21
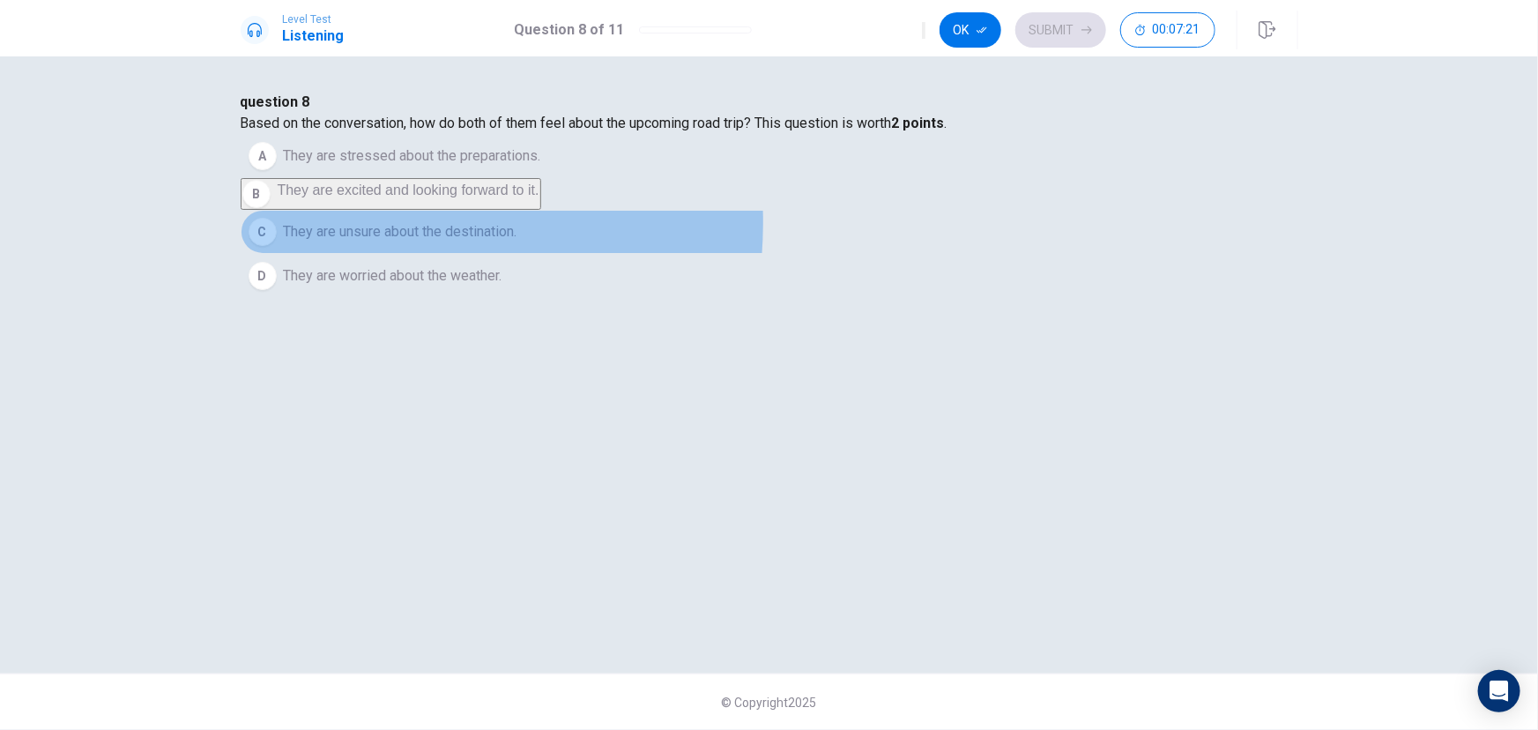
click at [517, 242] on span "They are unsure about the destination." at bounding box center [401, 231] width 234 height 21
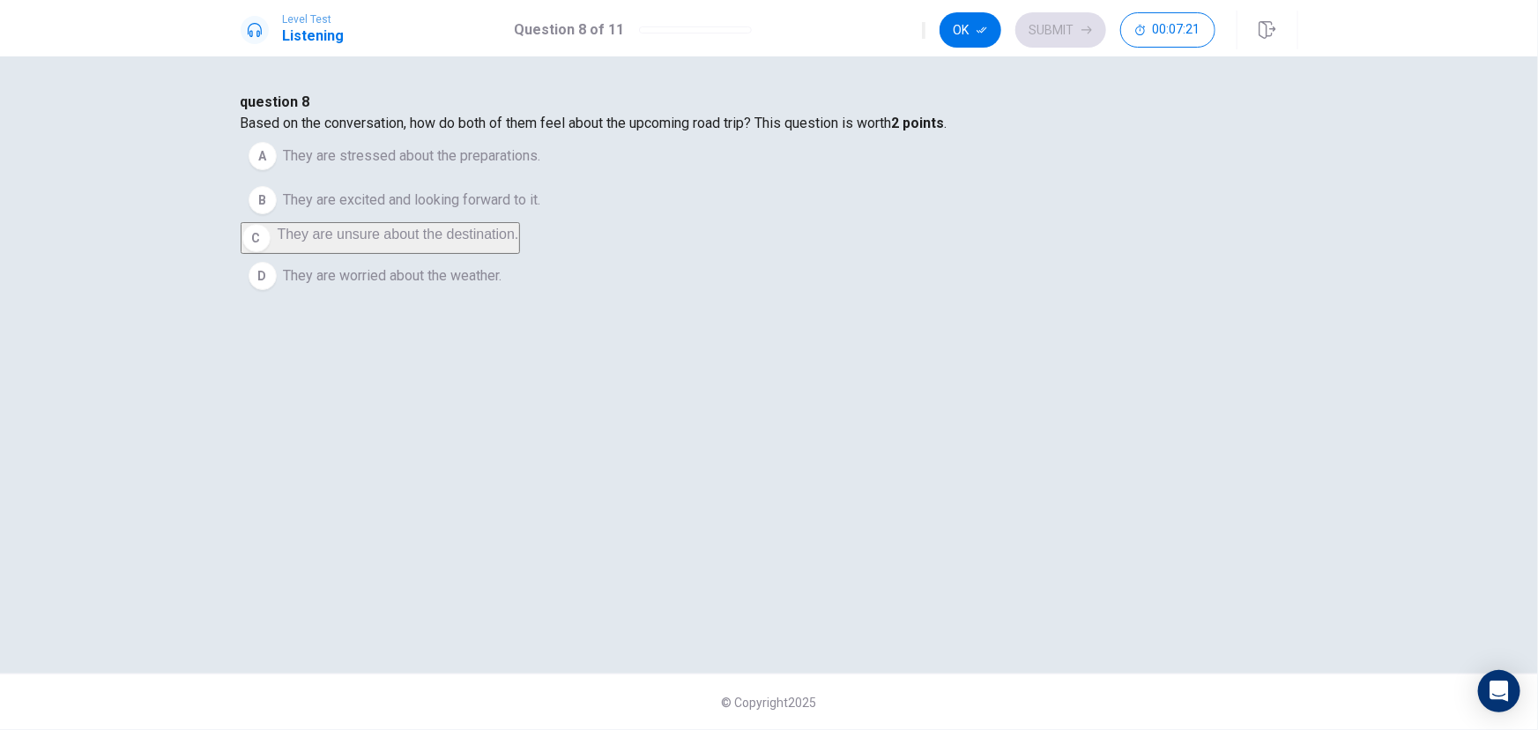
click at [541, 211] on span "They are excited and looking forward to it." at bounding box center [412, 199] width 257 height 21
drag, startPoint x: 699, startPoint y: 223, endPoint x: 791, endPoint y: 215, distance: 92.9
click at [790, 131] on span "Based on the conversation, how do both of them feel about the upcoming road tri…" at bounding box center [594, 123] width 707 height 17
click at [502, 286] on span "They are worried about the weather." at bounding box center [393, 275] width 219 height 21
click at [973, 26] on button "Ok" at bounding box center [970, 29] width 62 height 35
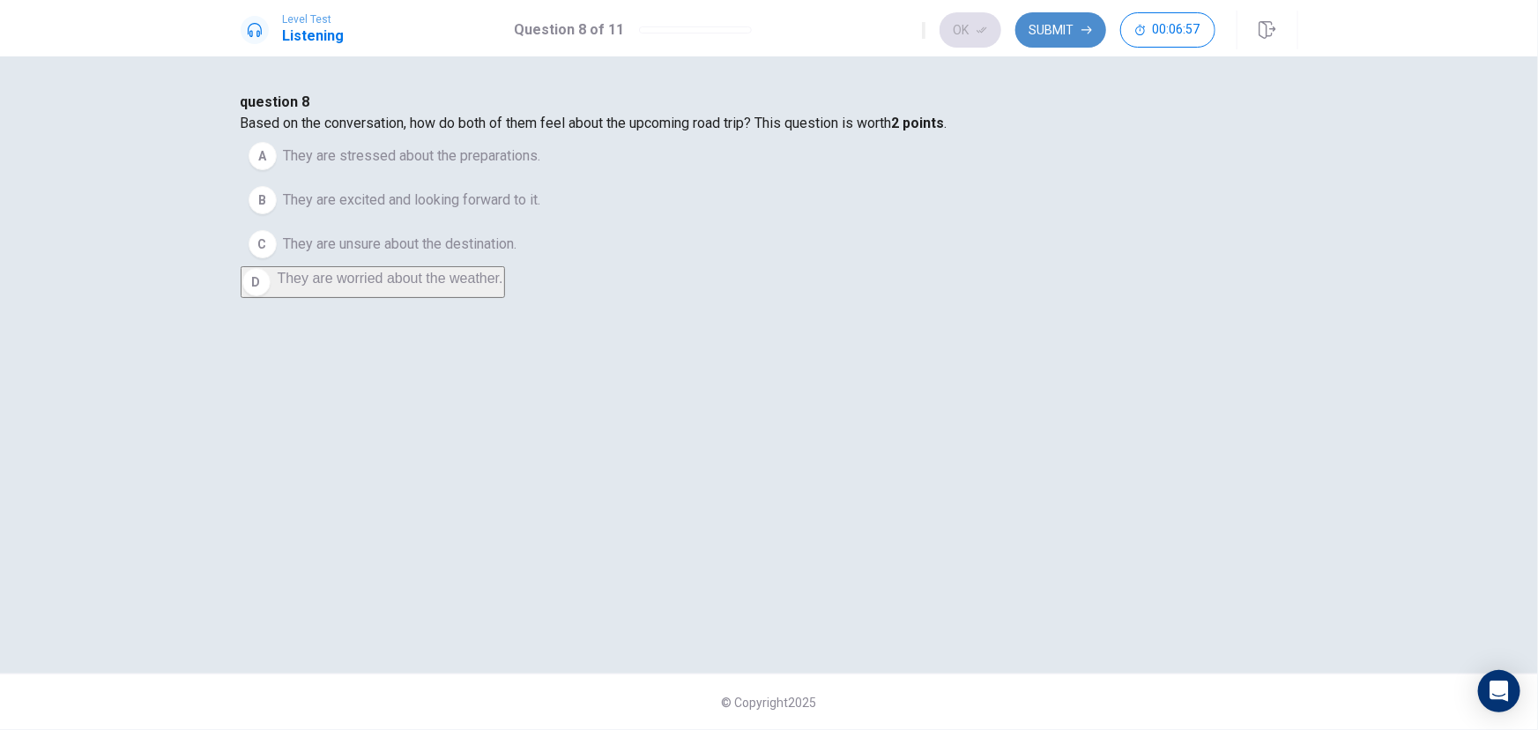
click at [1077, 35] on button "Submit" at bounding box center [1060, 29] width 91 height 35
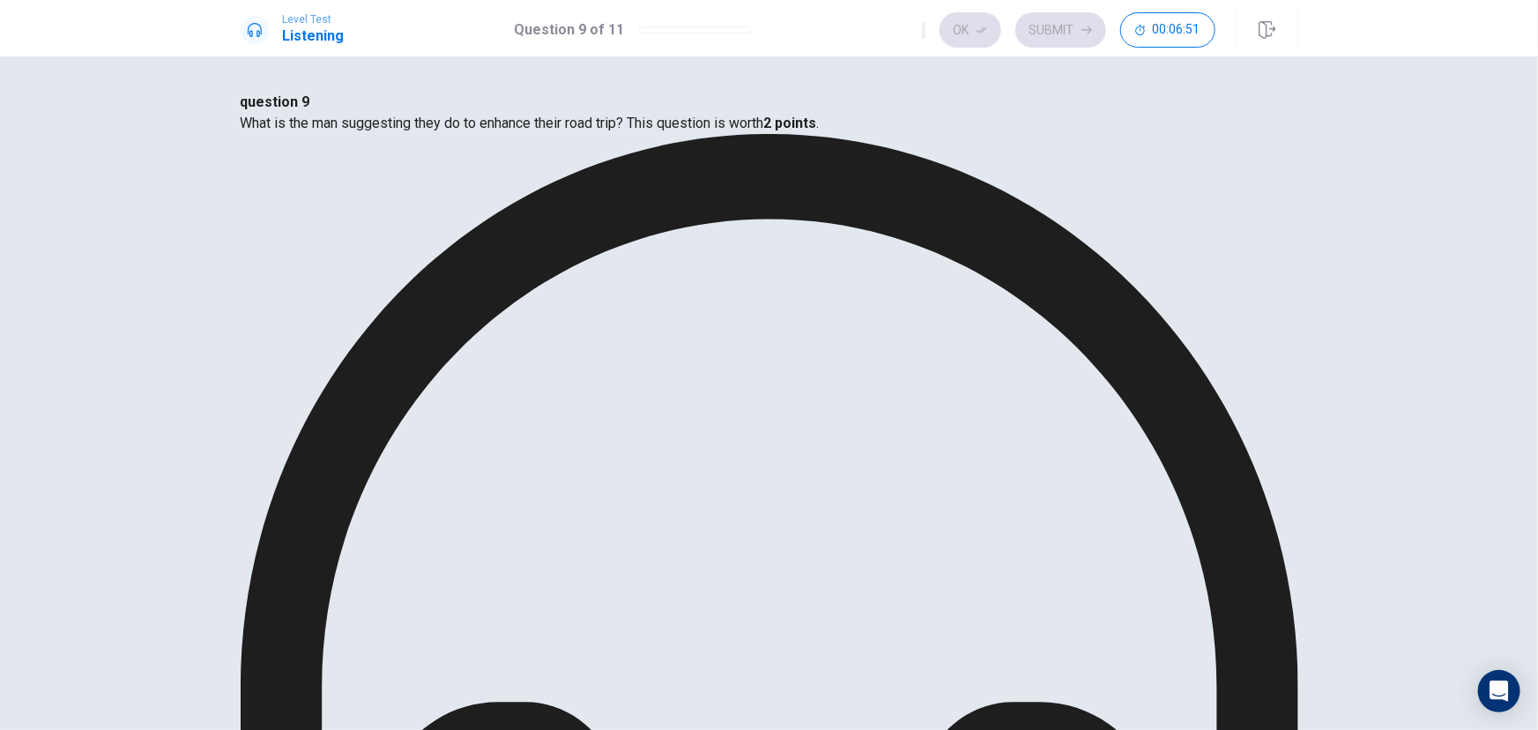
click at [979, 23] on button "Ok" at bounding box center [970, 29] width 62 height 35
click at [1074, 27] on button "Submit" at bounding box center [1060, 29] width 91 height 35
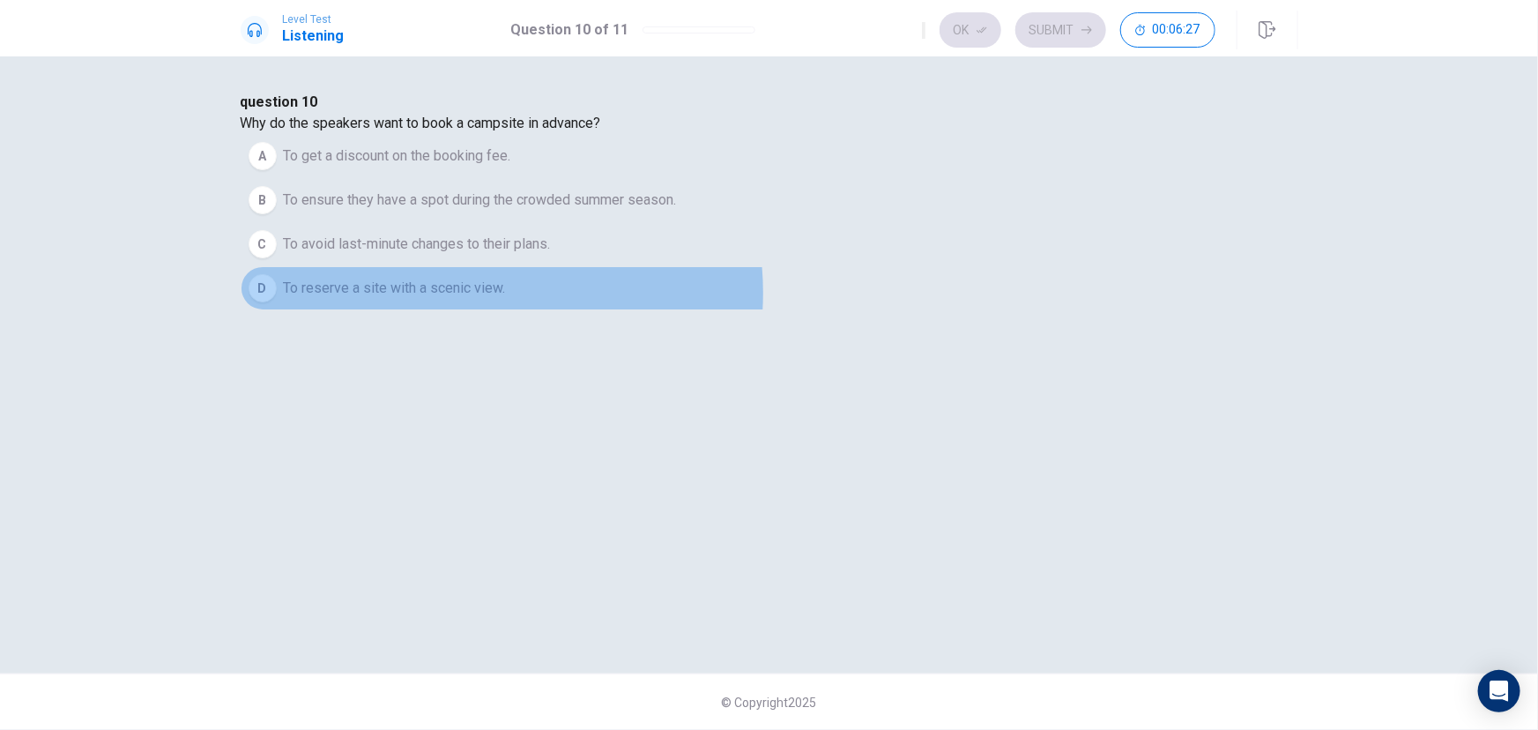
click at [506, 299] on span "To reserve a site with a scenic view." at bounding box center [395, 288] width 222 height 21
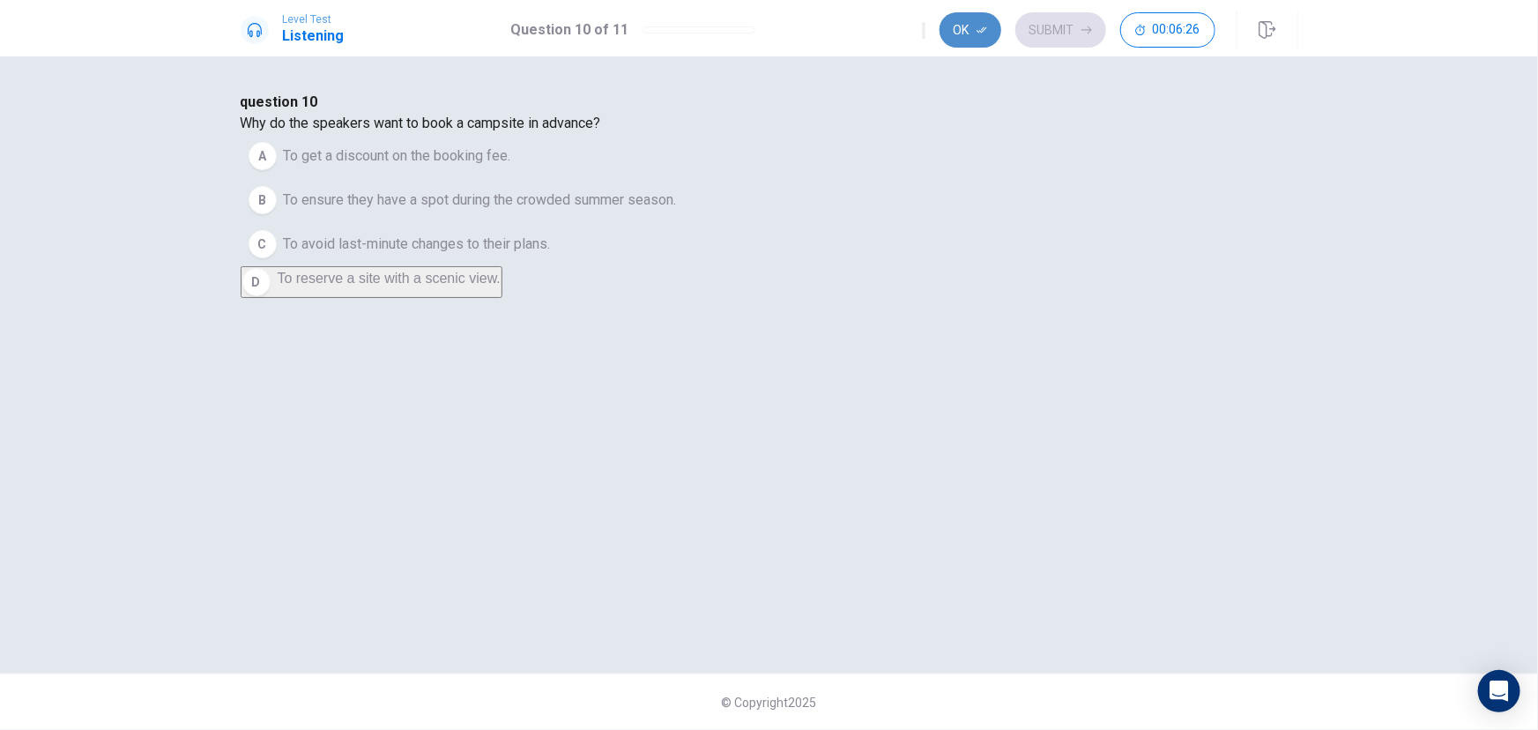
click at [985, 34] on icon "button" at bounding box center [981, 30] width 11 height 11
click at [1081, 38] on button "Submit" at bounding box center [1060, 29] width 91 height 35
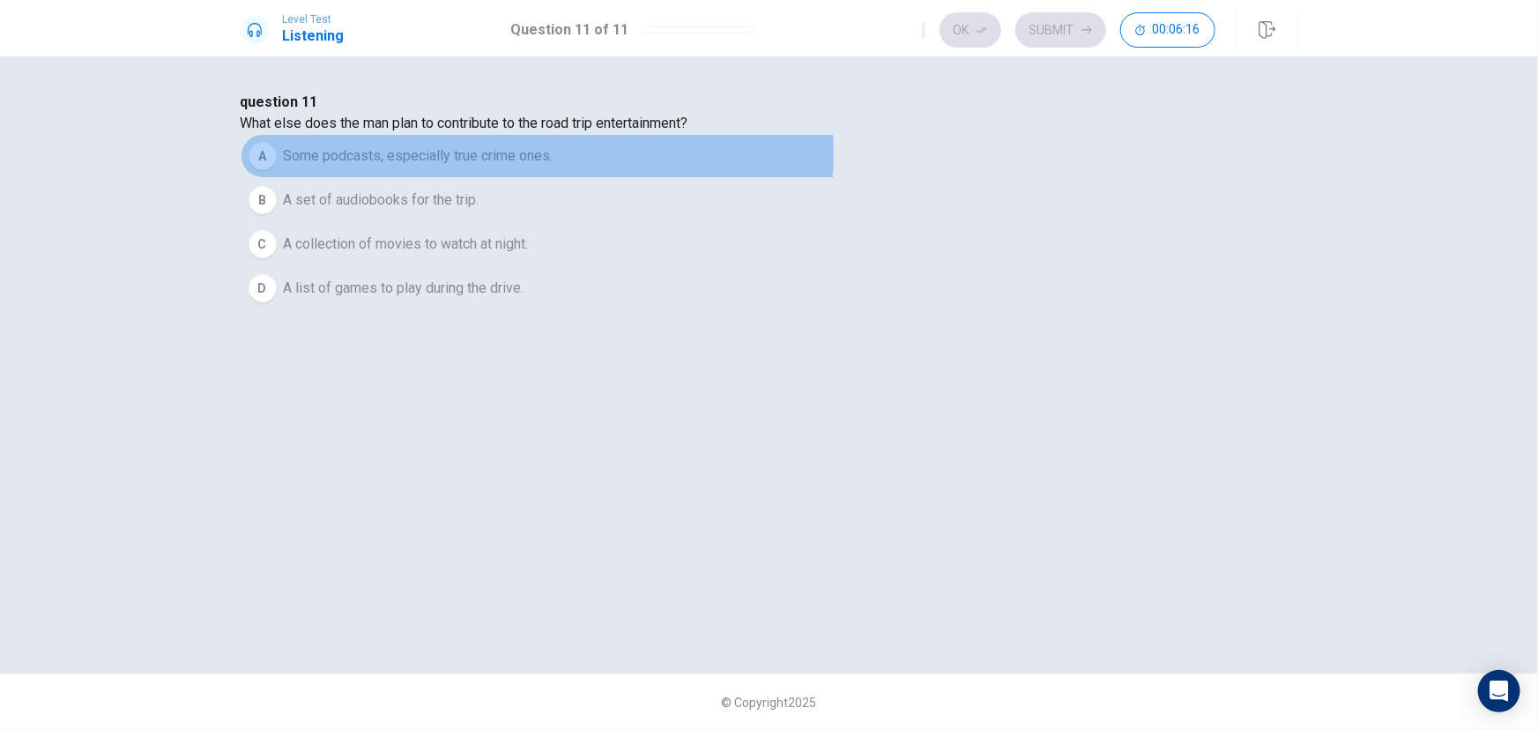
click at [553, 167] on span "Some podcasts, especially true crime ones." at bounding box center [419, 155] width 270 height 21
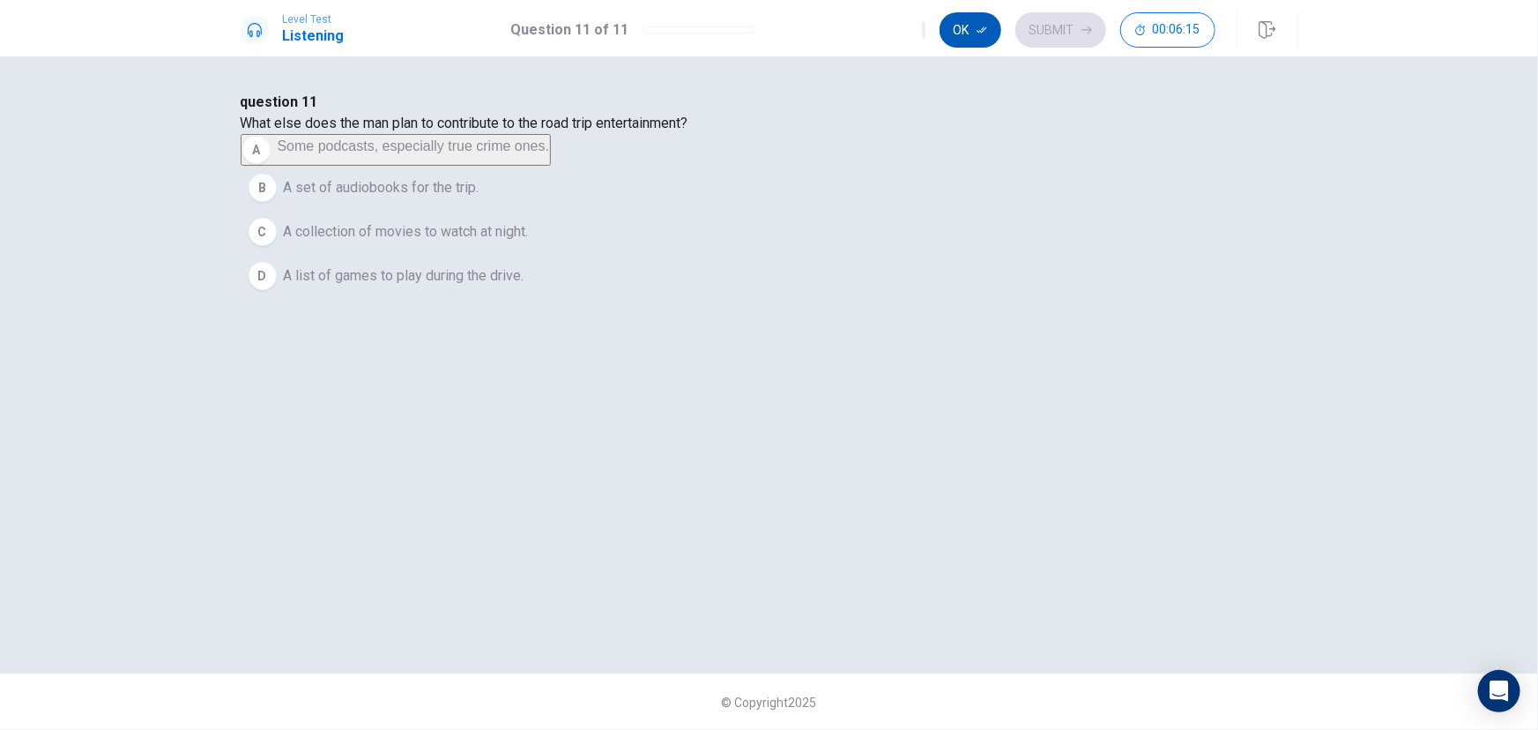
click at [986, 27] on icon "button" at bounding box center [981, 30] width 11 height 6
click at [1070, 33] on button "Submit" at bounding box center [1060, 29] width 91 height 35
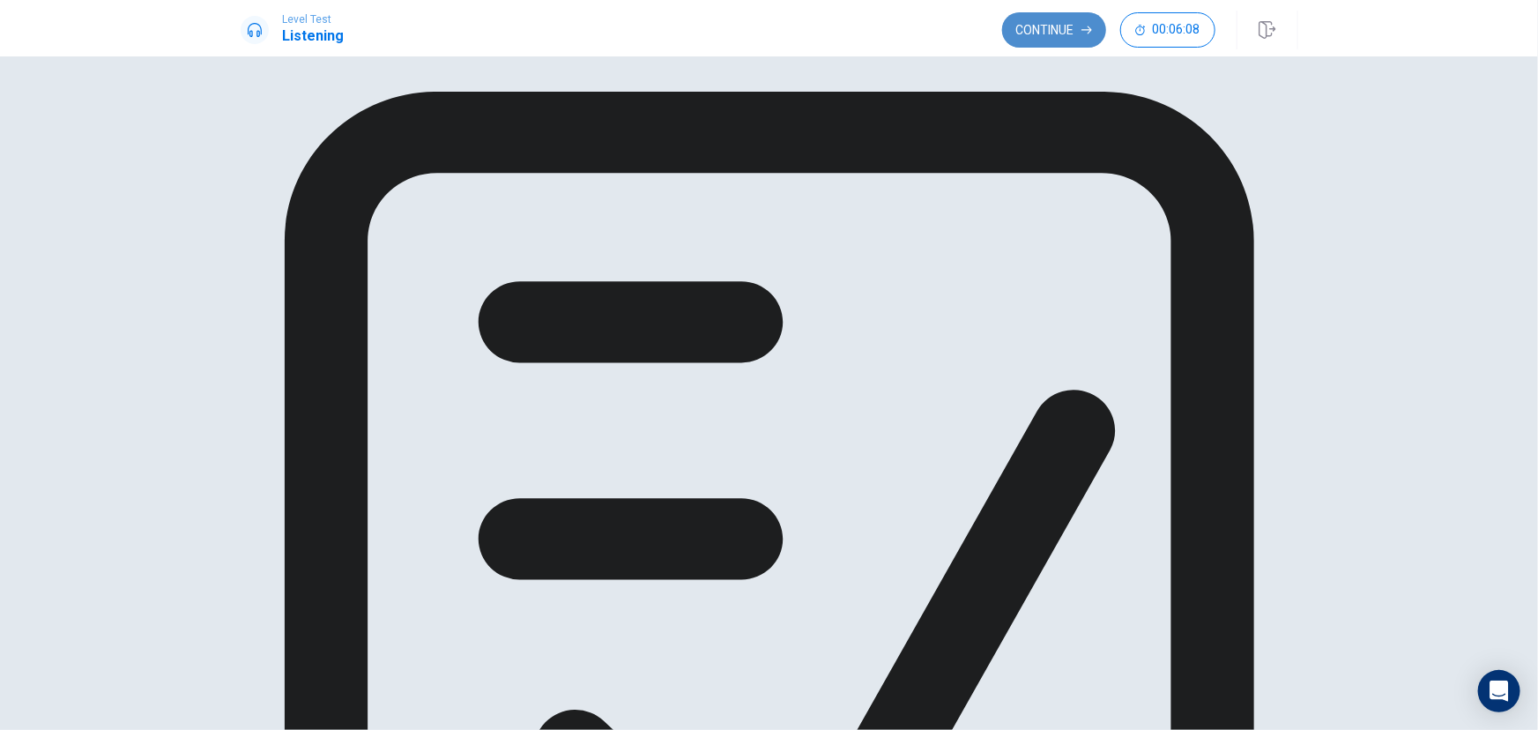
click at [1057, 27] on button "Continue" at bounding box center [1054, 29] width 104 height 35
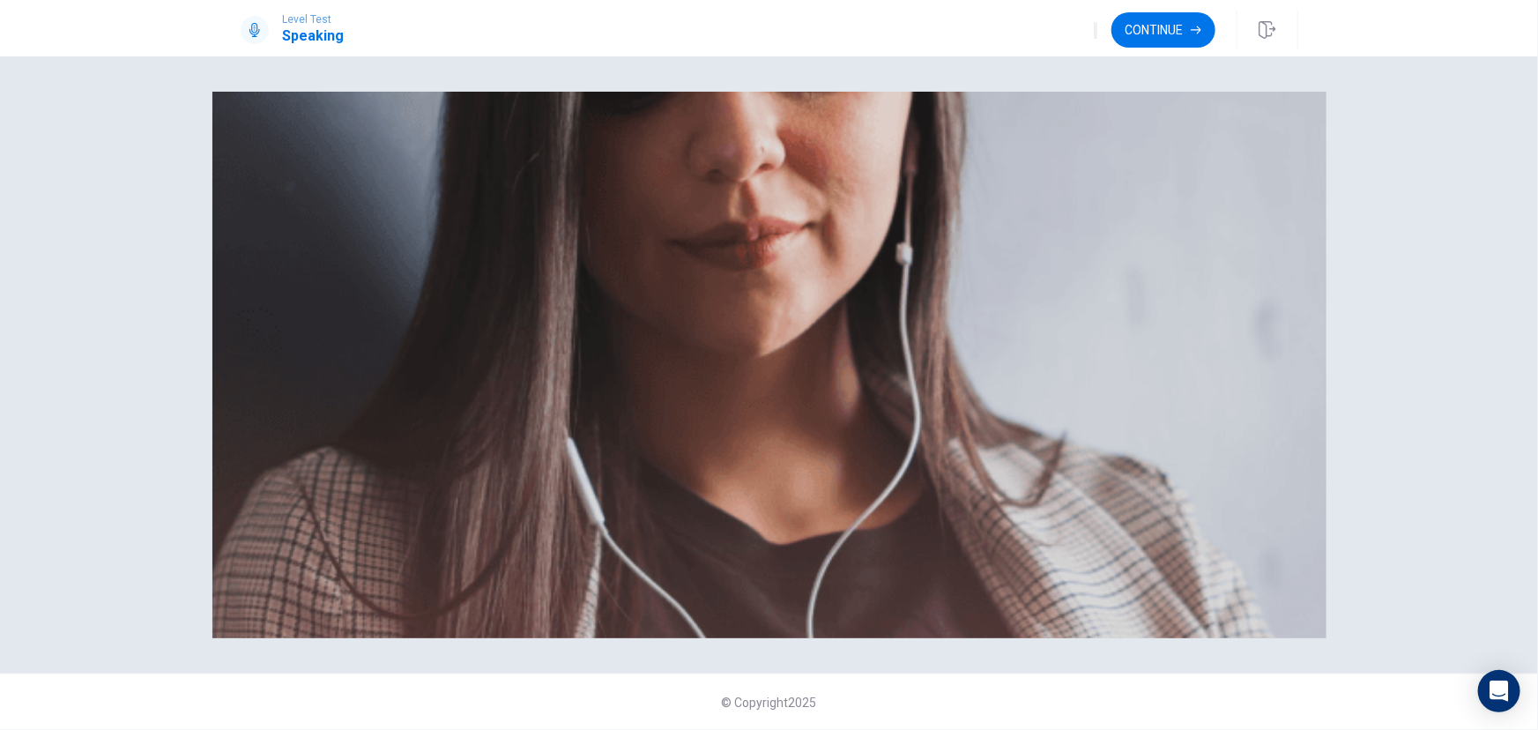
scroll to position [141, 0]
click at [1160, 33] on button "Continue" at bounding box center [1163, 29] width 104 height 35
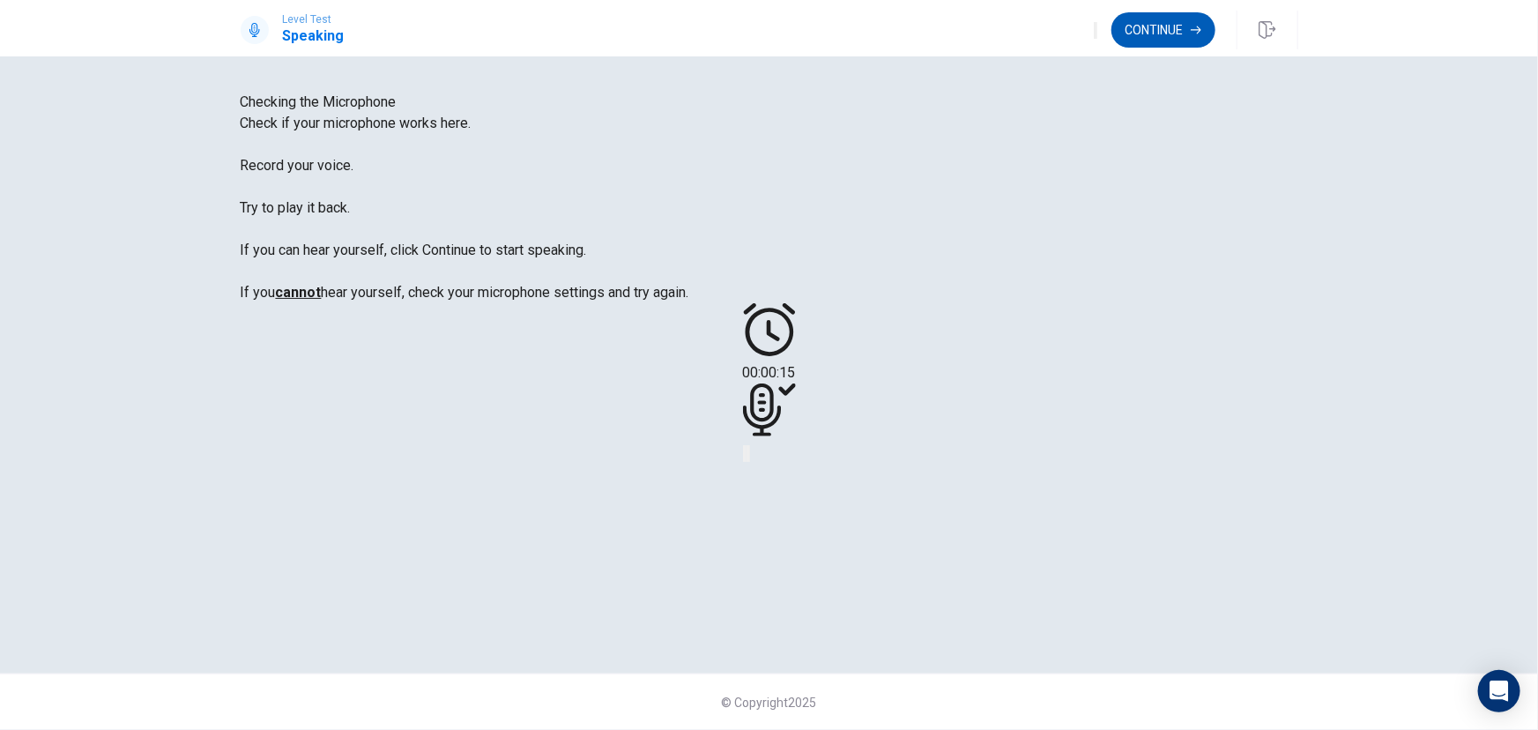
click at [1180, 43] on button "Continue" at bounding box center [1163, 29] width 104 height 35
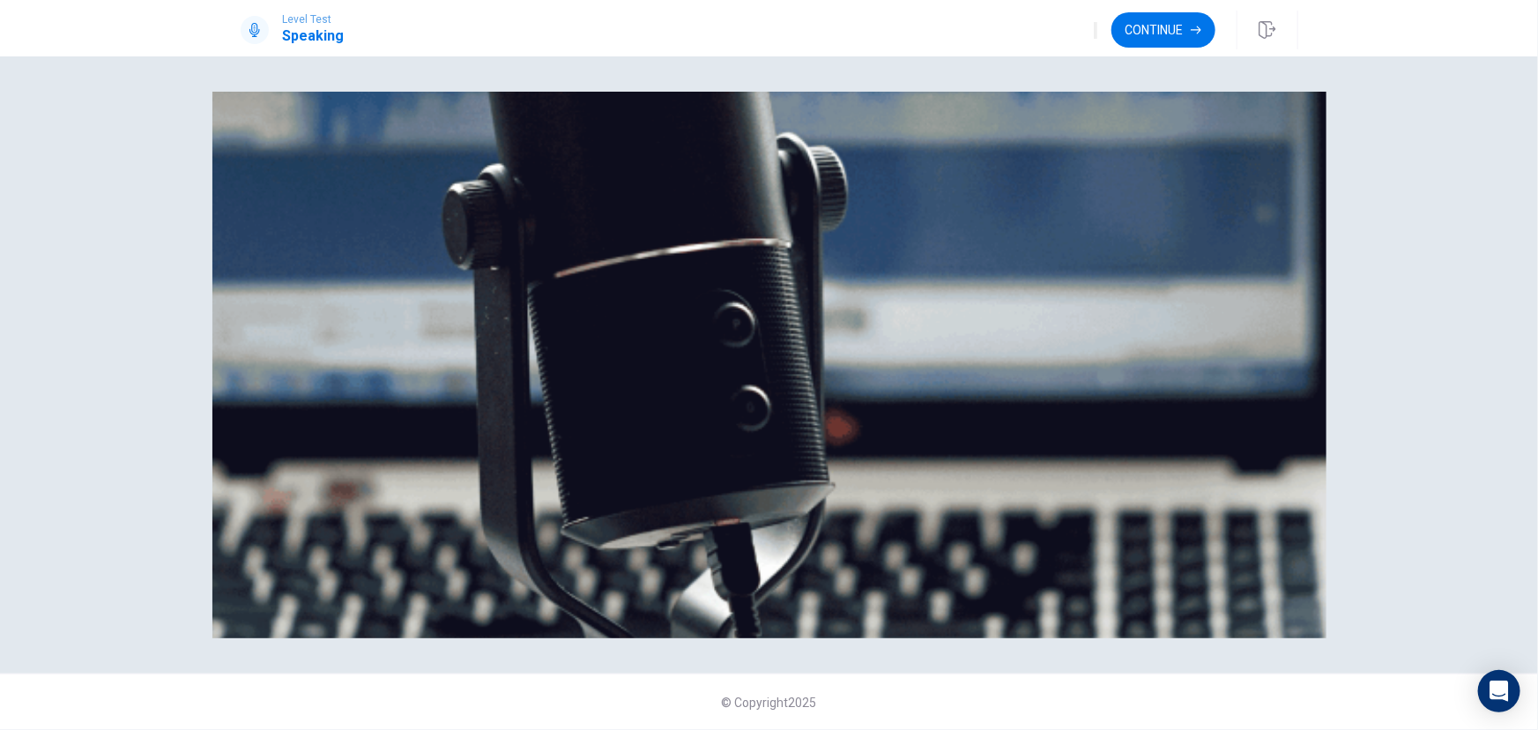
scroll to position [0, 0]
click at [1172, 33] on button "Continue" at bounding box center [1163, 29] width 104 height 35
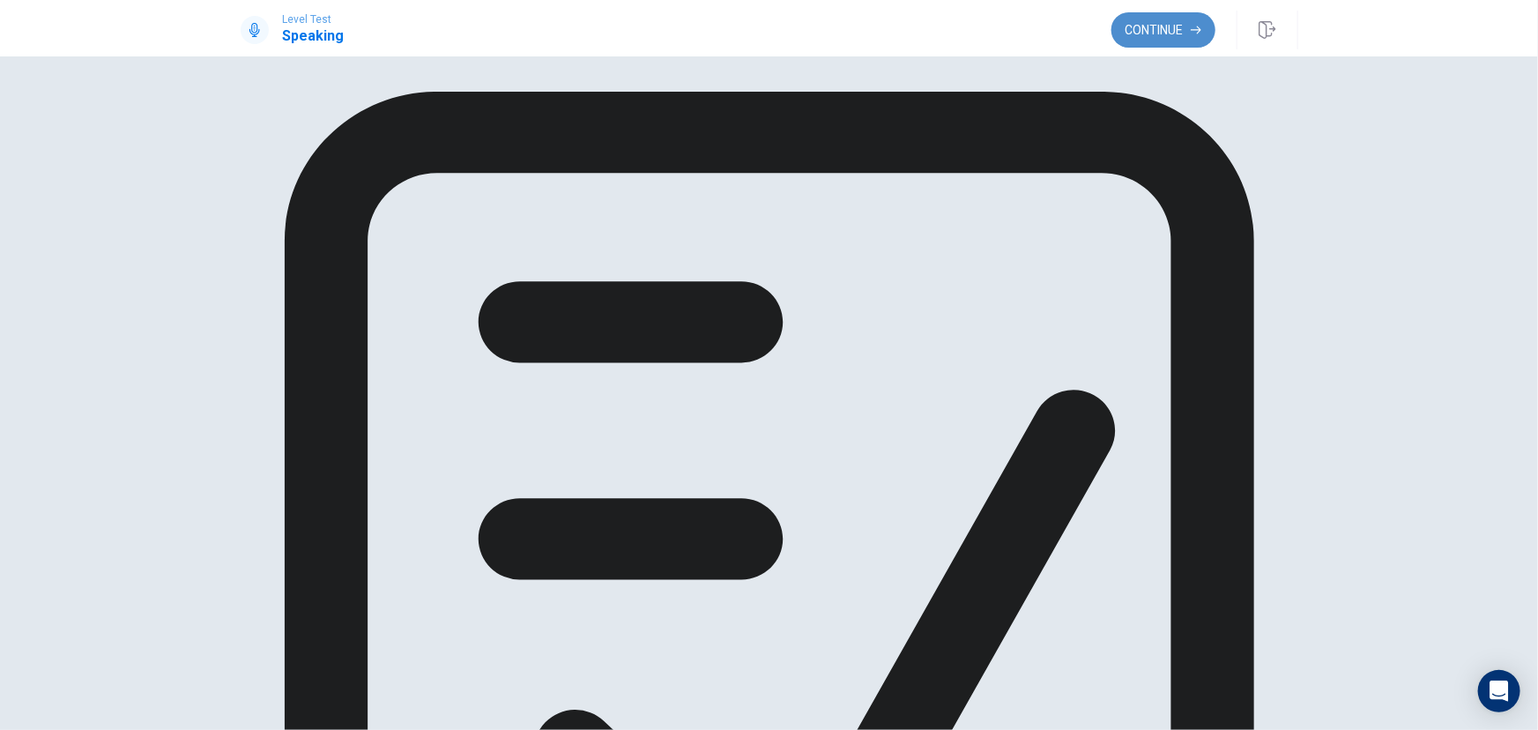
click at [1156, 24] on button "Continue" at bounding box center [1163, 29] width 104 height 35
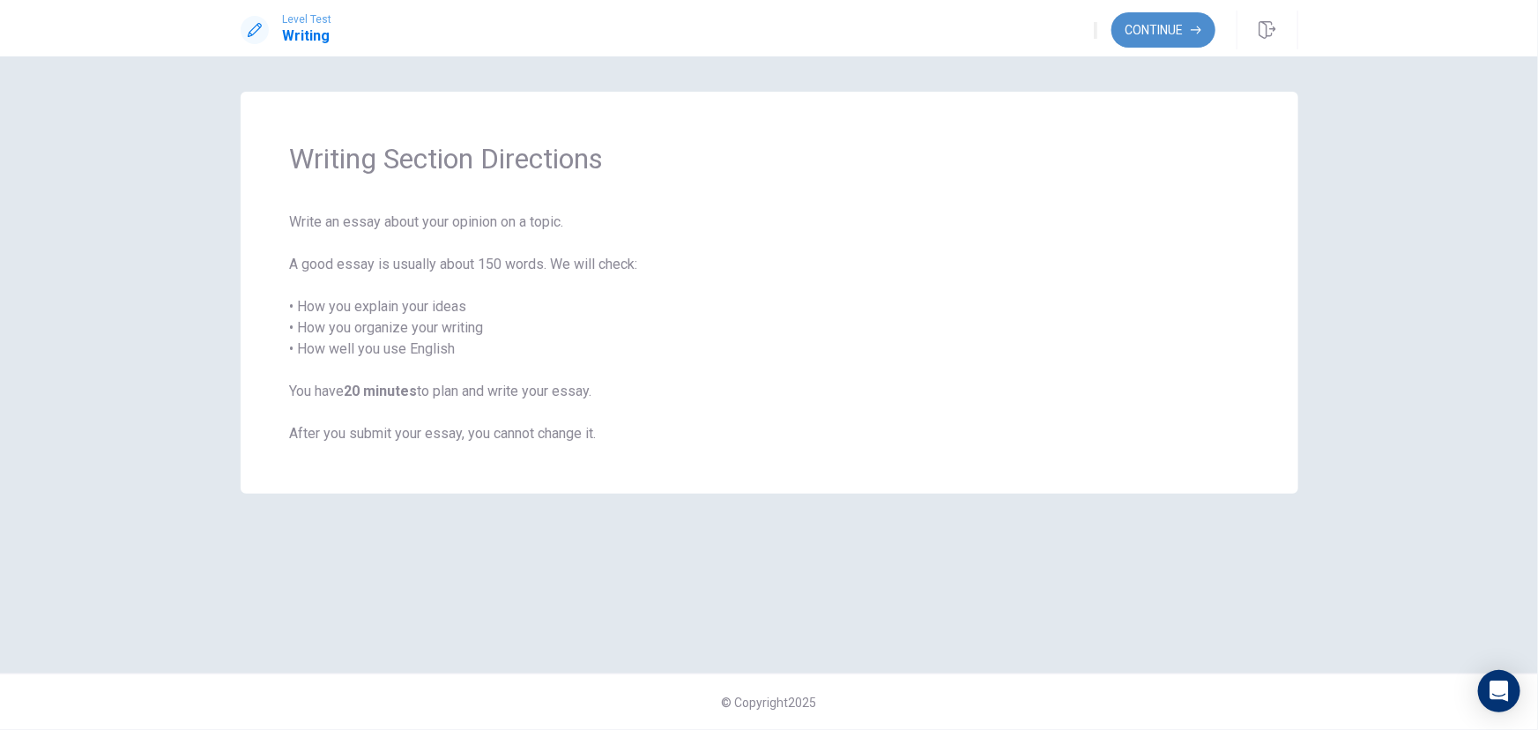
click at [1186, 26] on button "Continue" at bounding box center [1163, 29] width 104 height 35
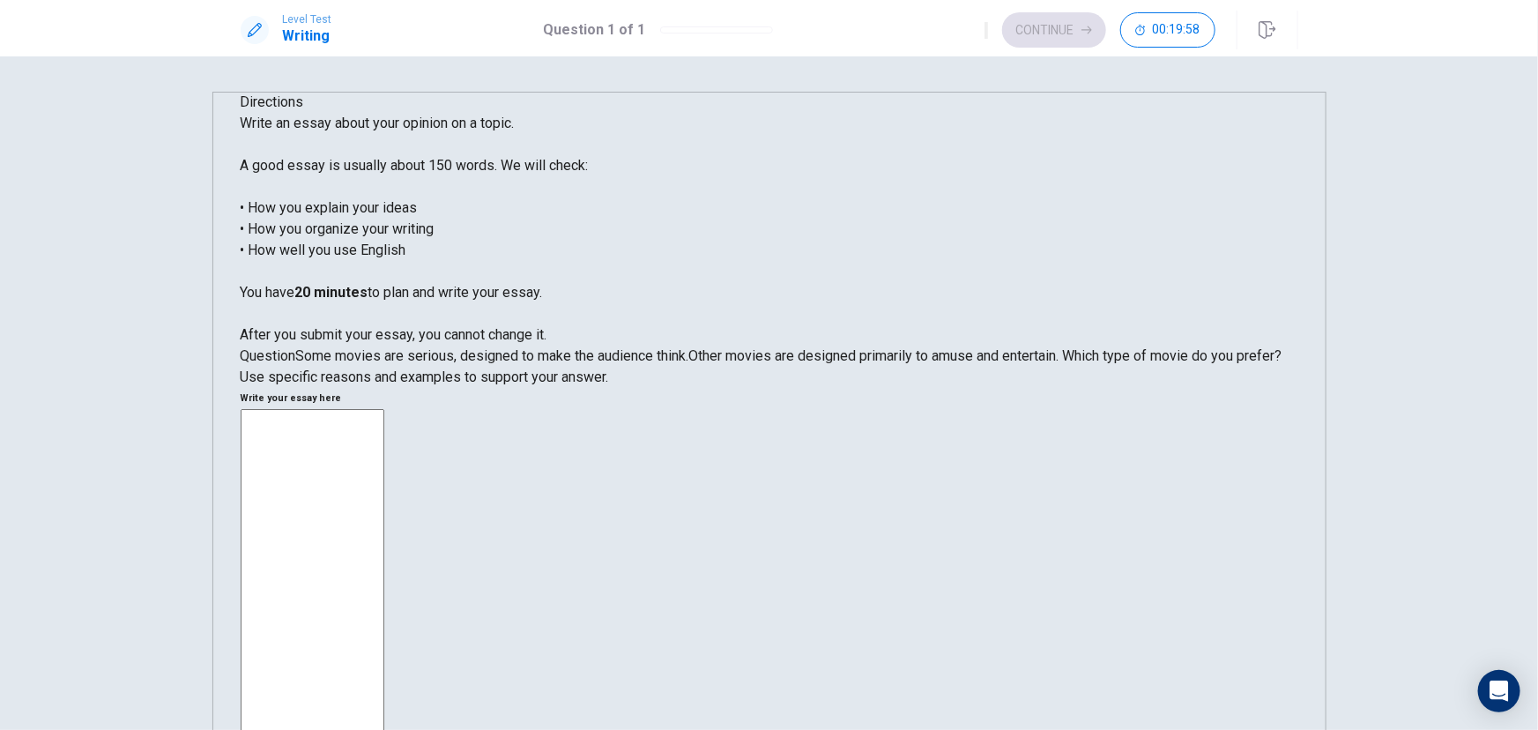
click at [384, 409] on textarea at bounding box center [313, 652] width 144 height 487
click at [384, 409] on textarea "I preffer the comedy movies because I enjoy the humor." at bounding box center [313, 652] width 144 height 487
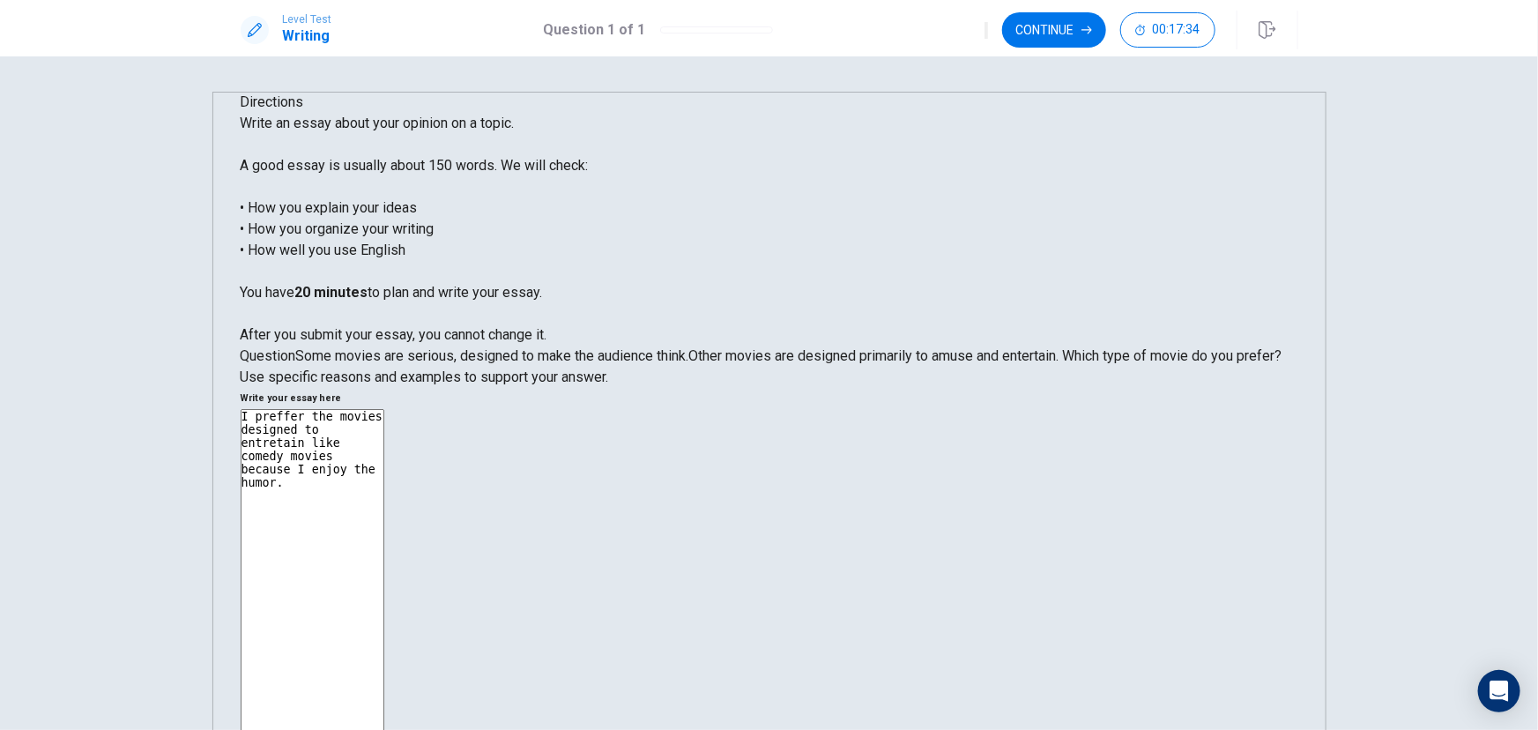
click at [384, 409] on textarea "I preffer the movies designed to entretain like comedy movies because I enjoy t…" at bounding box center [313, 652] width 144 height 487
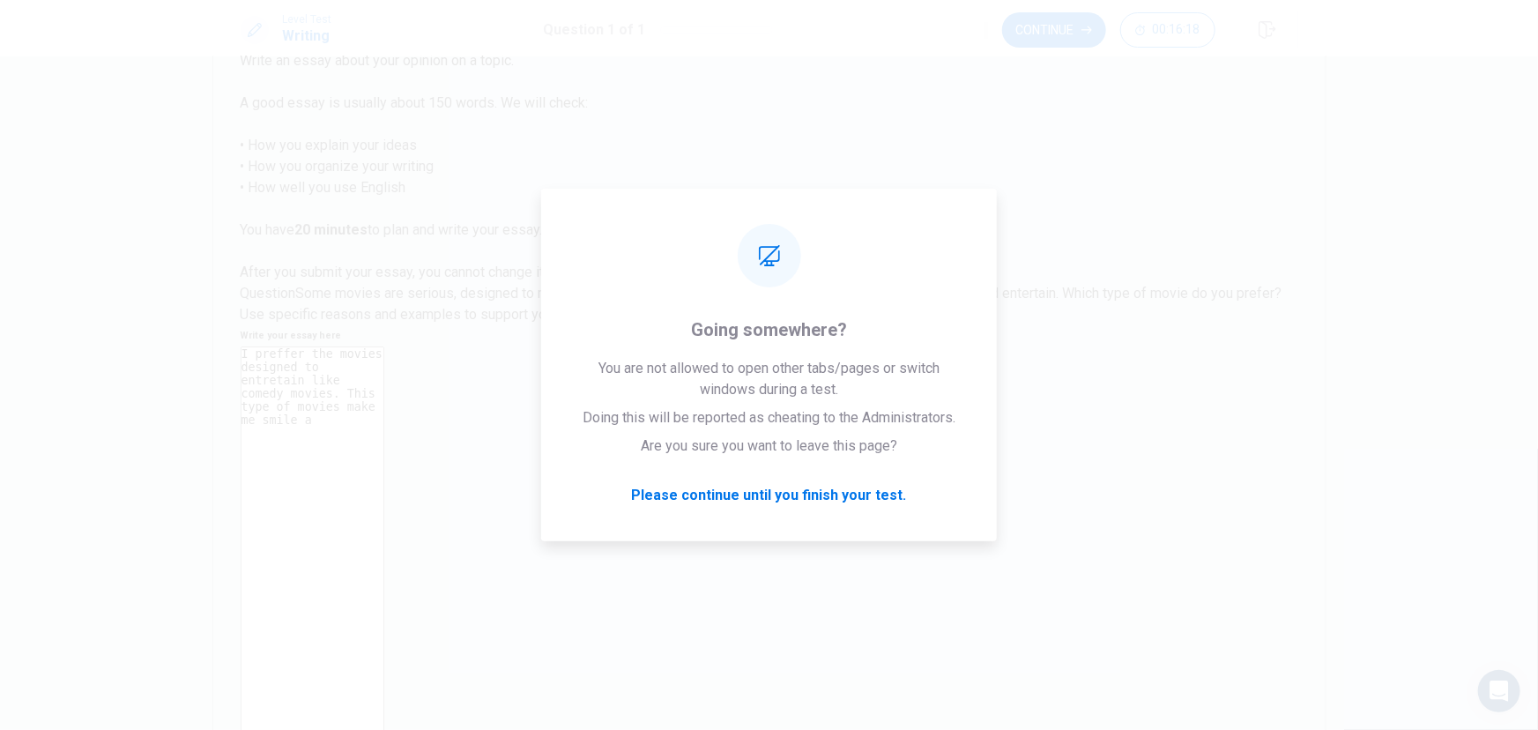
scroll to position [65, 0]
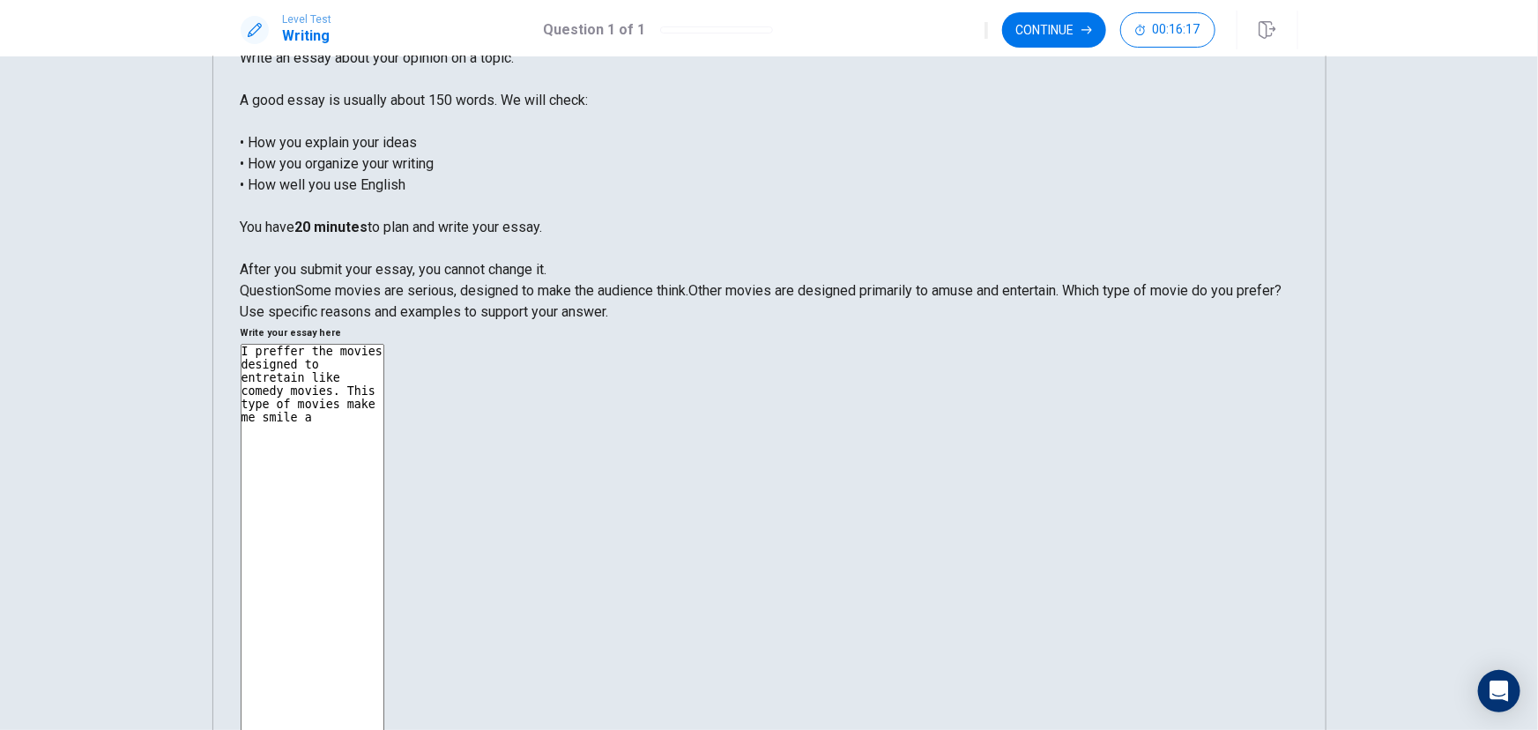
click at [384, 344] on textarea "I preffer the movies designed to entretain like comedy movies. This type of mov…" at bounding box center [313, 587] width 144 height 487
click at [384, 344] on textarea "I prefer the movies designed to entretain like comedy movies. This type of movi…" at bounding box center [313, 587] width 144 height 487
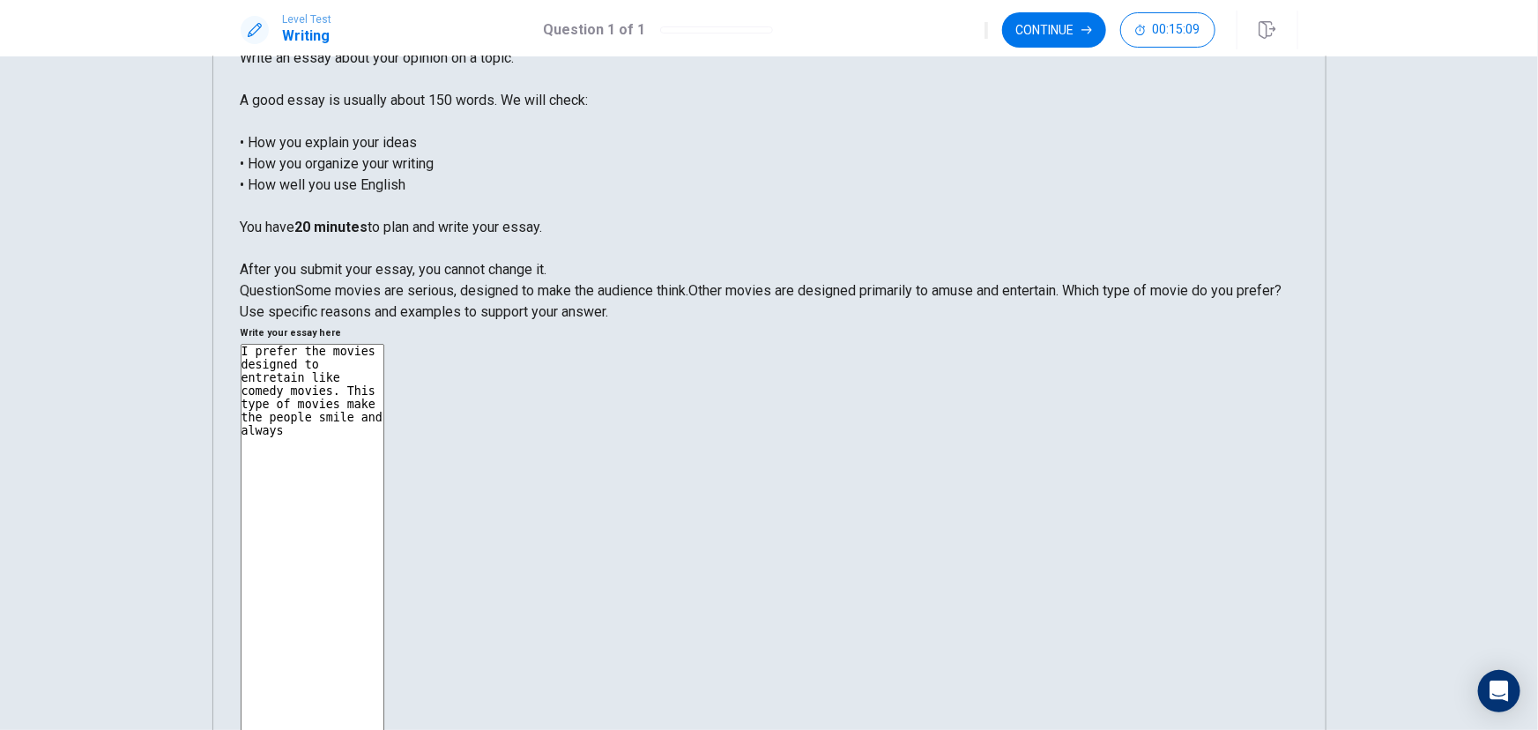
click at [384, 344] on textarea "I prefer the movies designed to entretain like comedy movies. This type of movi…" at bounding box center [313, 587] width 144 height 487
drag, startPoint x: 1121, startPoint y: 132, endPoint x: 1076, endPoint y: 128, distance: 45.2
click at [384, 344] on textarea "I prefer the movies designed to entretain like comedy movies. This type of movi…" at bounding box center [313, 587] width 144 height 487
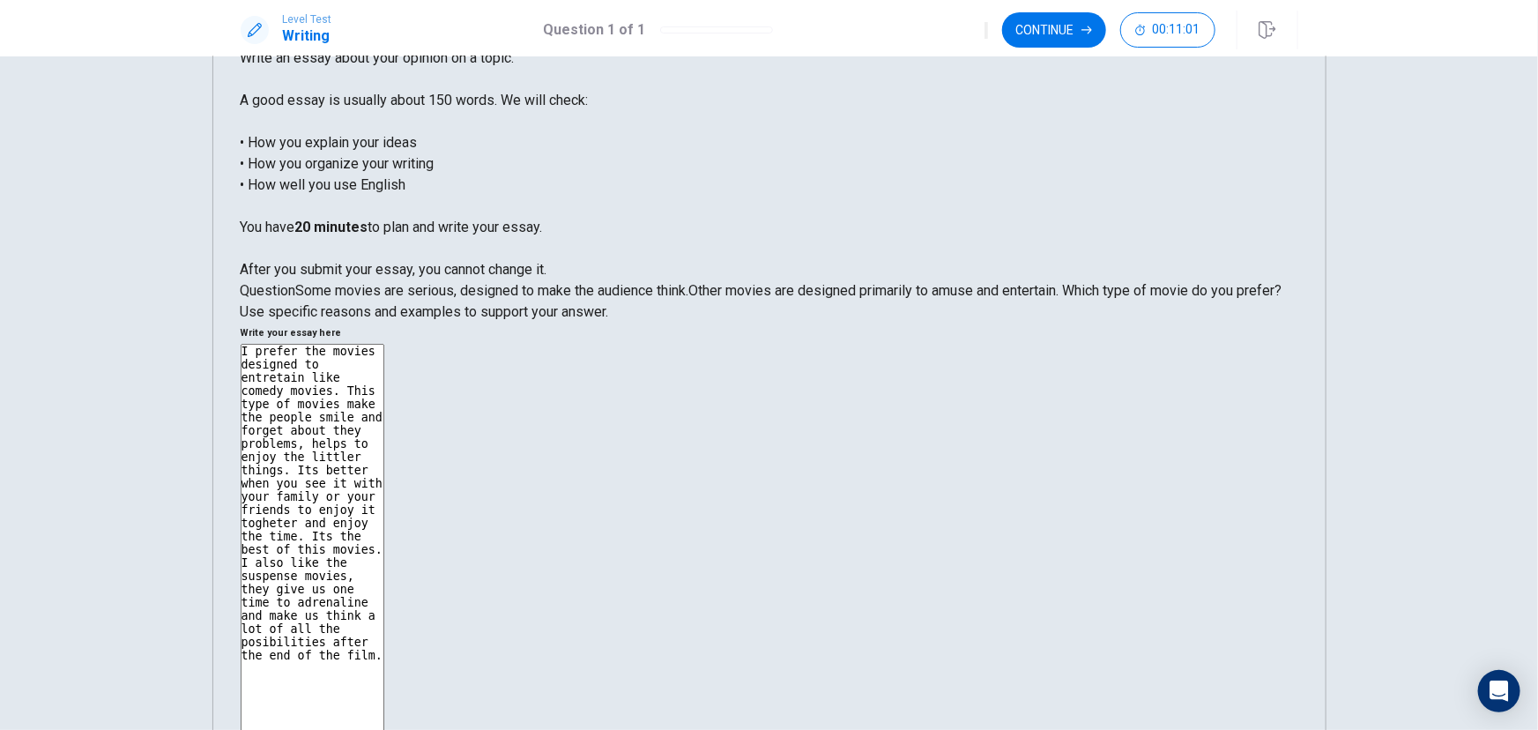
click at [384, 344] on textarea "I prefer the movies designed to entretain like comedy movies. This type of movi…" at bounding box center [313, 587] width 144 height 487
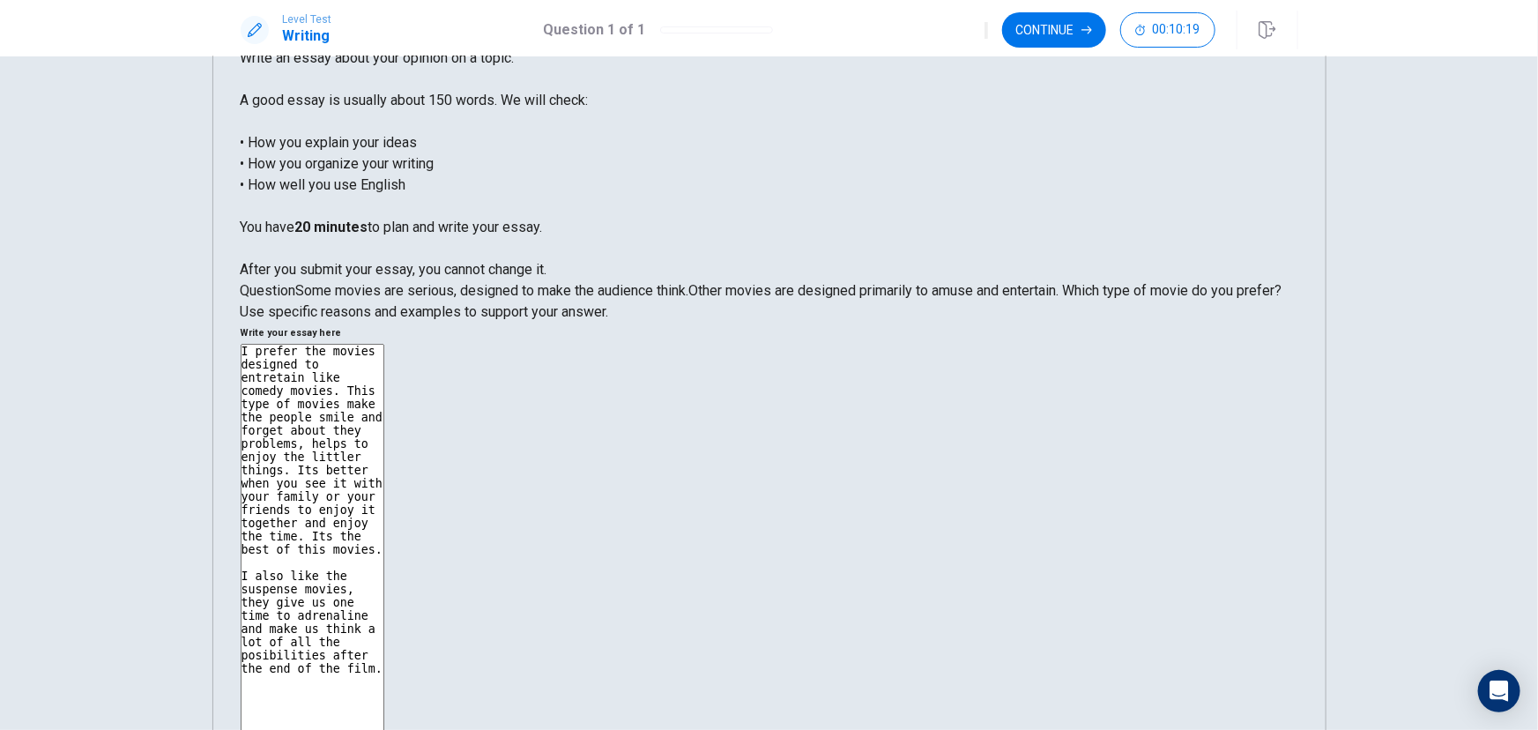
drag, startPoint x: 1173, startPoint y: 173, endPoint x: 1087, endPoint y: 176, distance: 86.4
click at [384, 344] on textarea "I prefer the movies designed to entretain like comedy movies. This type of movi…" at bounding box center [313, 587] width 144 height 487
drag, startPoint x: 1148, startPoint y: 173, endPoint x: 1149, endPoint y: 182, distance: 9.7
click at [384, 344] on textarea "I prefer the movies designed to entretain like comedy movies. This type of movi…" at bounding box center [313, 587] width 144 height 487
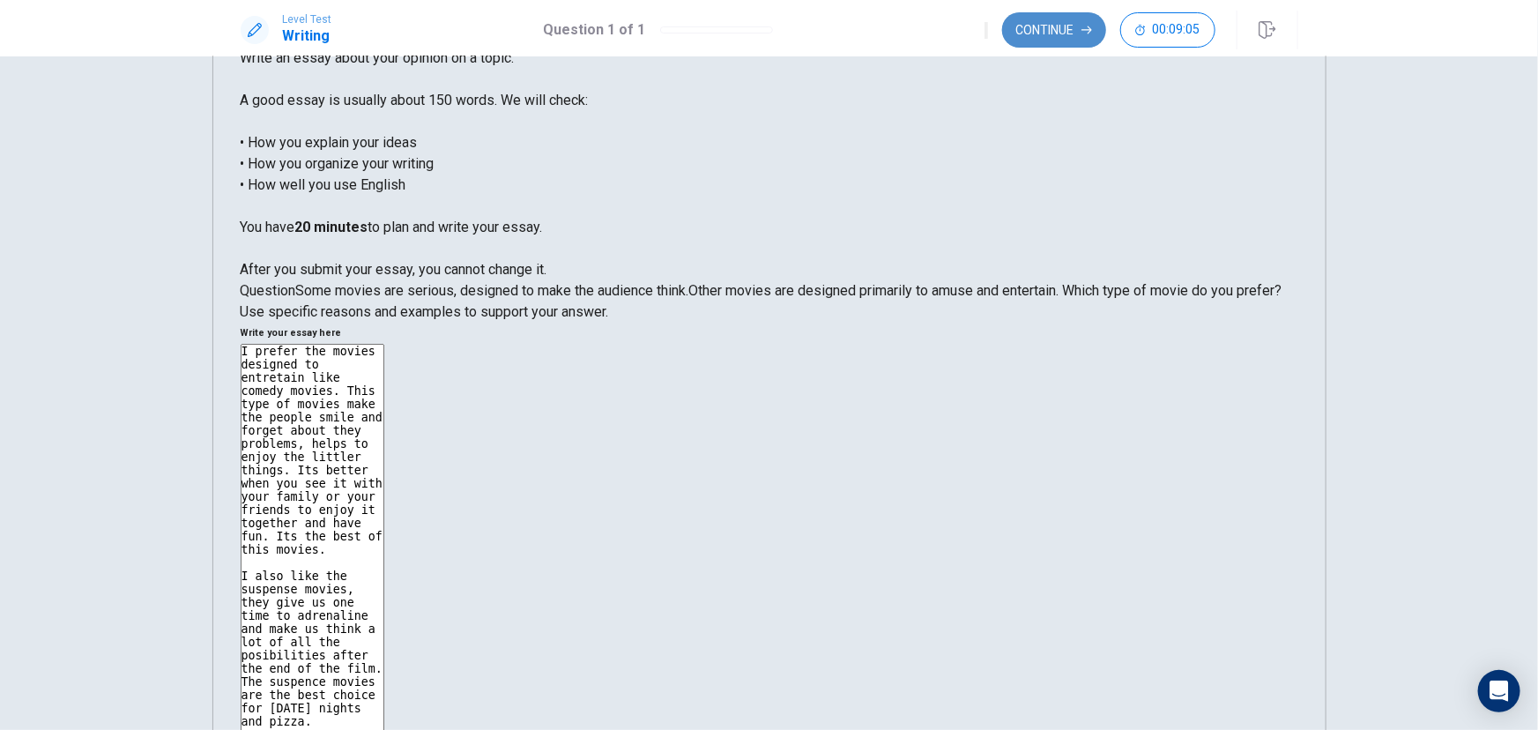
click at [1040, 29] on button "Continue" at bounding box center [1054, 29] width 104 height 35
click at [384, 344] on textarea "I prefer the movies designed to entretain like comedy movies. This type of movi…" at bounding box center [313, 587] width 144 height 487
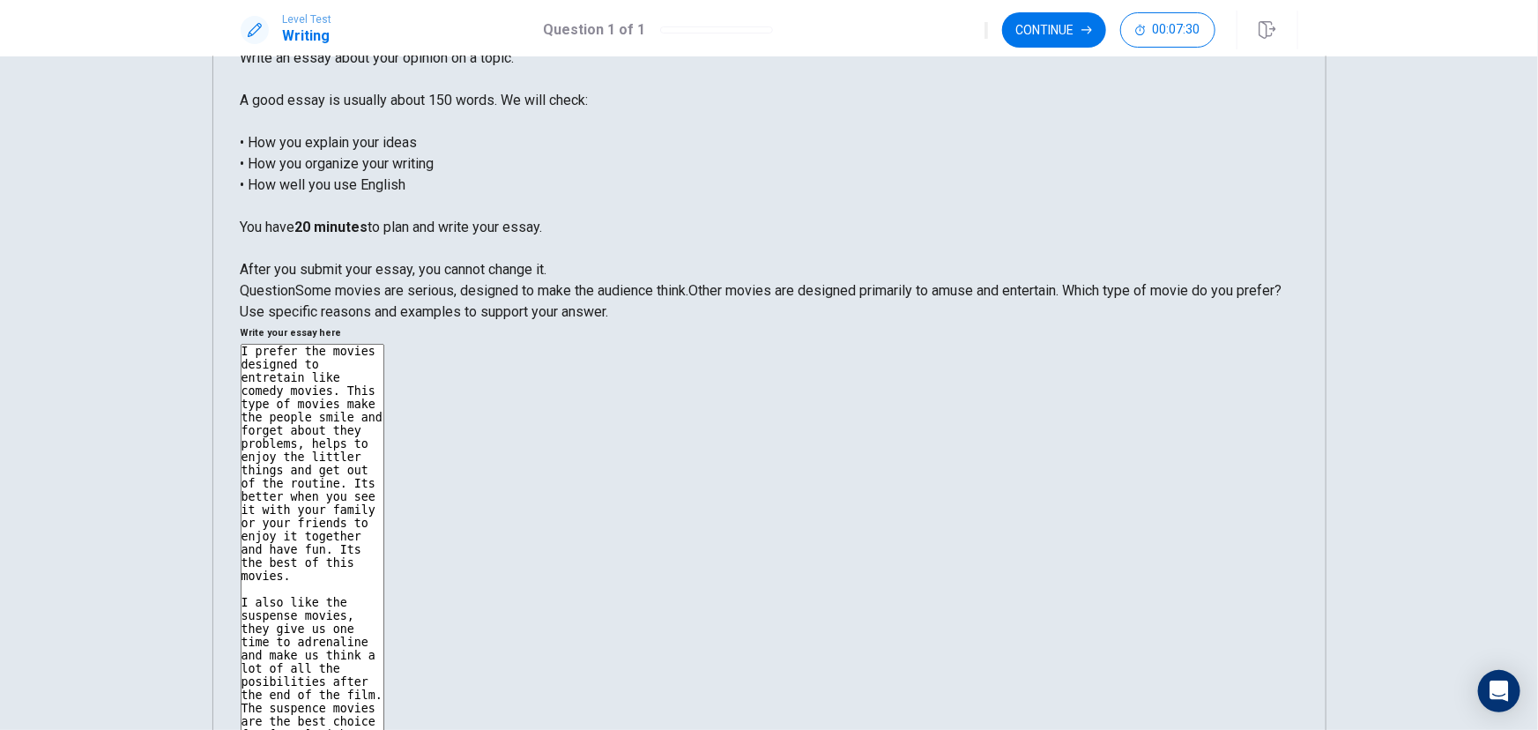
drag, startPoint x: 1040, startPoint y: 198, endPoint x: 865, endPoint y: 197, distance: 174.5
click at [384, 344] on textarea "I prefer the movies designed to entretain like comedy movies. This type of movi…" at bounding box center [313, 587] width 144 height 487
type textarea "I prefer the movies designed to entretain like comedy movies. This type of movi…"
click at [1076, 22] on button "Continue" at bounding box center [1054, 29] width 104 height 35
click at [589, 521] on input "You must click this to continue" at bounding box center [769, 365] width 1538 height 730
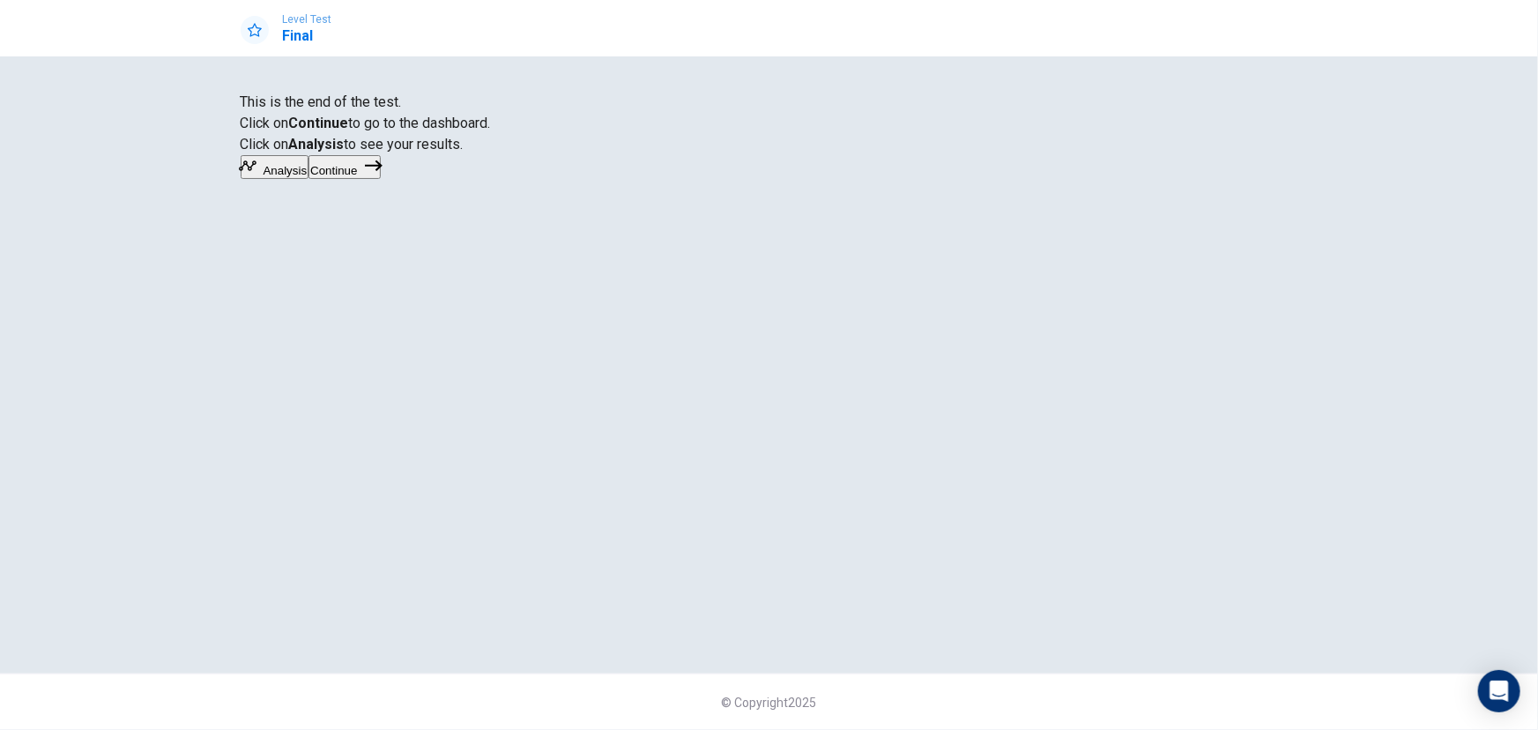
scroll to position [0, 0]
click at [380, 179] on button "Continue" at bounding box center [343, 167] width 71 height 24
